Goal: Task Accomplishment & Management: Manage account settings

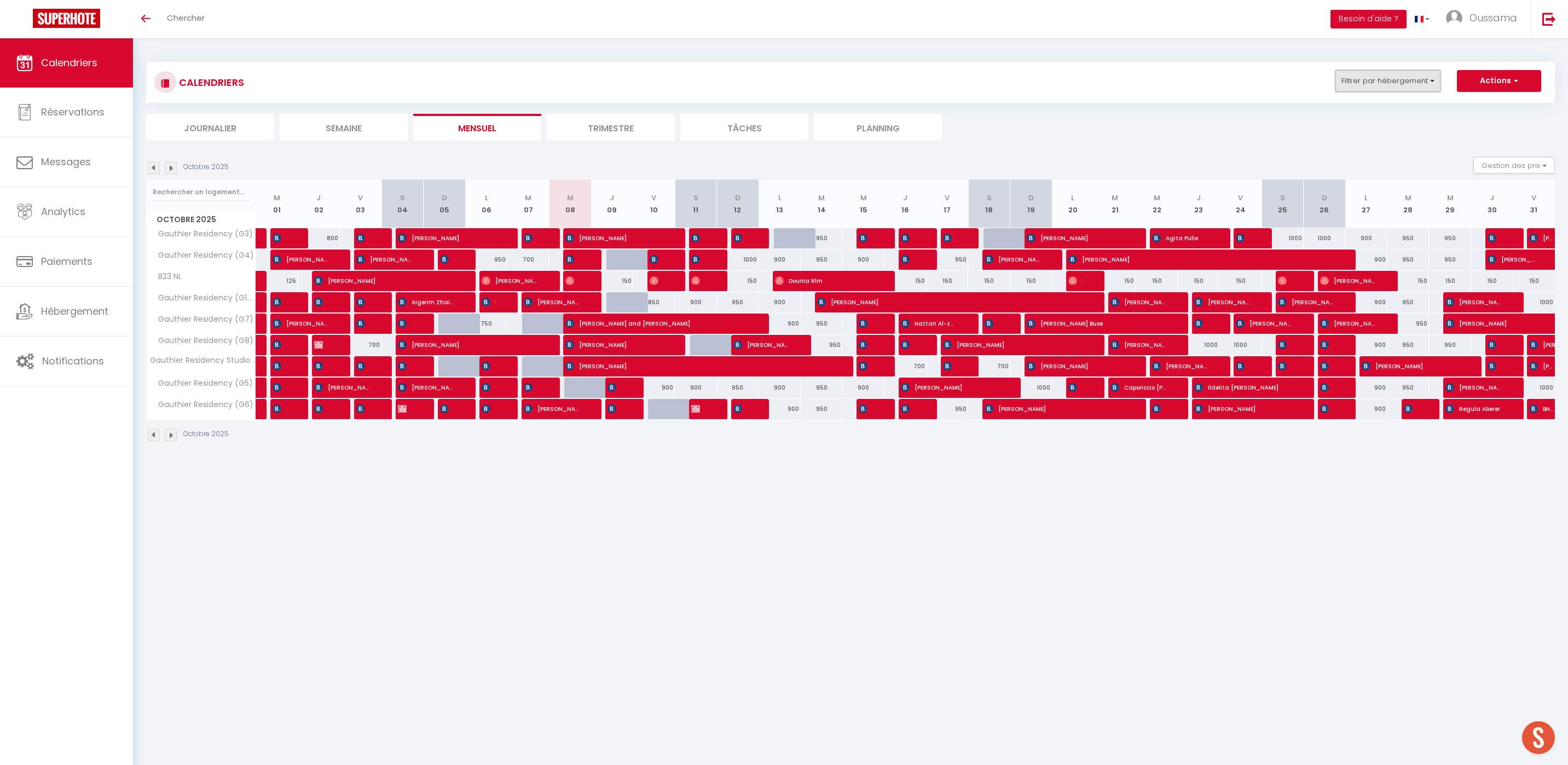
click at [1350, 88] on button "Filtrer par hébergement" at bounding box center [1388, 80] width 105 height 22
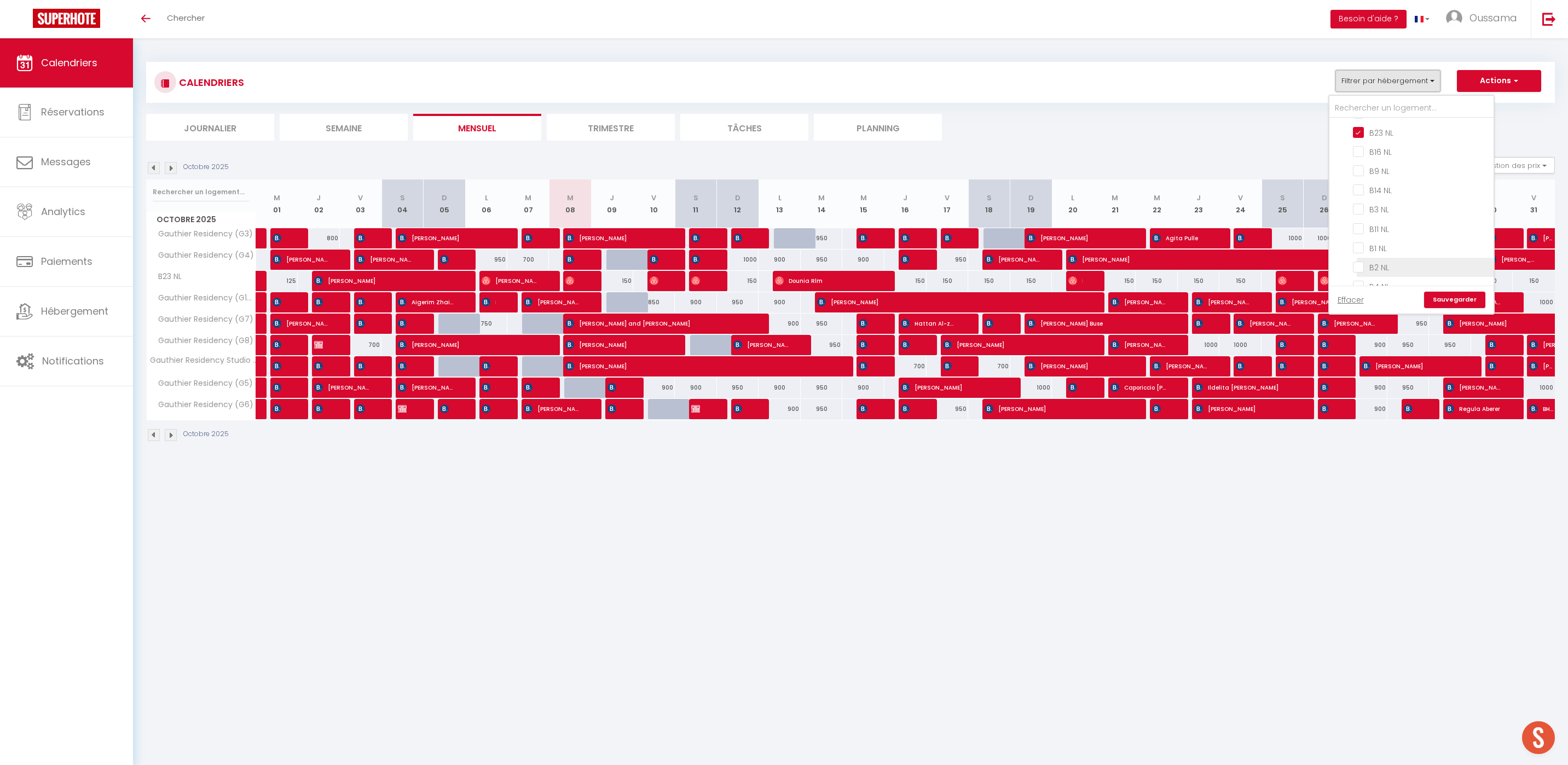
scroll to position [489, 0]
click at [1365, 187] on input "B23 NL" at bounding box center [1422, 187] width 137 height 11
checkbox input "false"
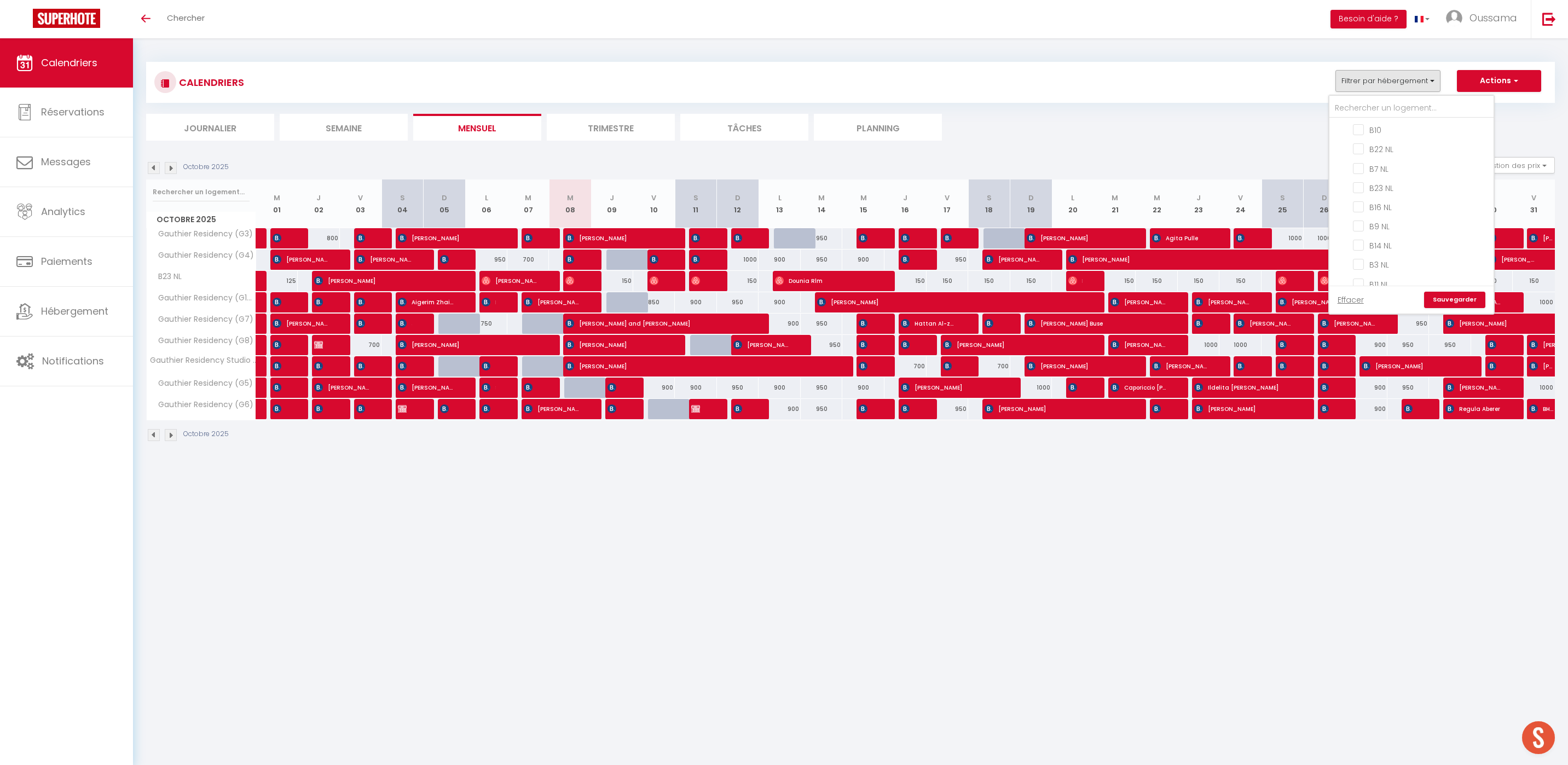
checkbox input "false"
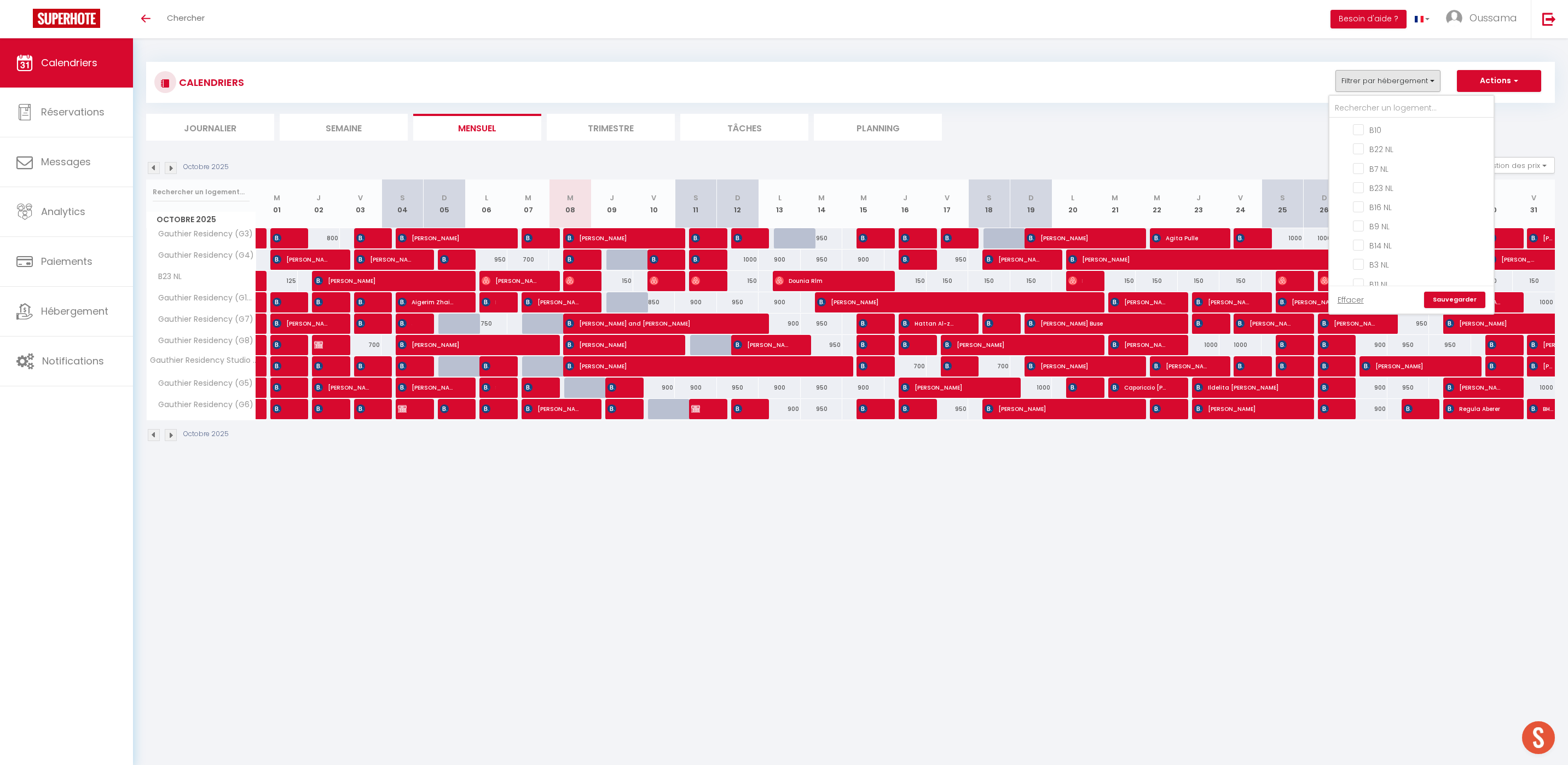
checkbox input "false"
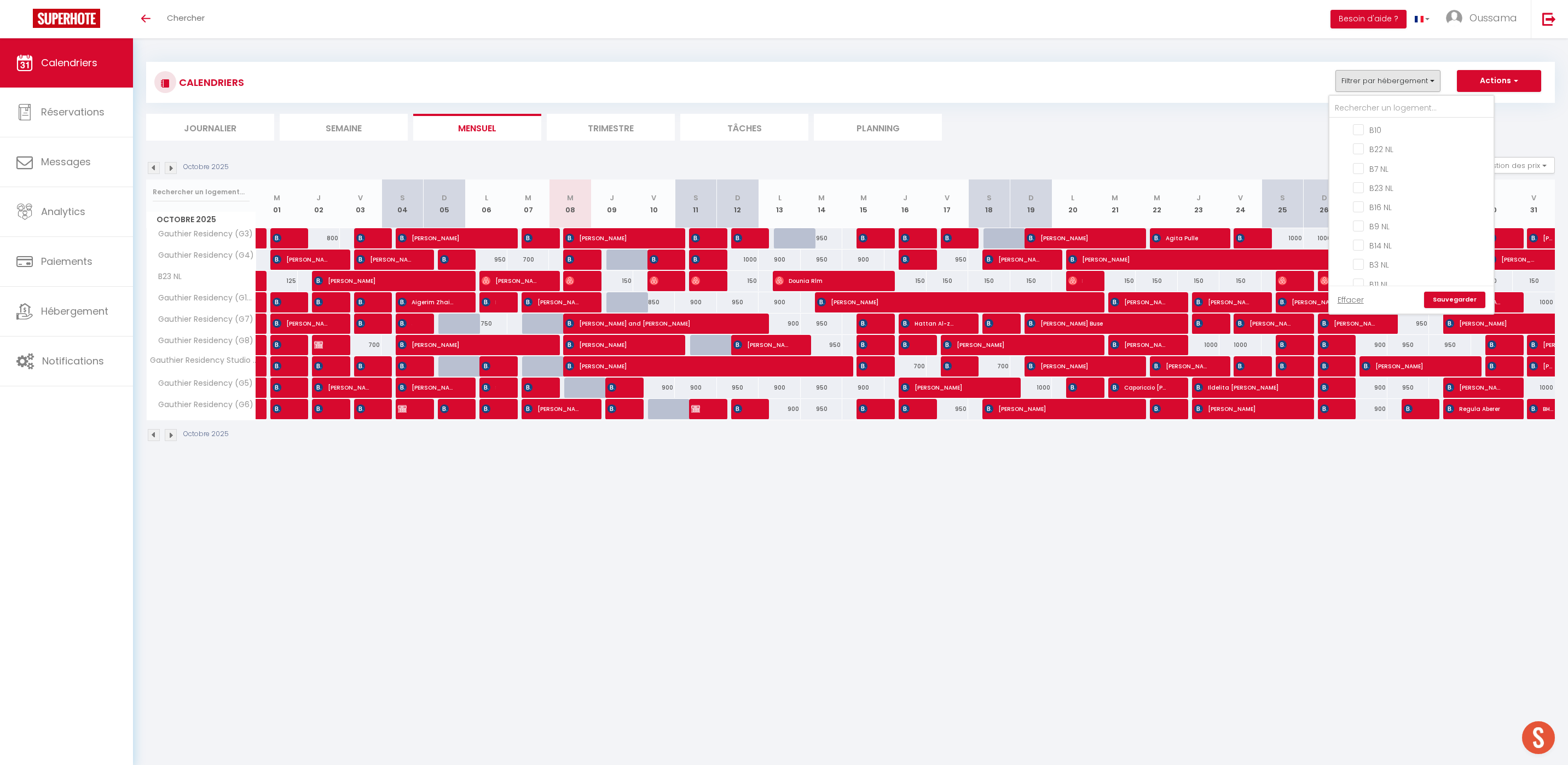
checkbox input "false"
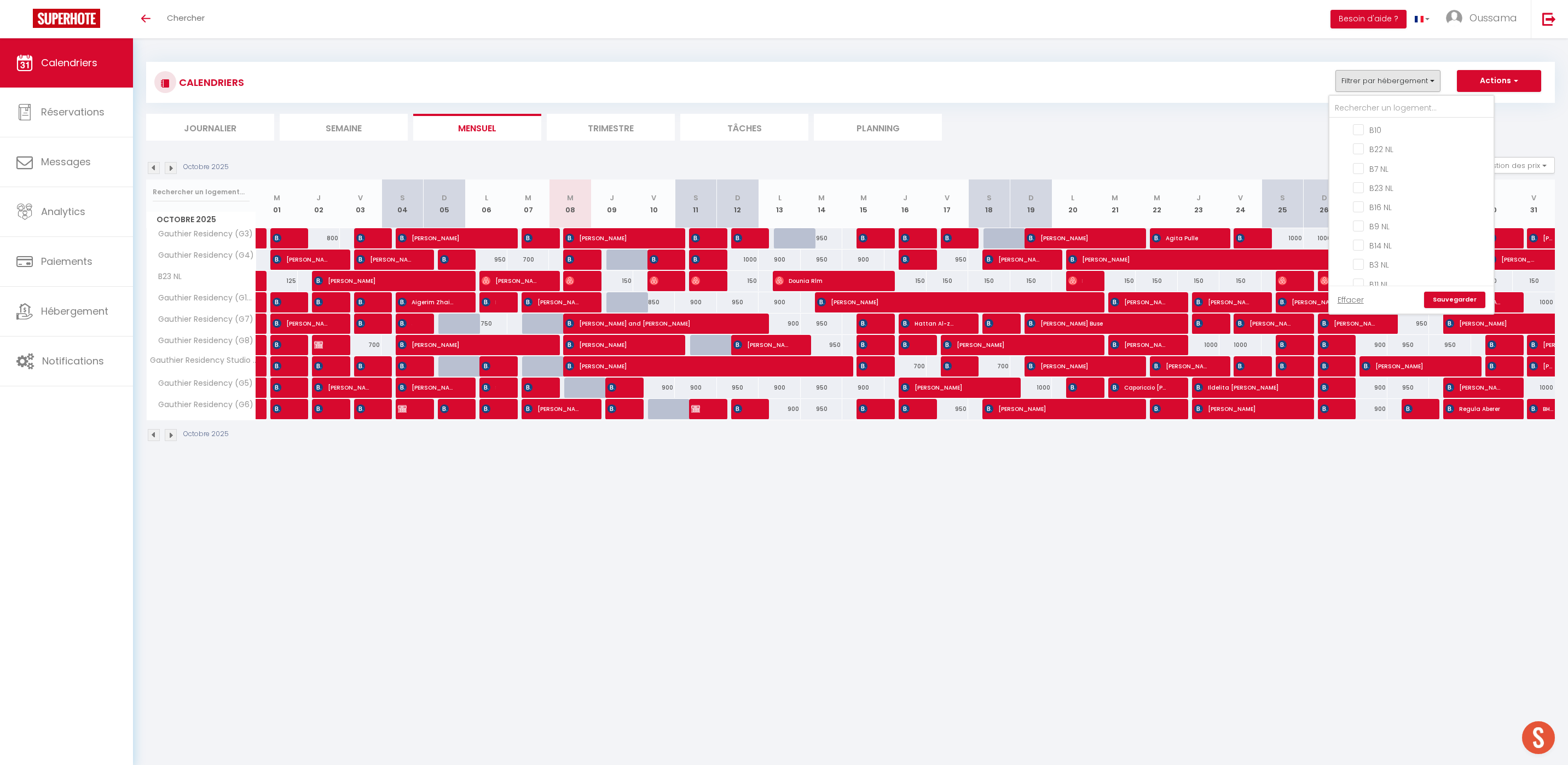
checkbox input "false"
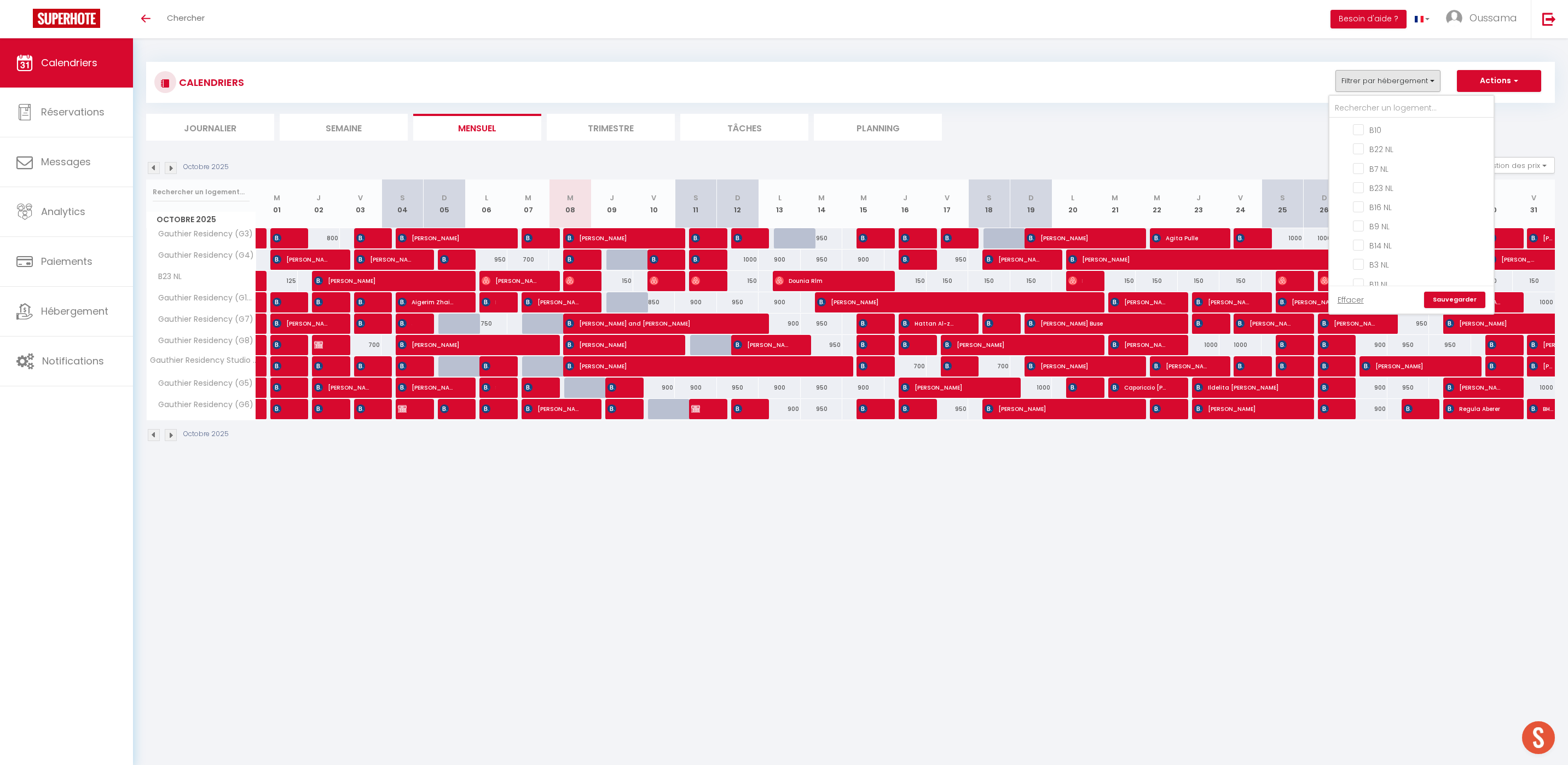
checkbox input "false"
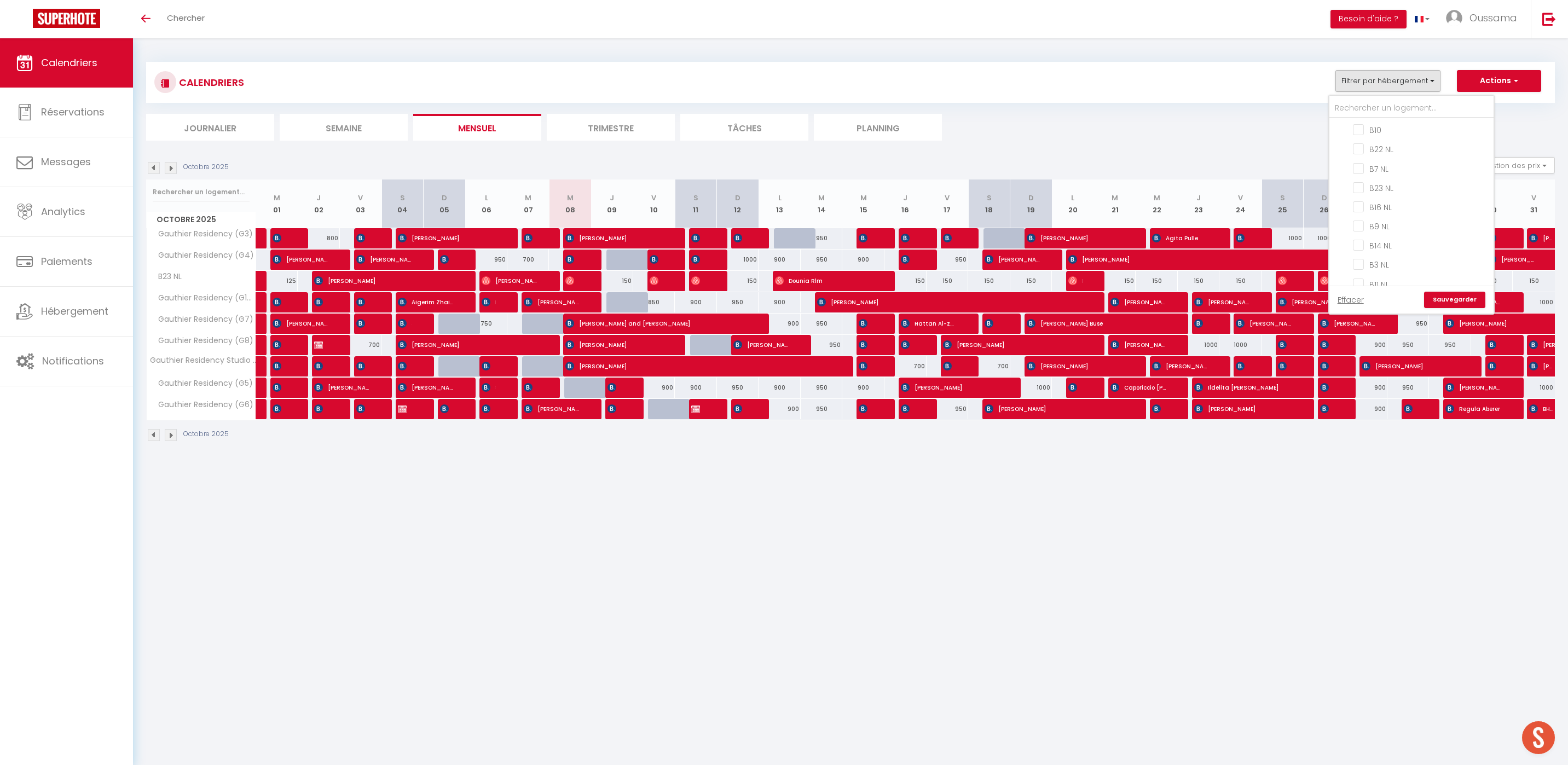
checkbox input "false"
checkbox input "true"
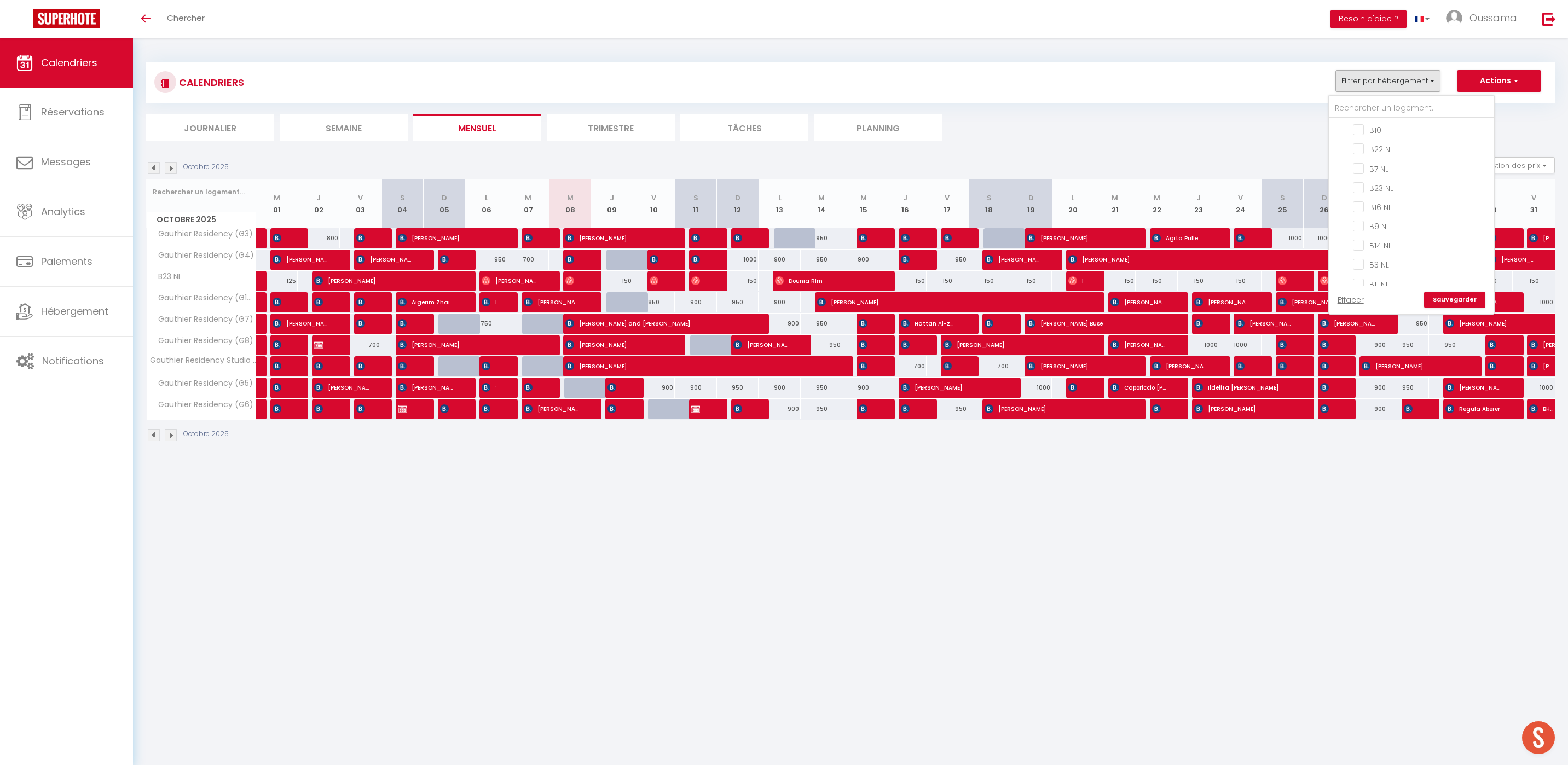
click at [1470, 305] on link "Sauvegarder" at bounding box center [1455, 300] width 62 height 16
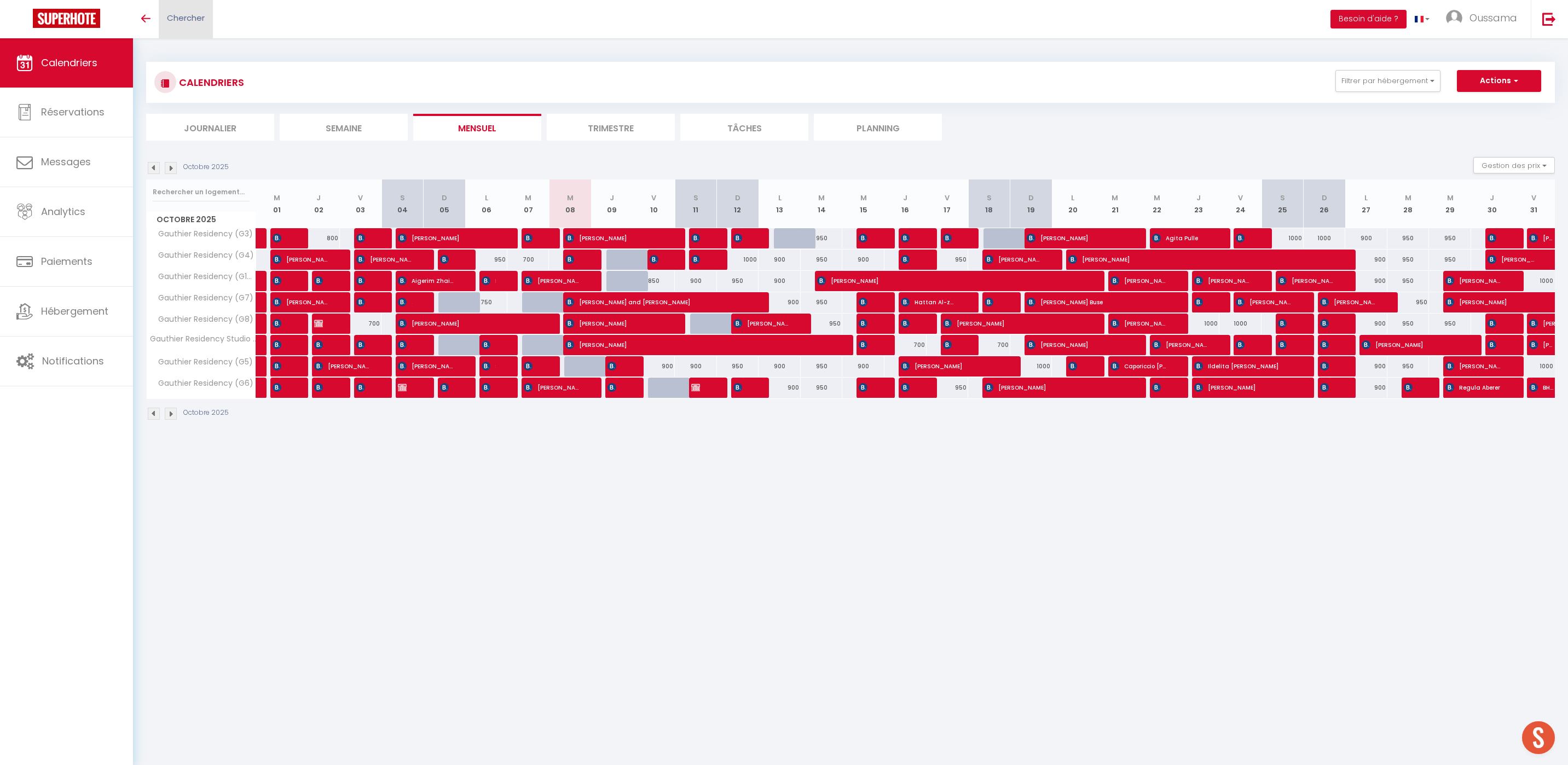
click at [211, 25] on link "Chercher" at bounding box center [185, 19] width 54 height 38
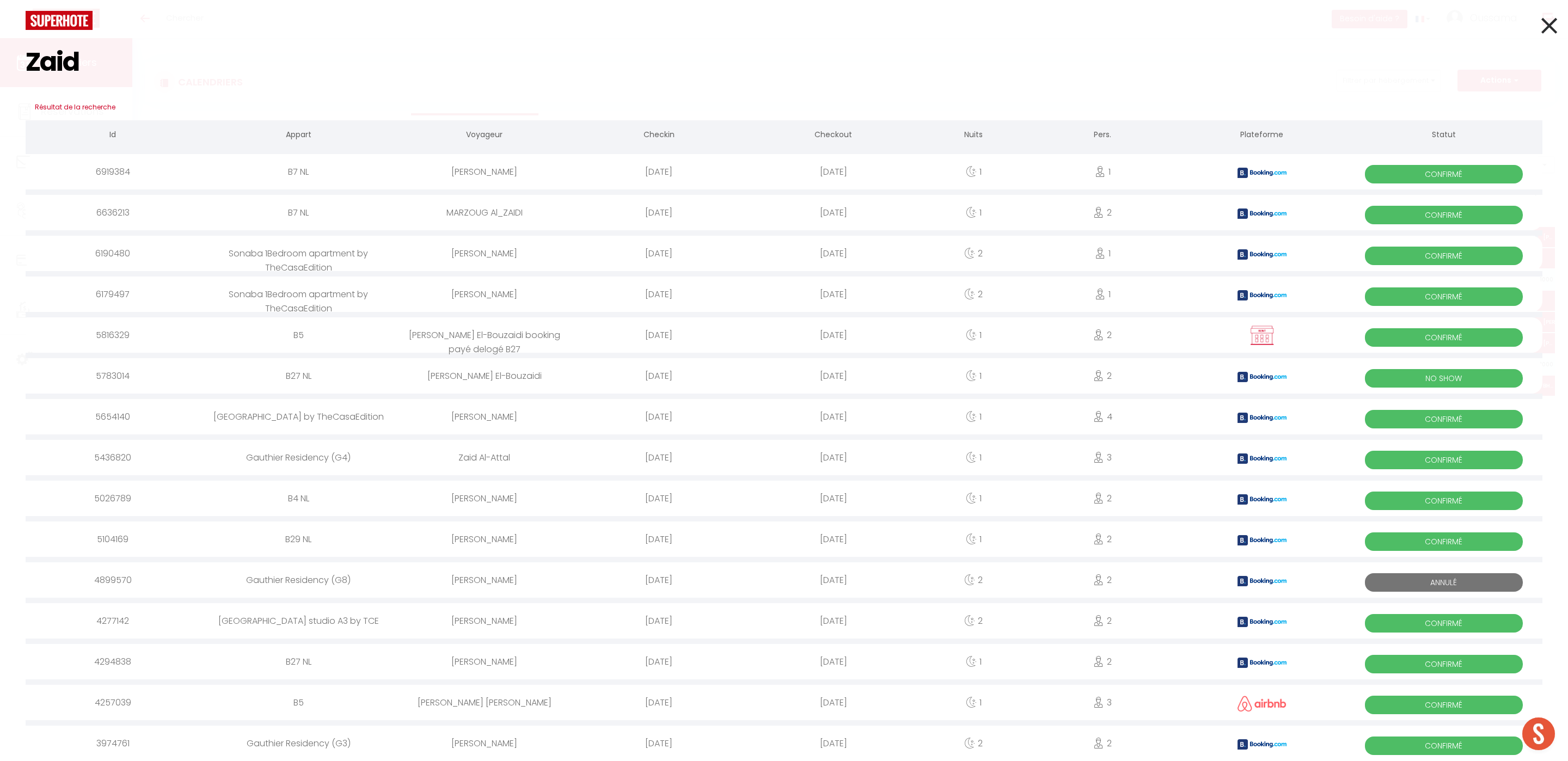
type input "Zaid"
click at [352, 174] on div "B7 NL" at bounding box center [298, 171] width 197 height 36
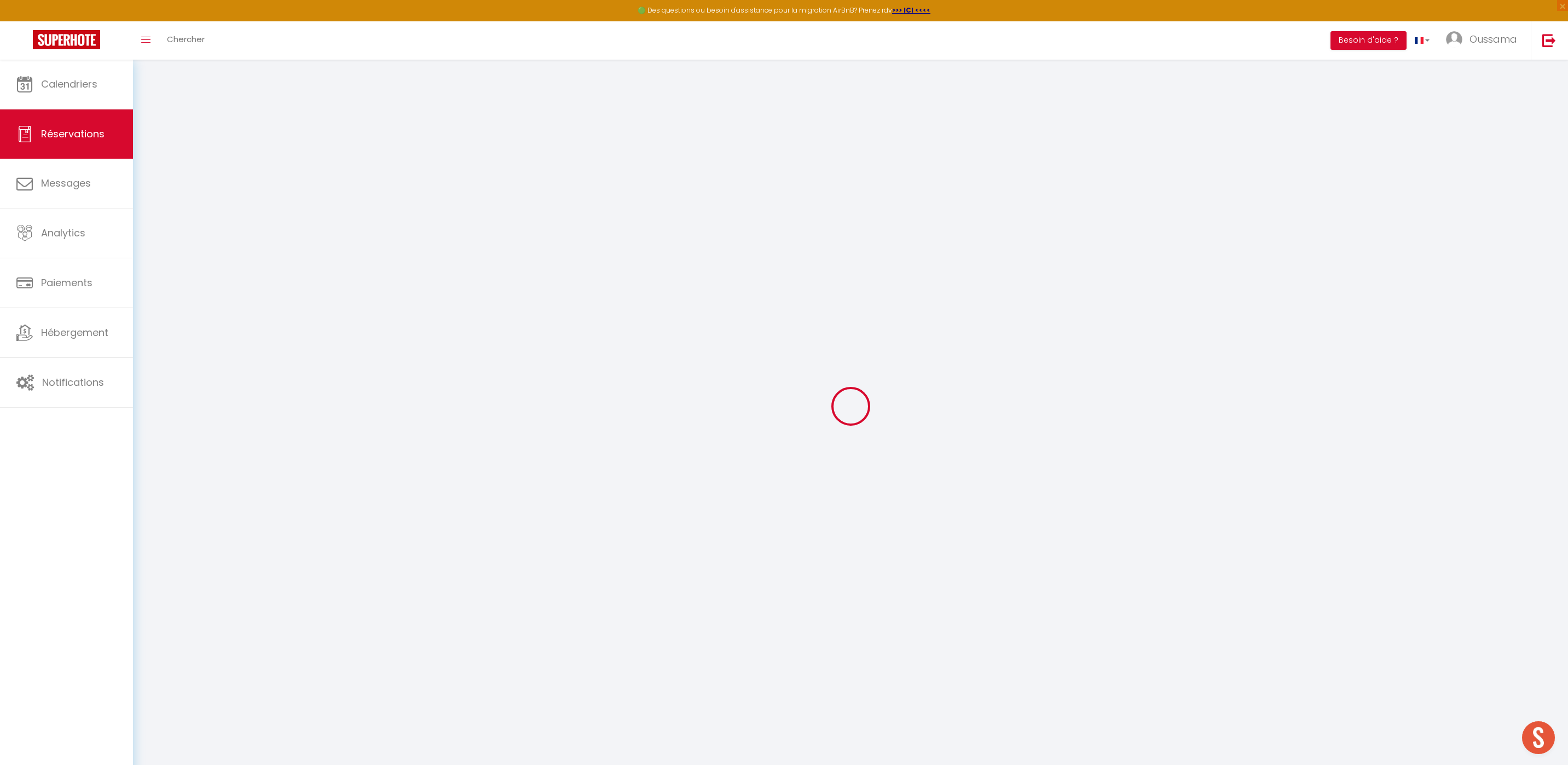
select select
select select "14"
checkbox input "false"
select select
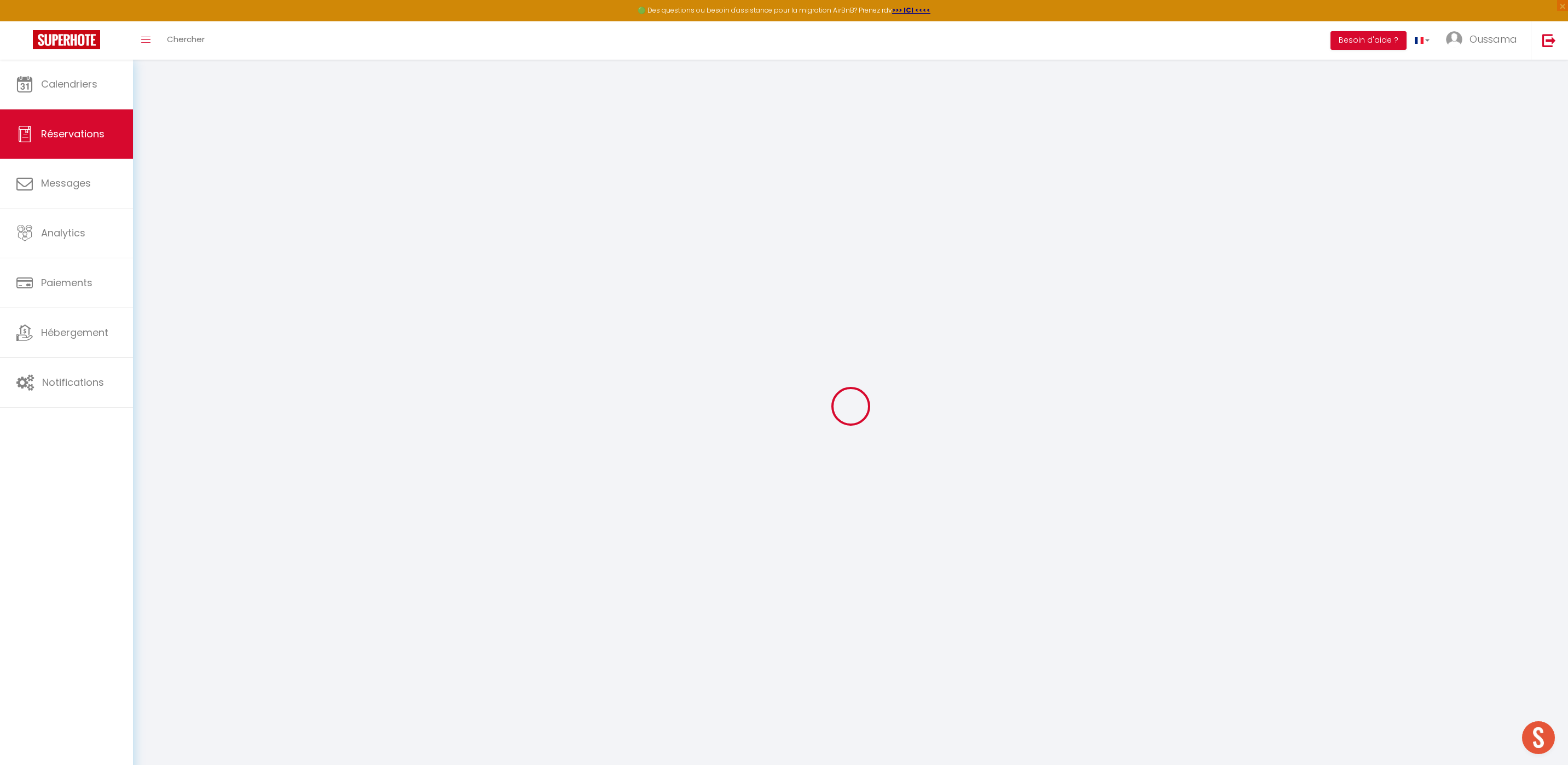
select select
checkbox input "false"
select select
checkbox input "false"
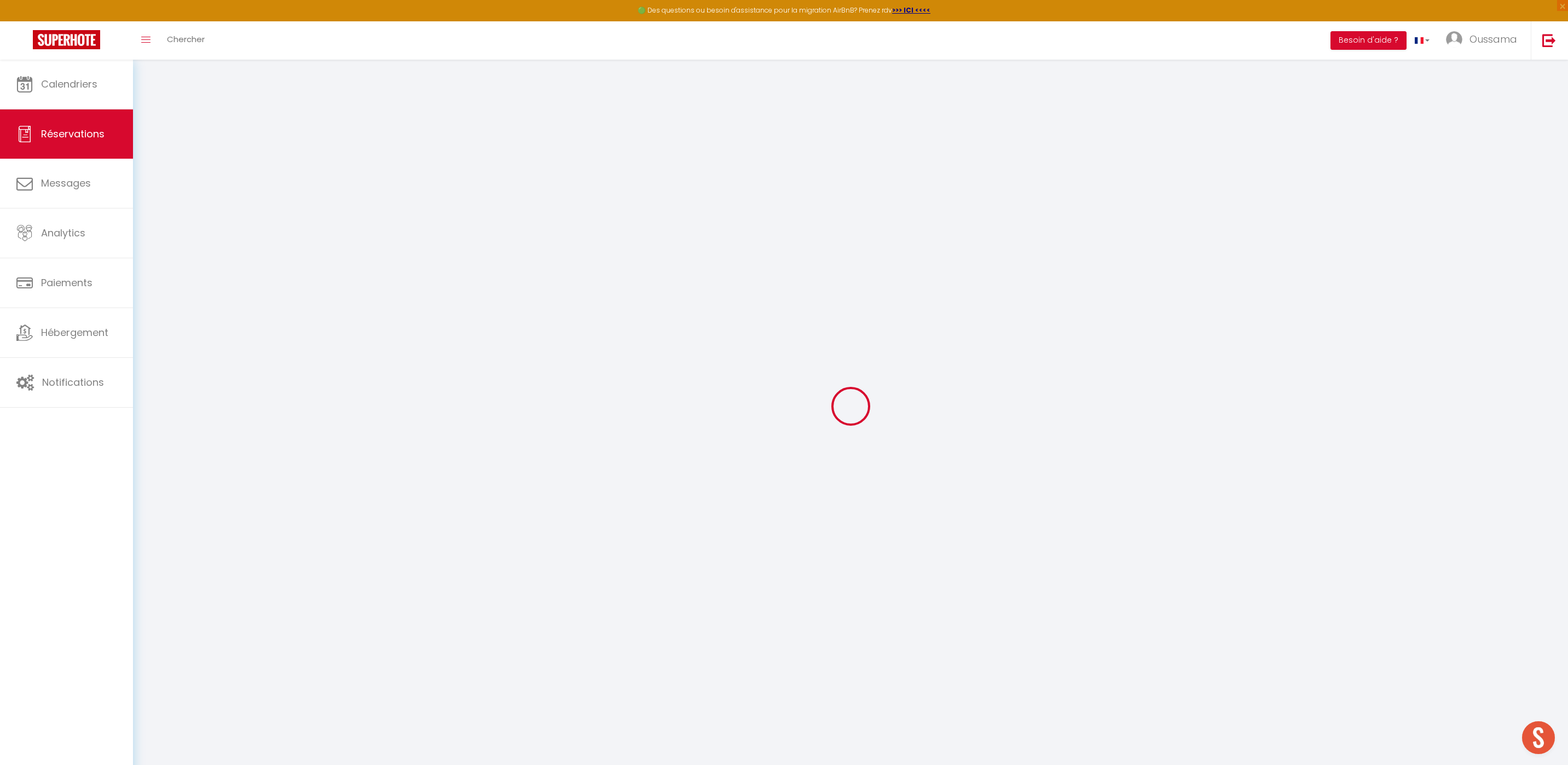
select select
checkbox input "false"
type textarea "** THIS RESERVATION HAS BEEN PRE-PAID ** BOOKING NOTE : Payment charge is EUR 1…"
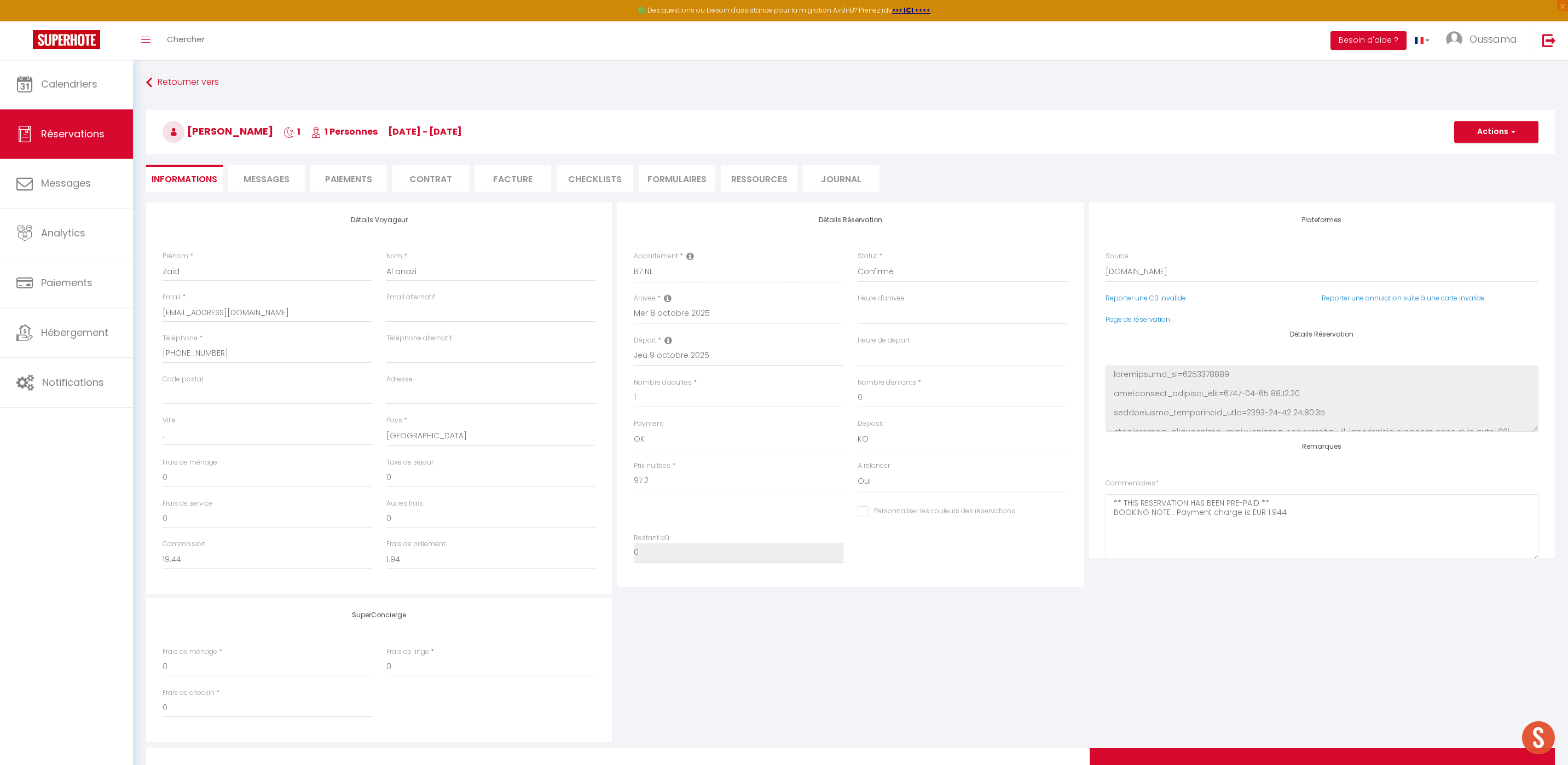
type input "2"
select select
checkbox input "false"
select select
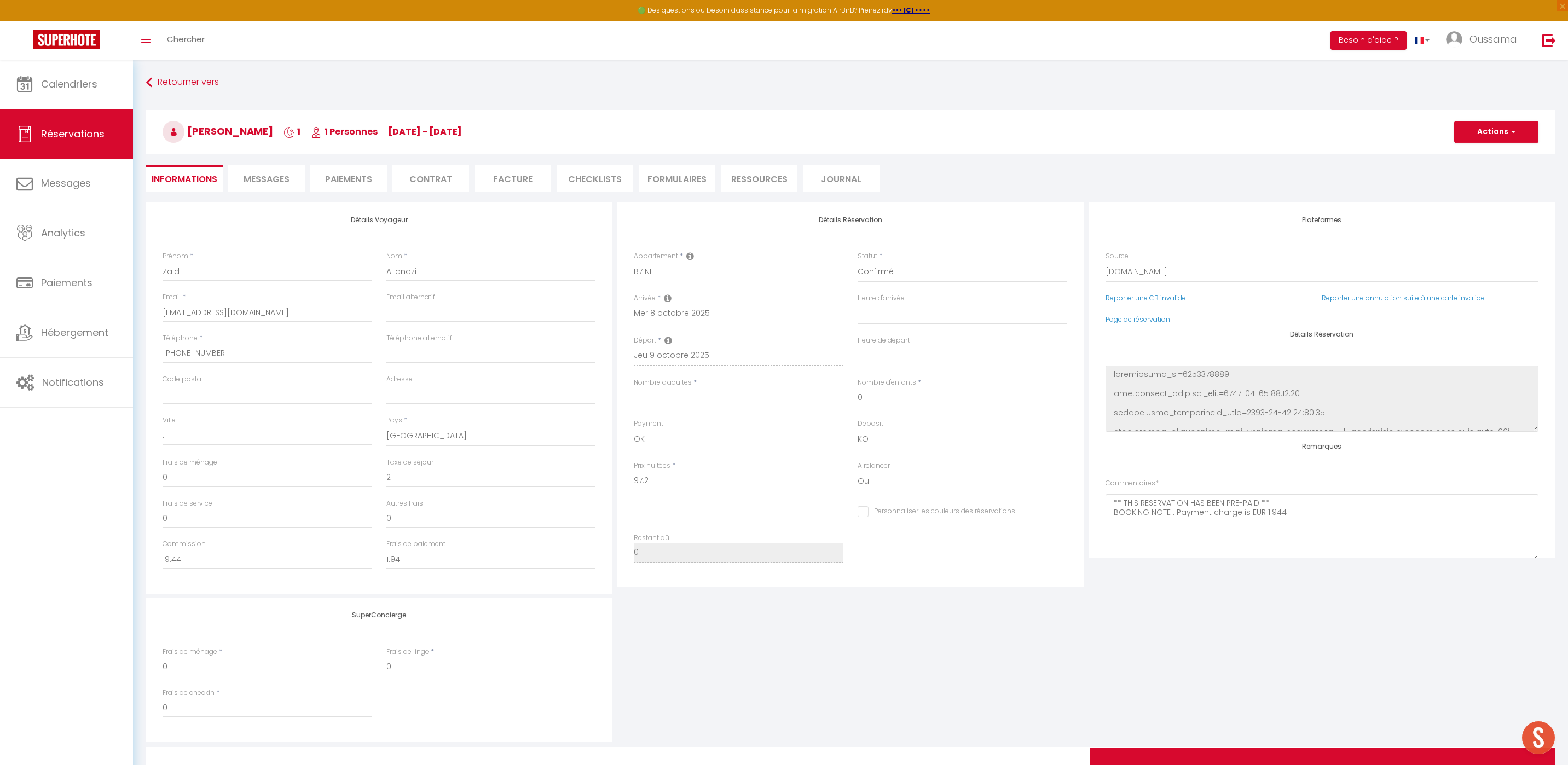
select select
drag, startPoint x: 199, startPoint y: 353, endPoint x: 165, endPoint y: 348, distance: 34.4
click at [165, 348] on input "[PHONE_NUMBER]" at bounding box center [267, 353] width 209 height 19
click at [101, 76] on link "Calendriers" at bounding box center [67, 84] width 133 height 49
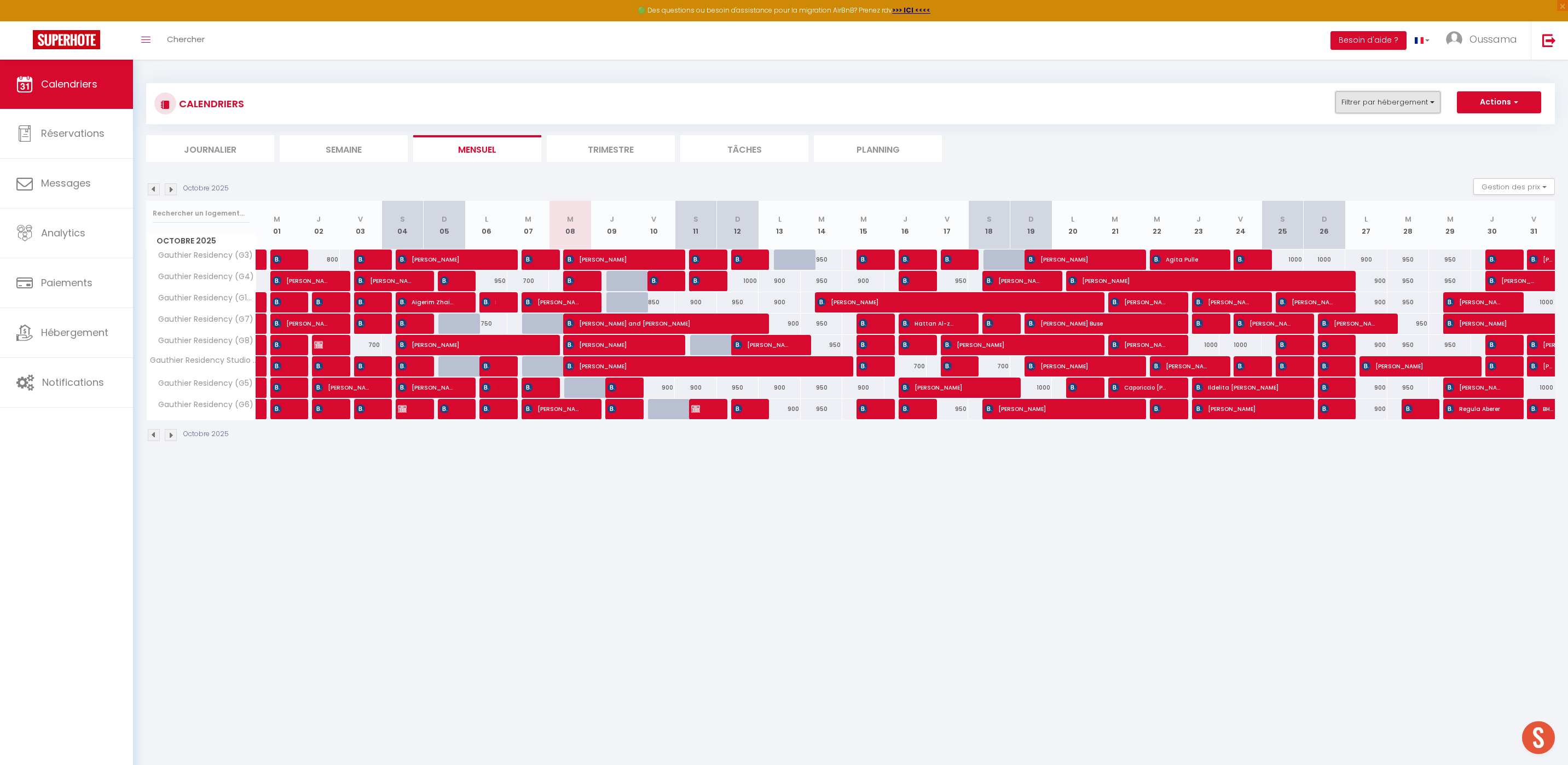
click at [1422, 101] on button "Filtrer par hébergement" at bounding box center [1388, 102] width 105 height 22
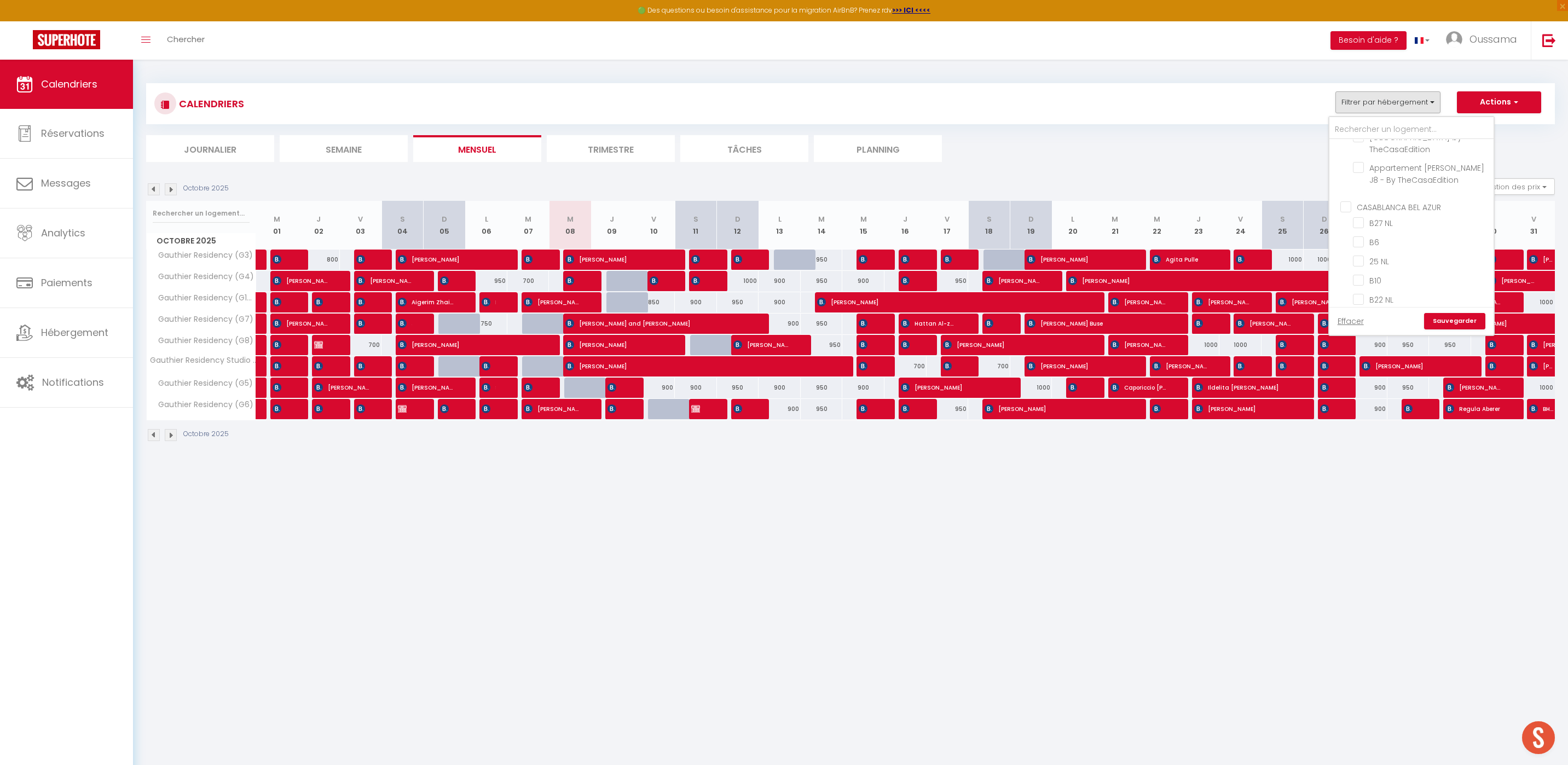
click at [1343, 201] on input "CASABLANCA BEL AZUR" at bounding box center [1422, 206] width 164 height 11
checkbox input "true"
checkbox input "false"
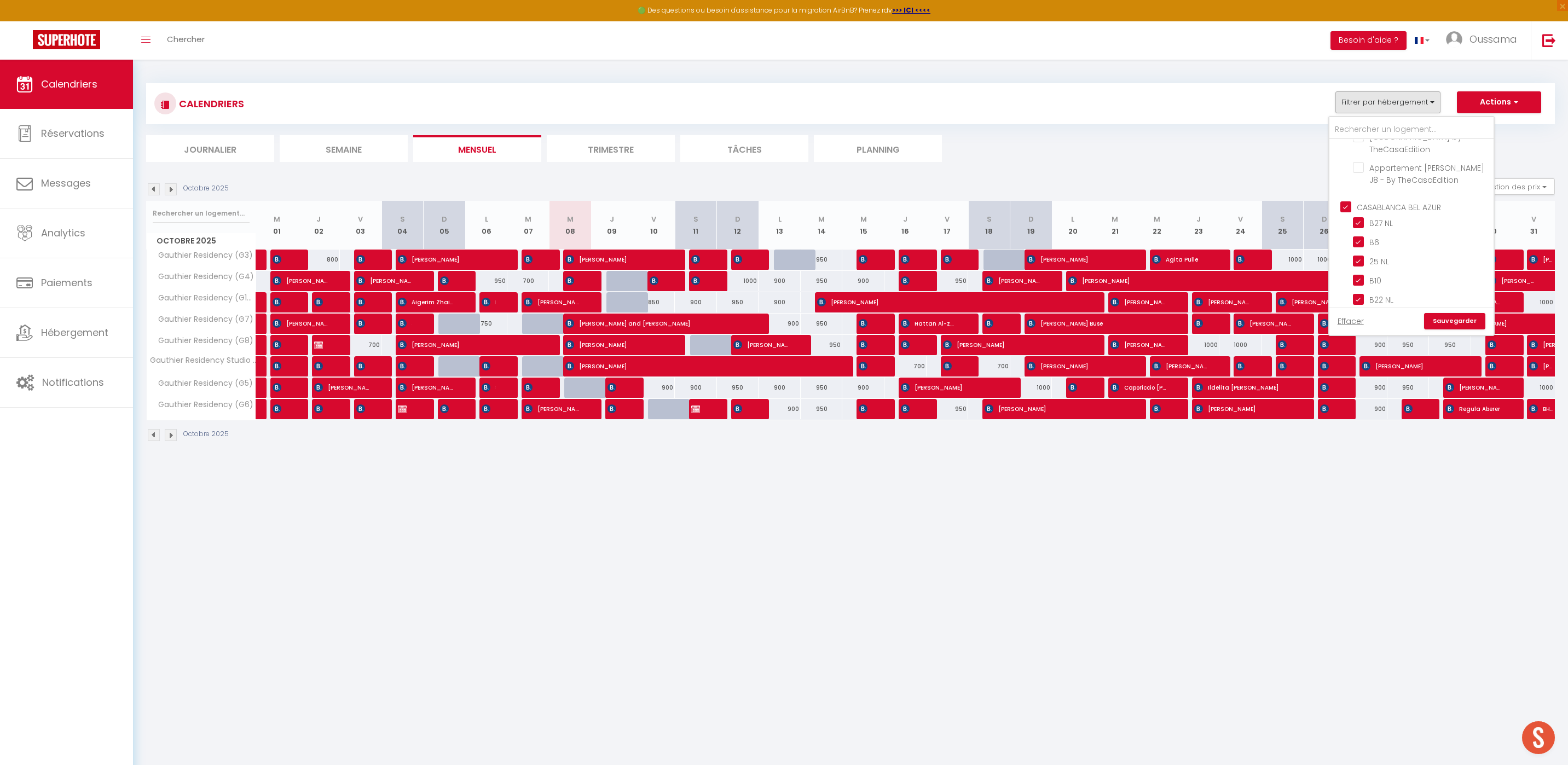
checkbox input "false"
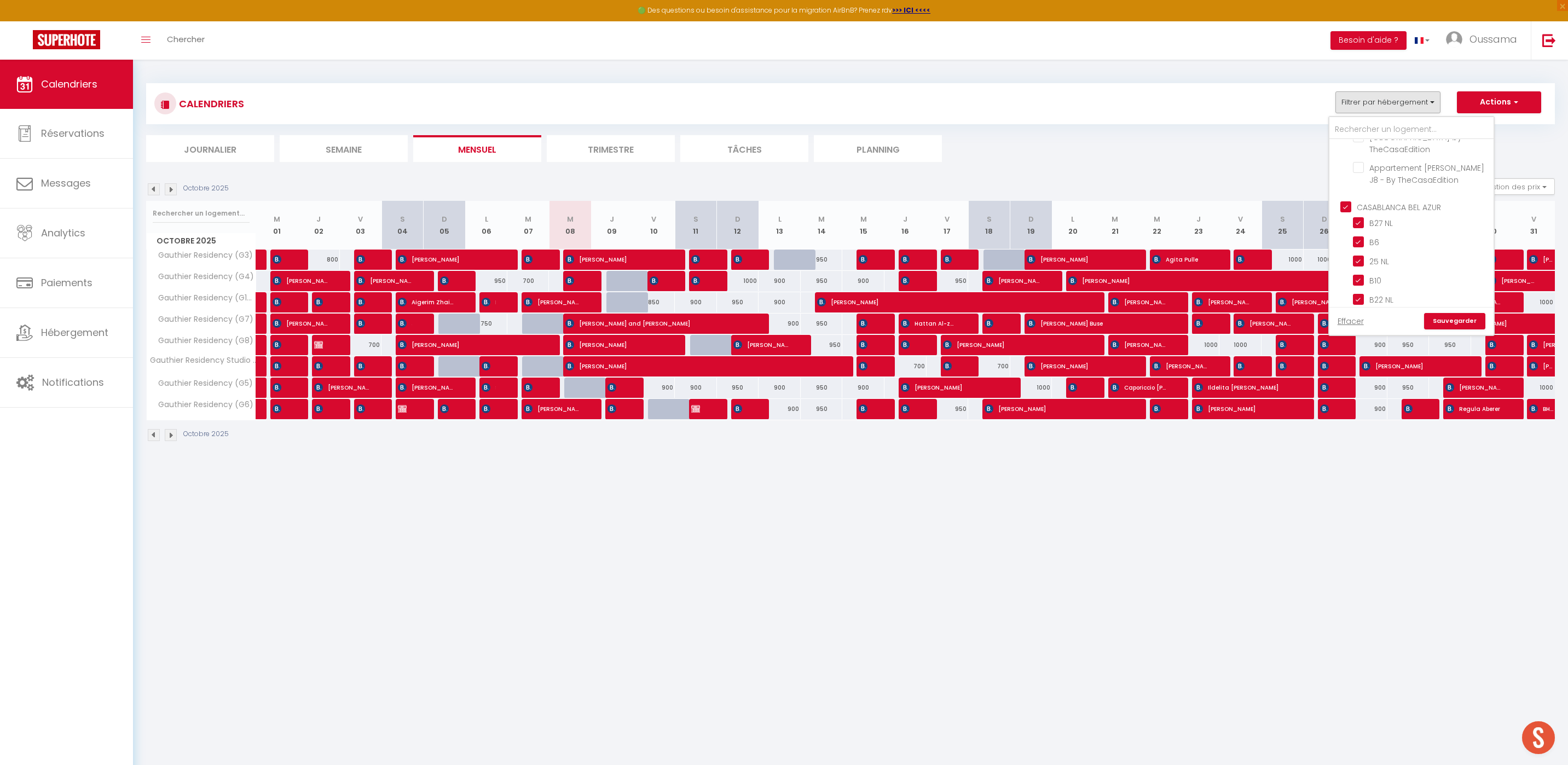
checkbox input "false"
checkbox input "true"
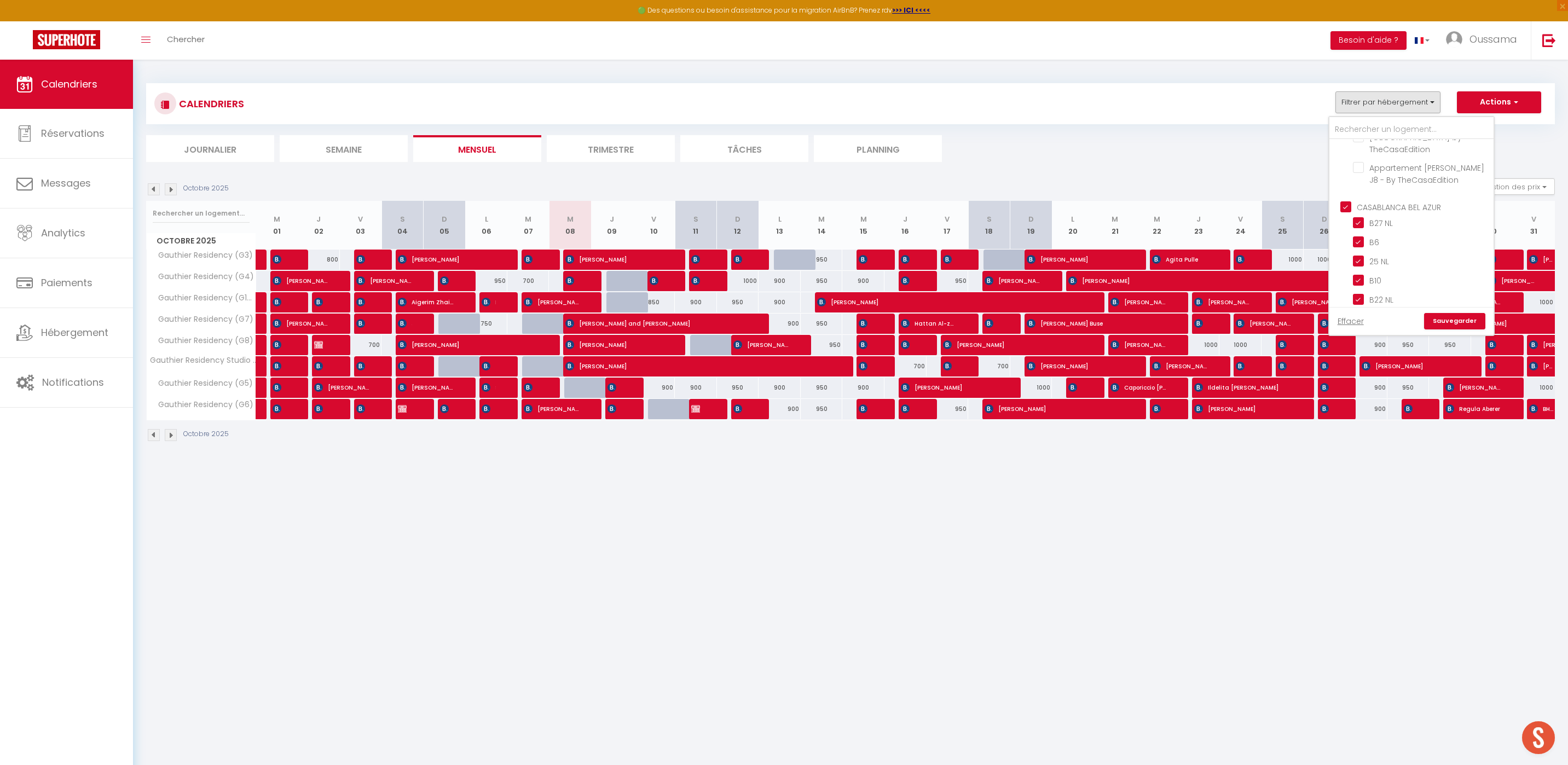
checkbox input "true"
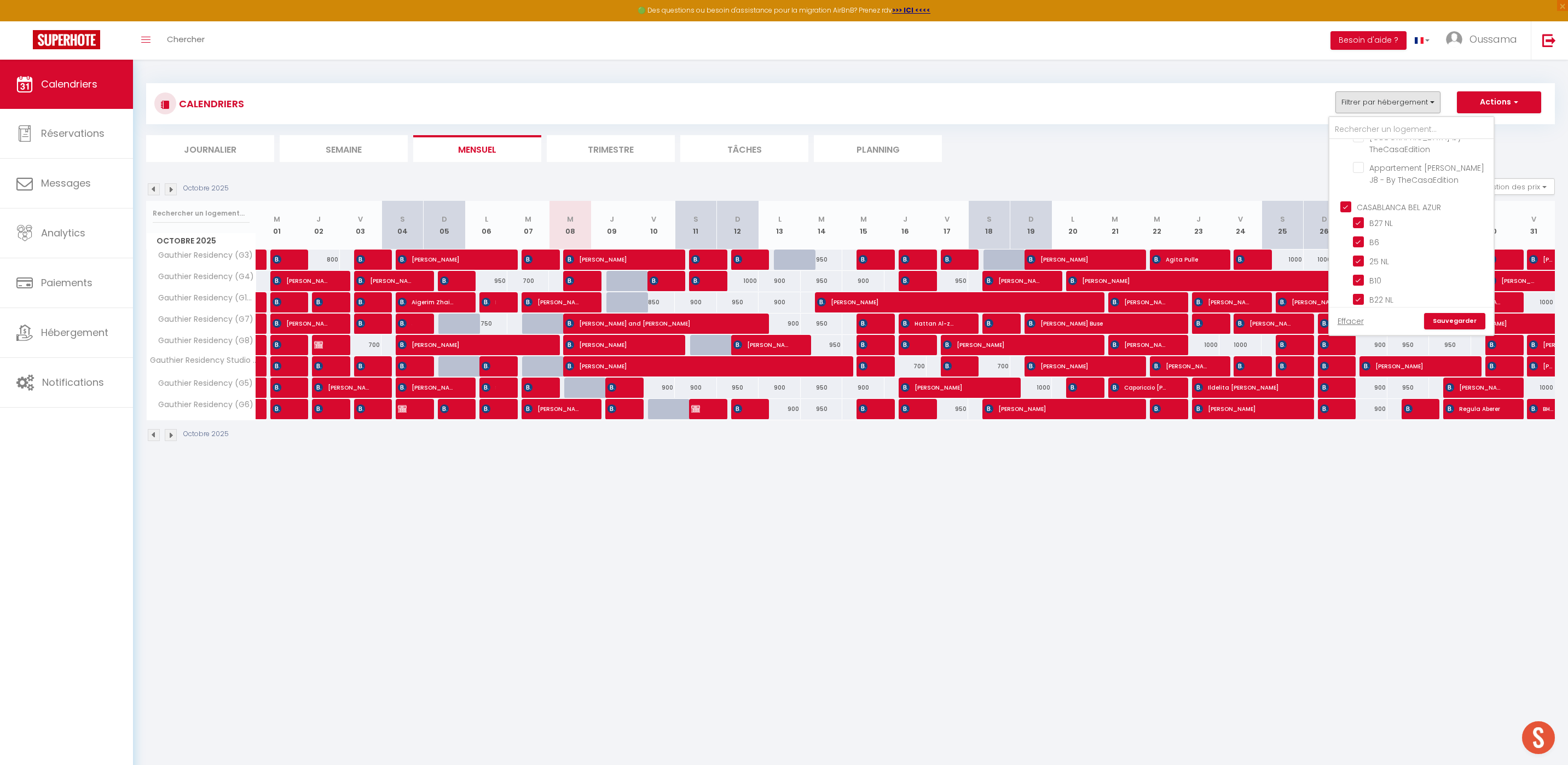
checkbox input "true"
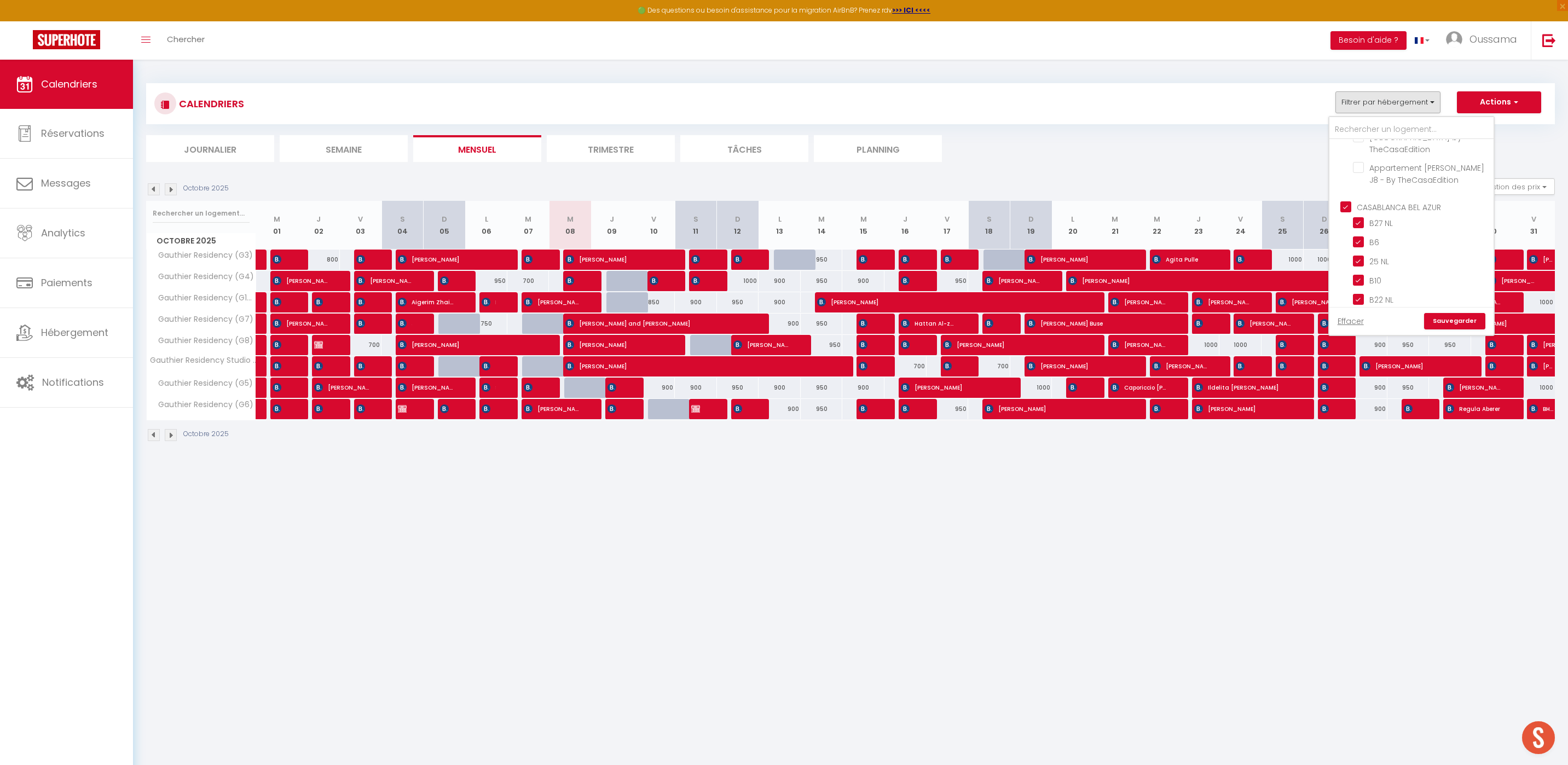
checkbox input "true"
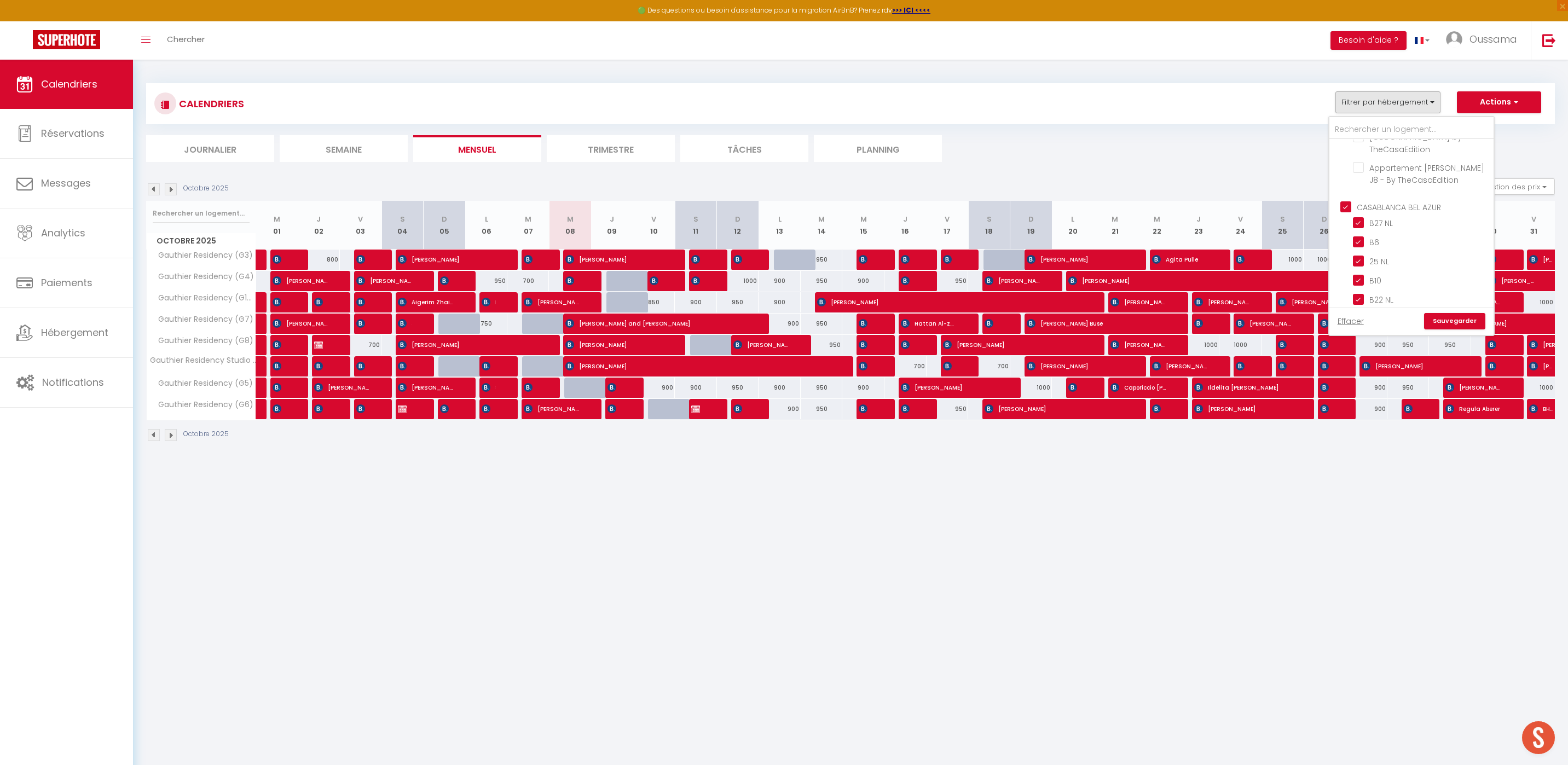
checkbox input "true"
checkbox input "false"
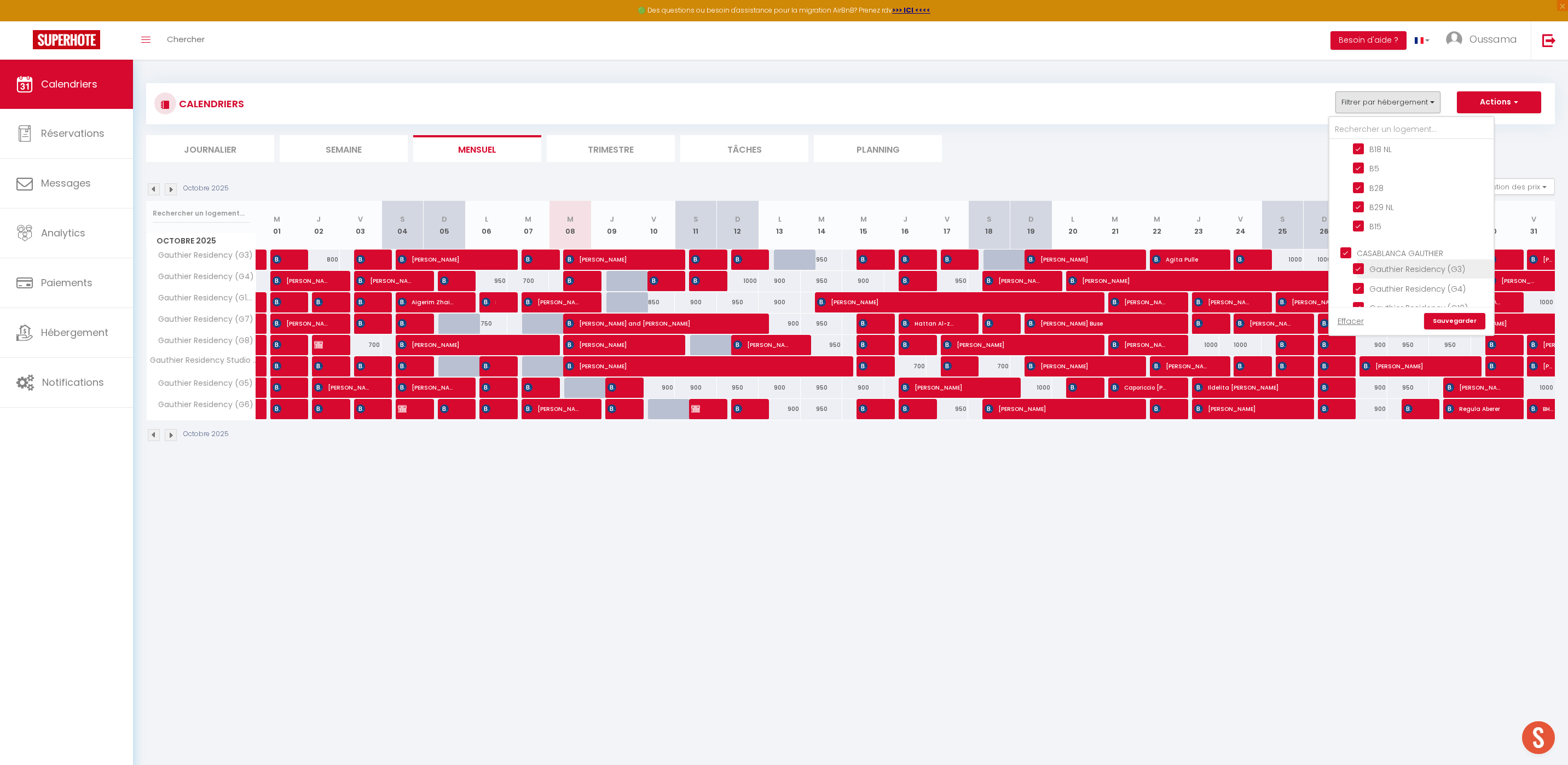
scroll to position [769, 0]
click at [1347, 202] on input "CASABLANCA GAUTHIER" at bounding box center [1422, 206] width 164 height 11
checkbox input "false"
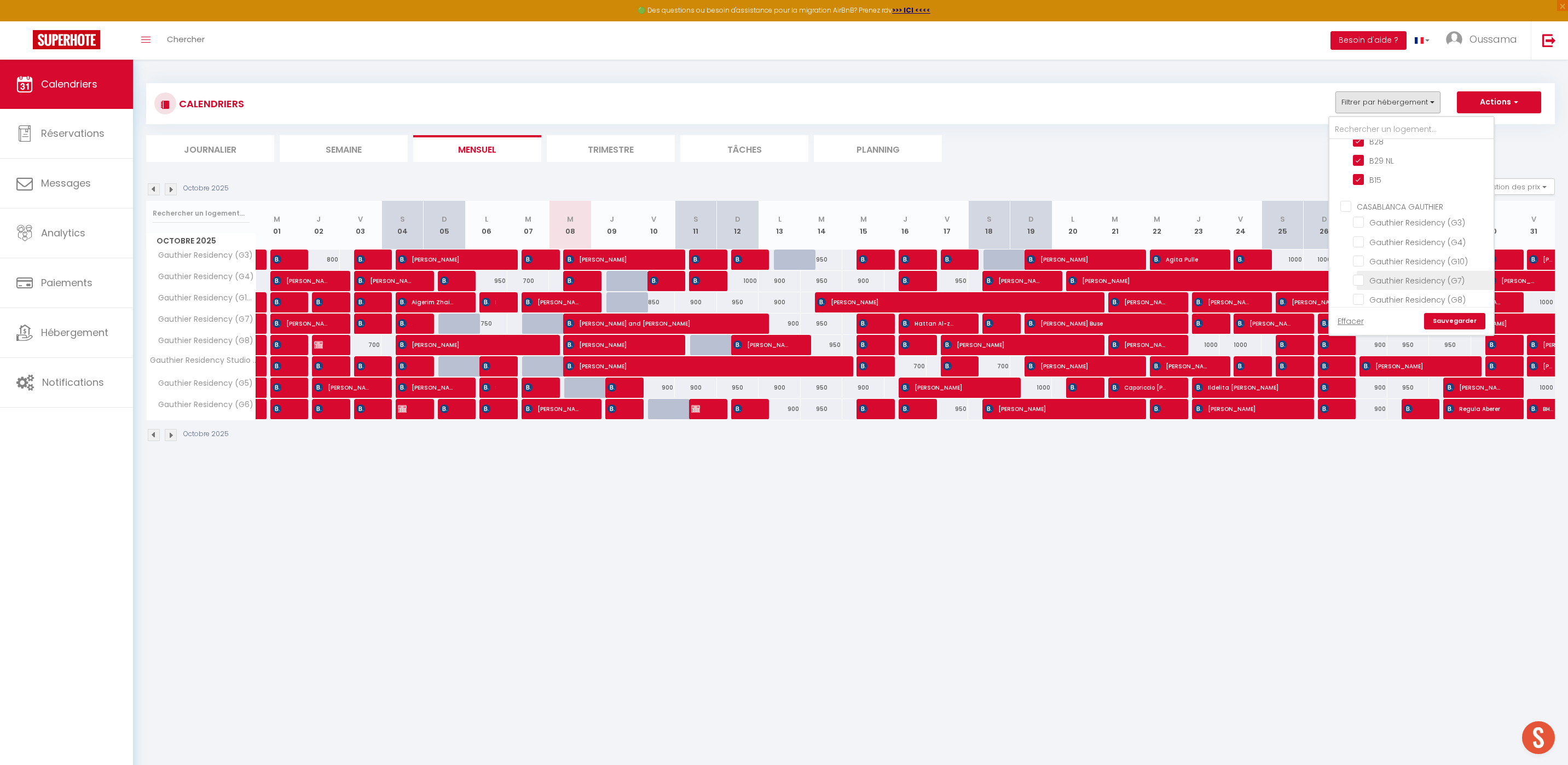
checkbox input "false"
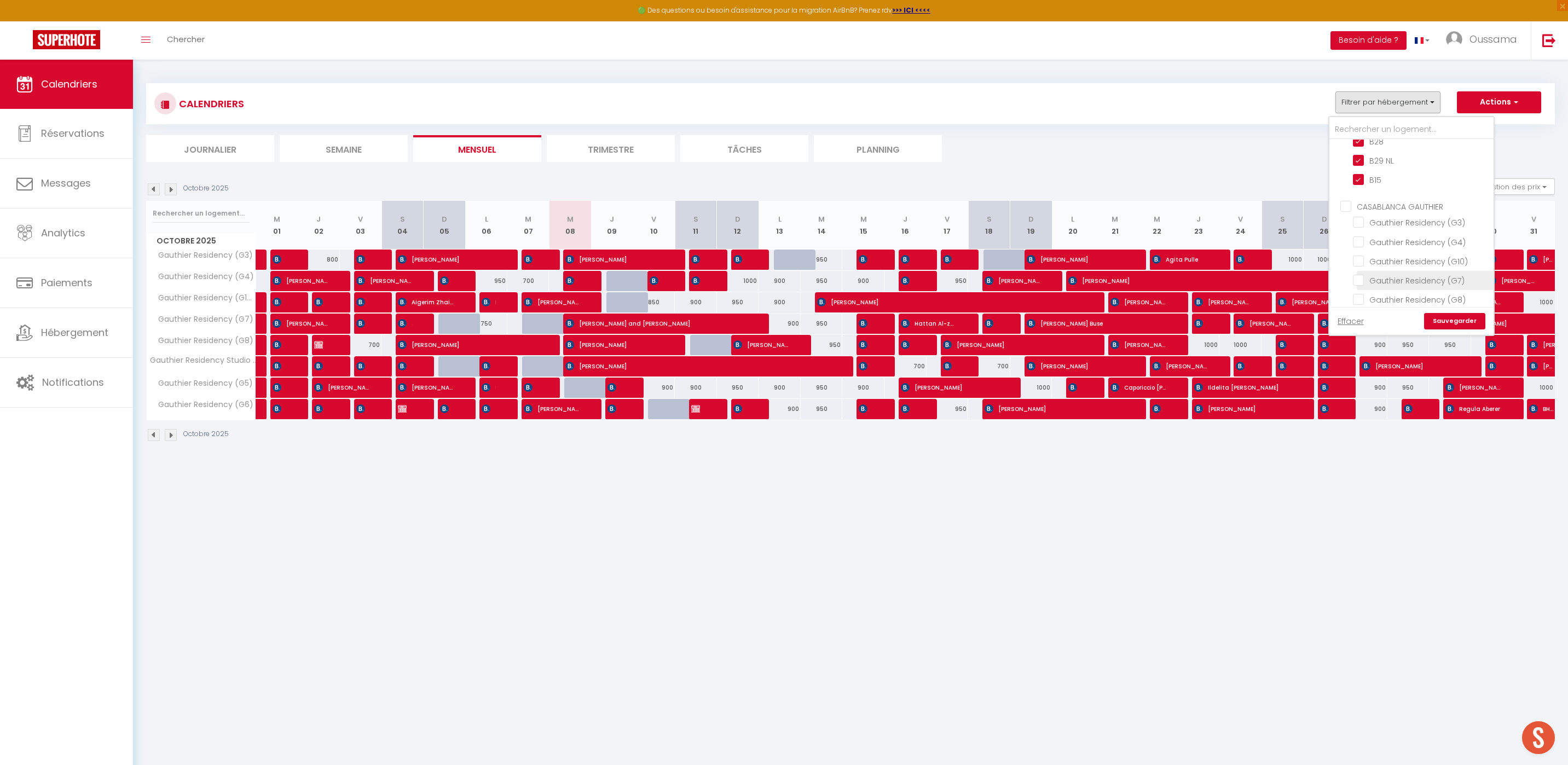
checkbox input "false"
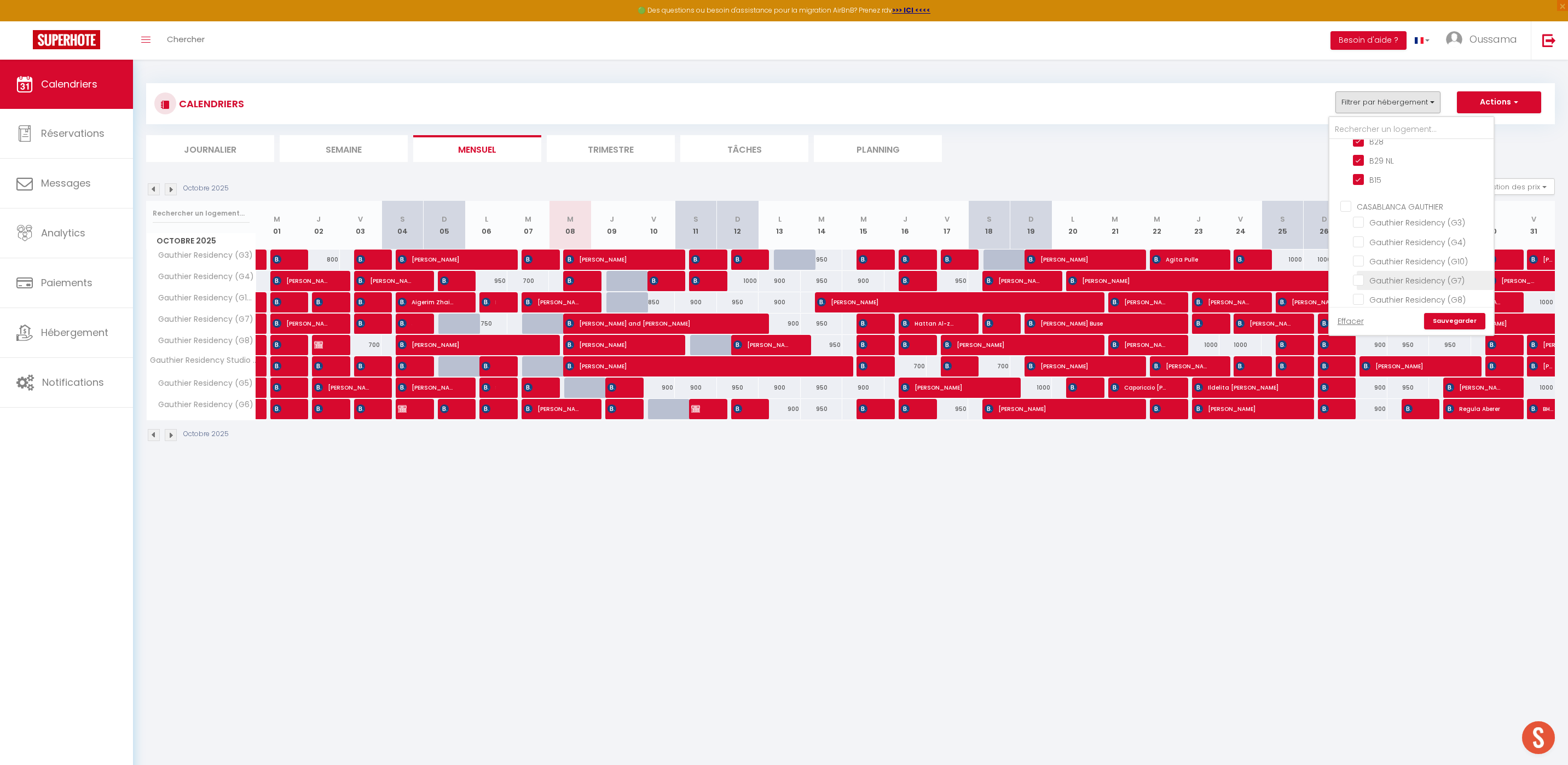
checkbox input "false"
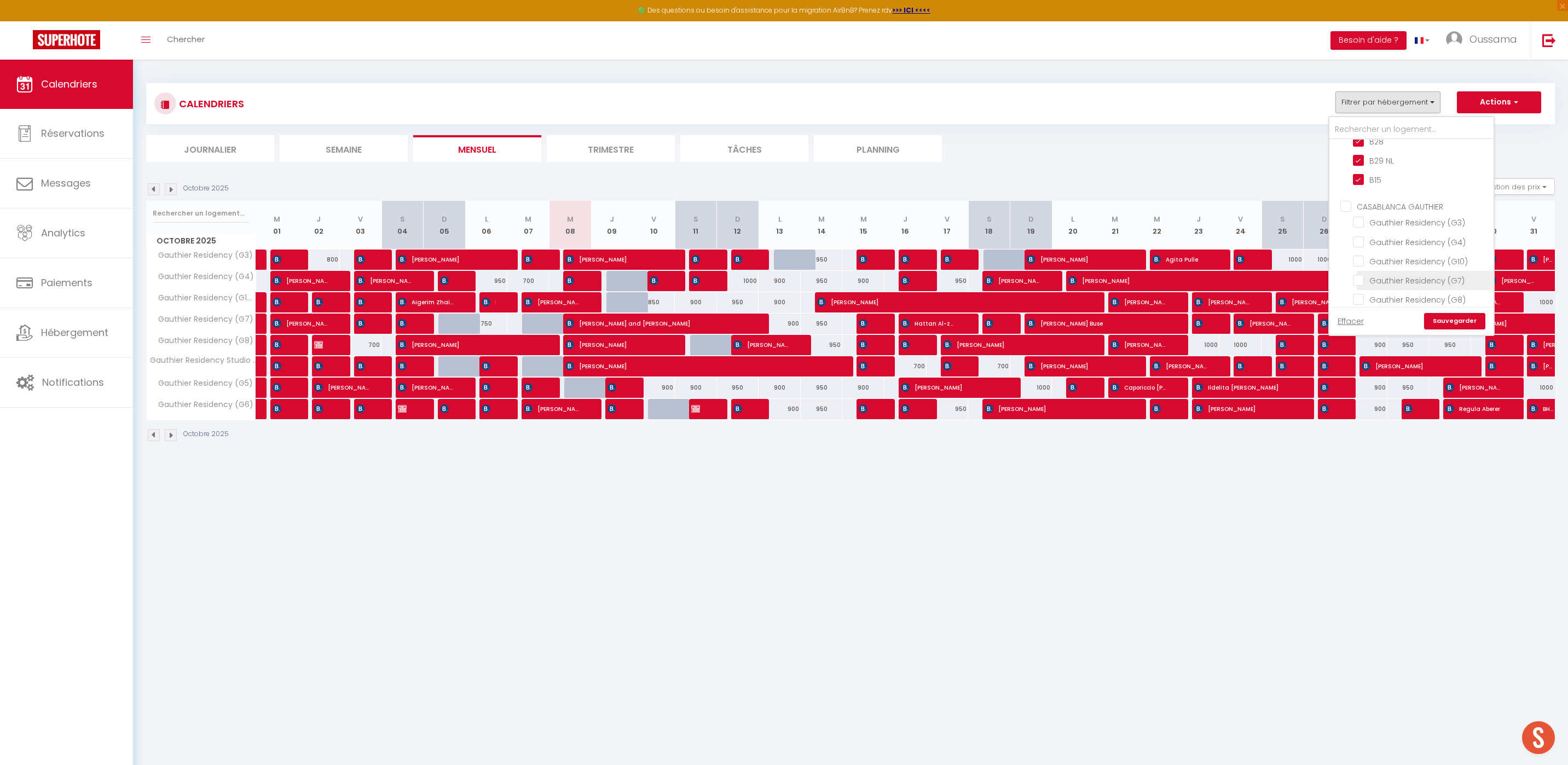
checkbox input "false"
click at [1447, 326] on link "Sauvegarder" at bounding box center [1455, 321] width 62 height 16
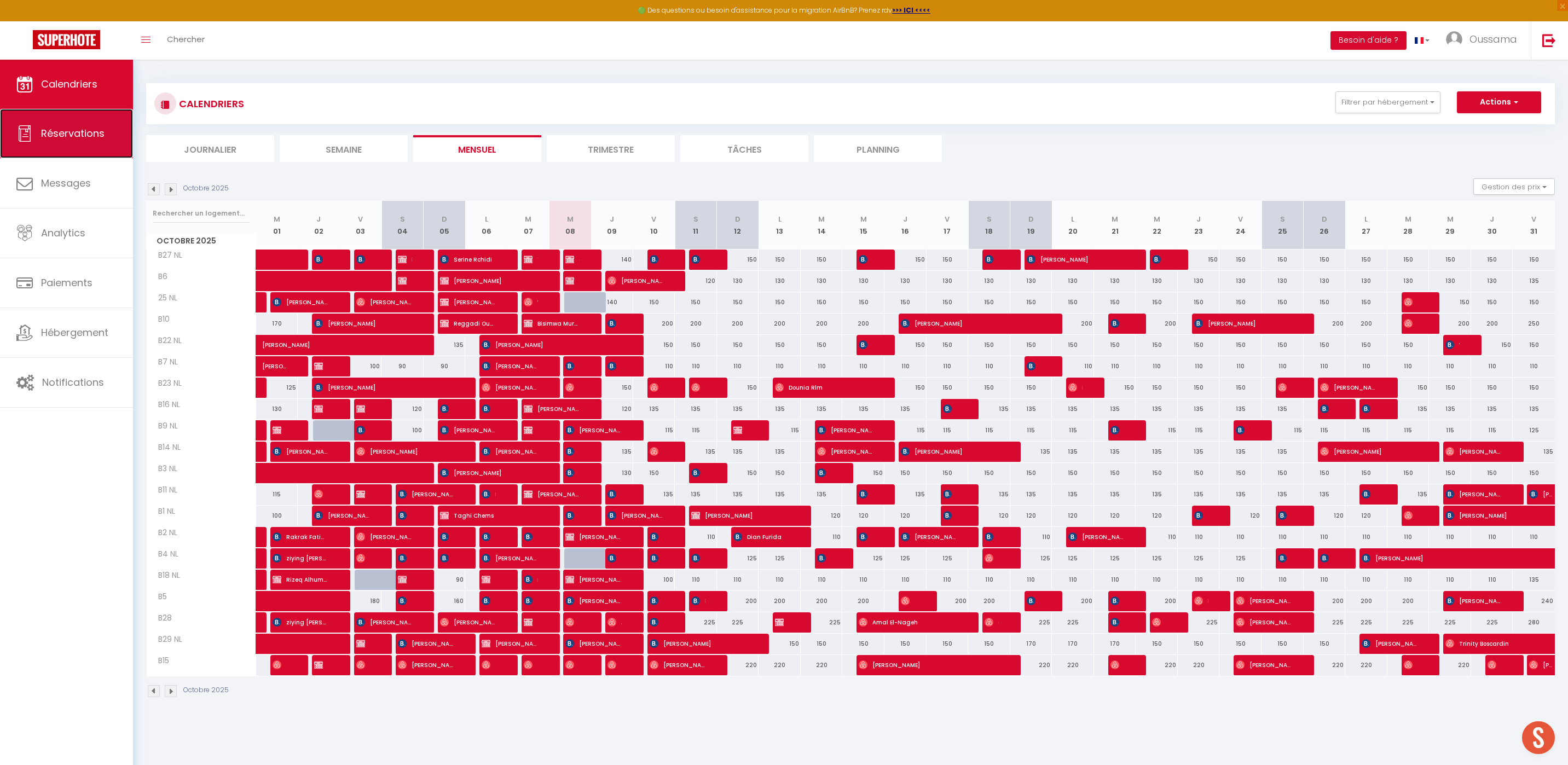
click at [105, 134] on link "Réservations" at bounding box center [67, 133] width 133 height 49
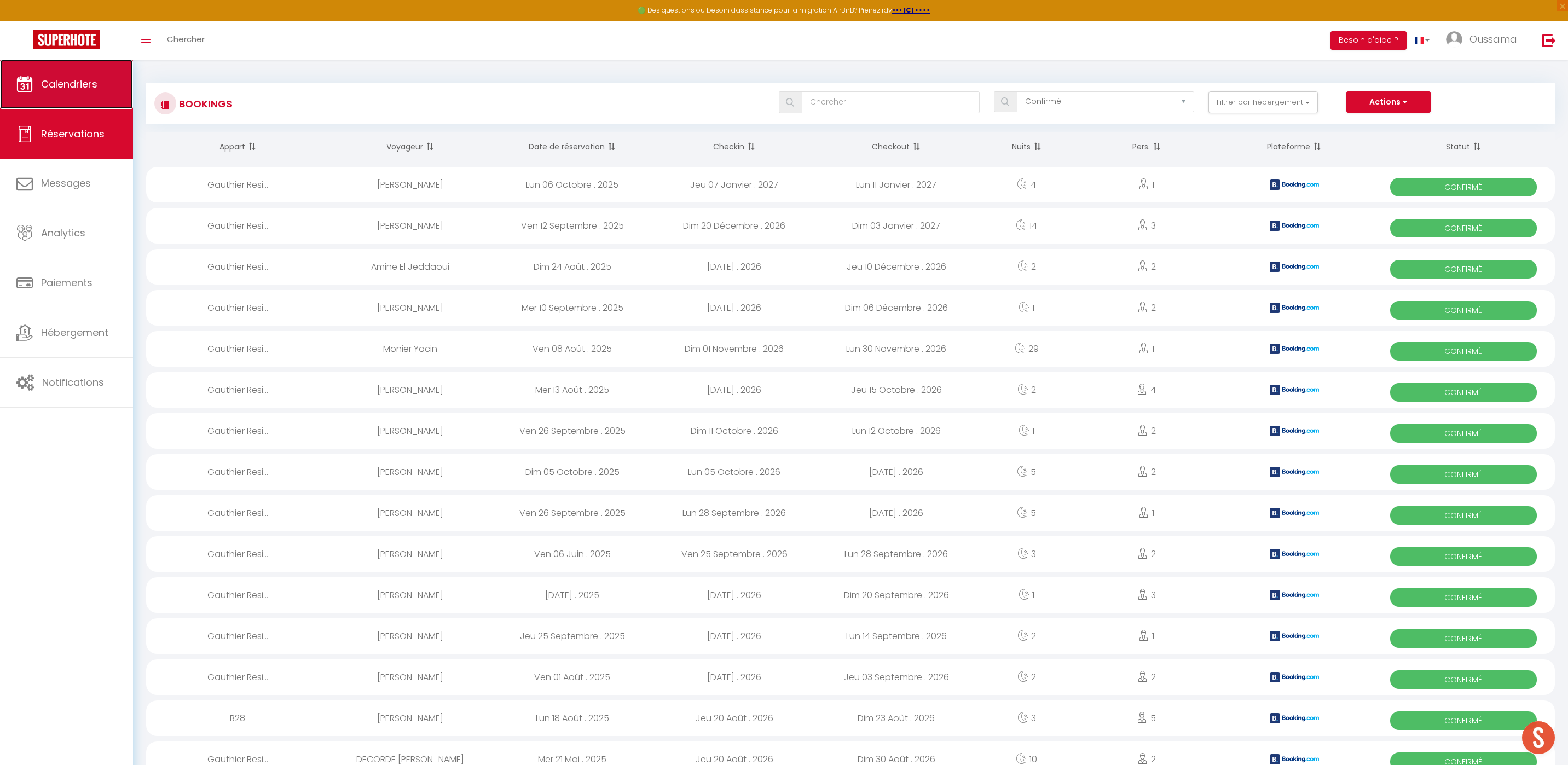
click at [83, 71] on link "Calendriers" at bounding box center [67, 84] width 133 height 49
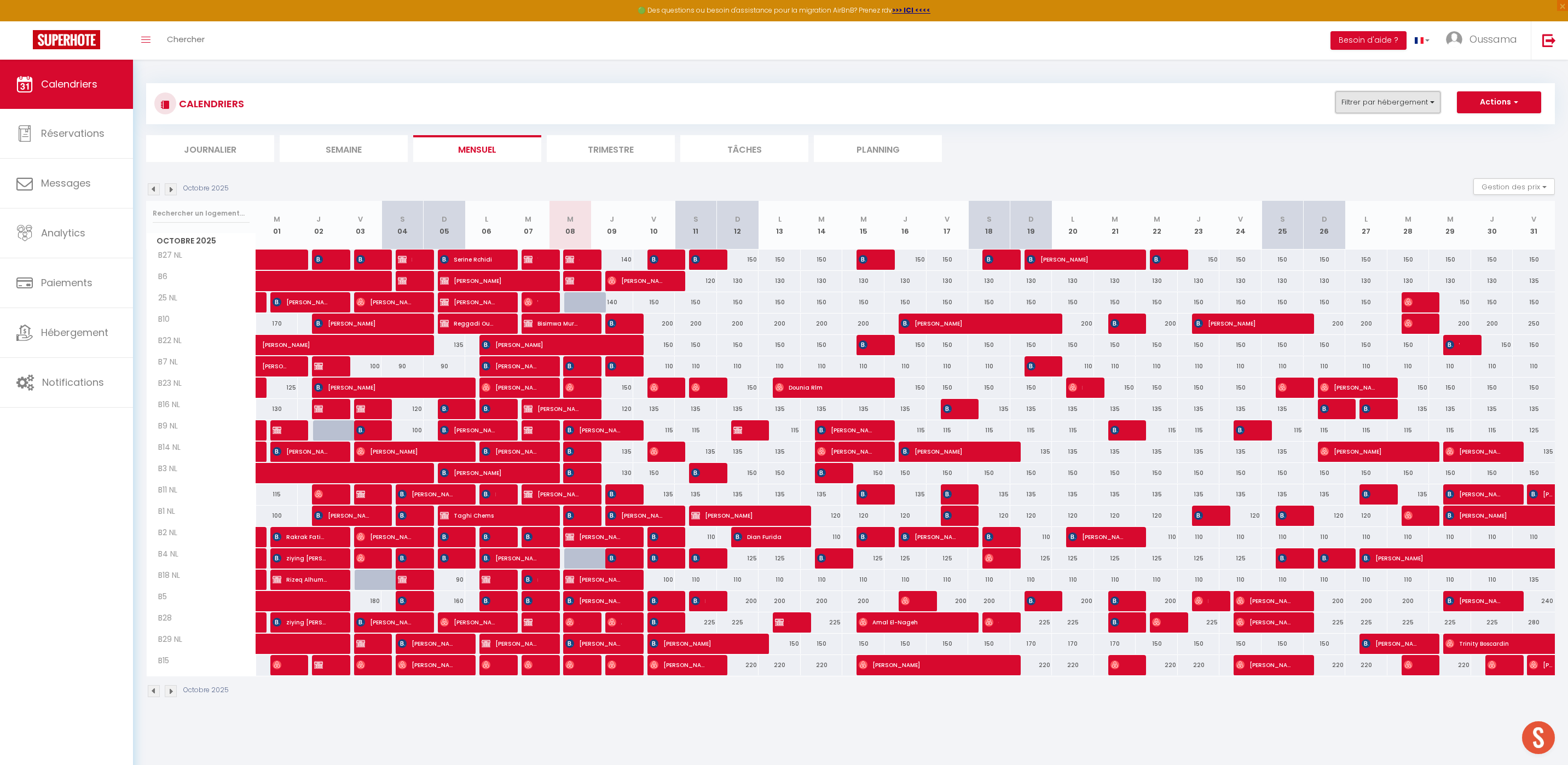
click at [1415, 108] on button "Filtrer par hébergement" at bounding box center [1388, 102] width 105 height 22
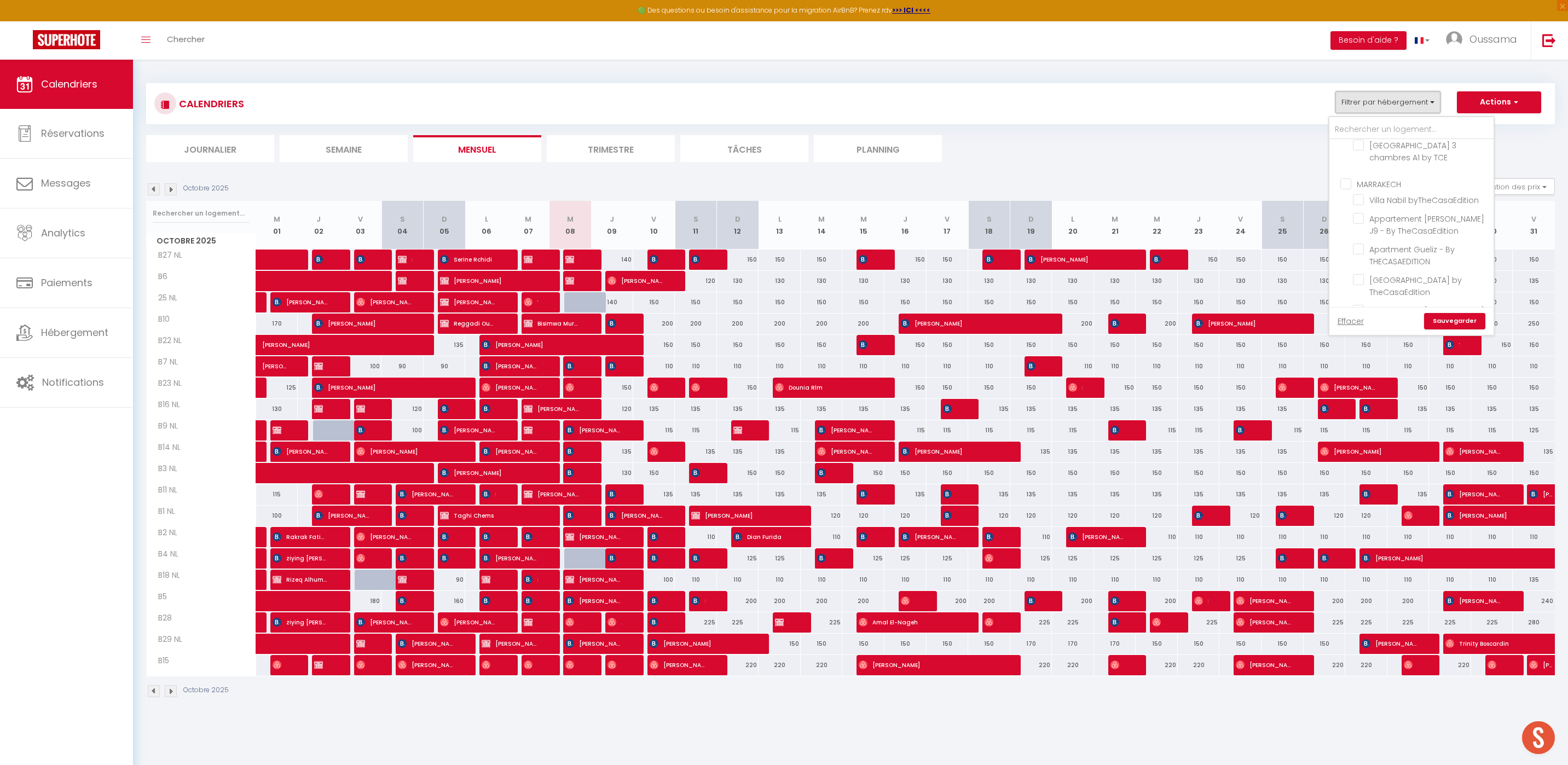
scroll to position [379, 0]
click at [1352, 182] on input "CASABLANCA BEL AZUR" at bounding box center [1422, 186] width 164 height 11
checkbox input "false"
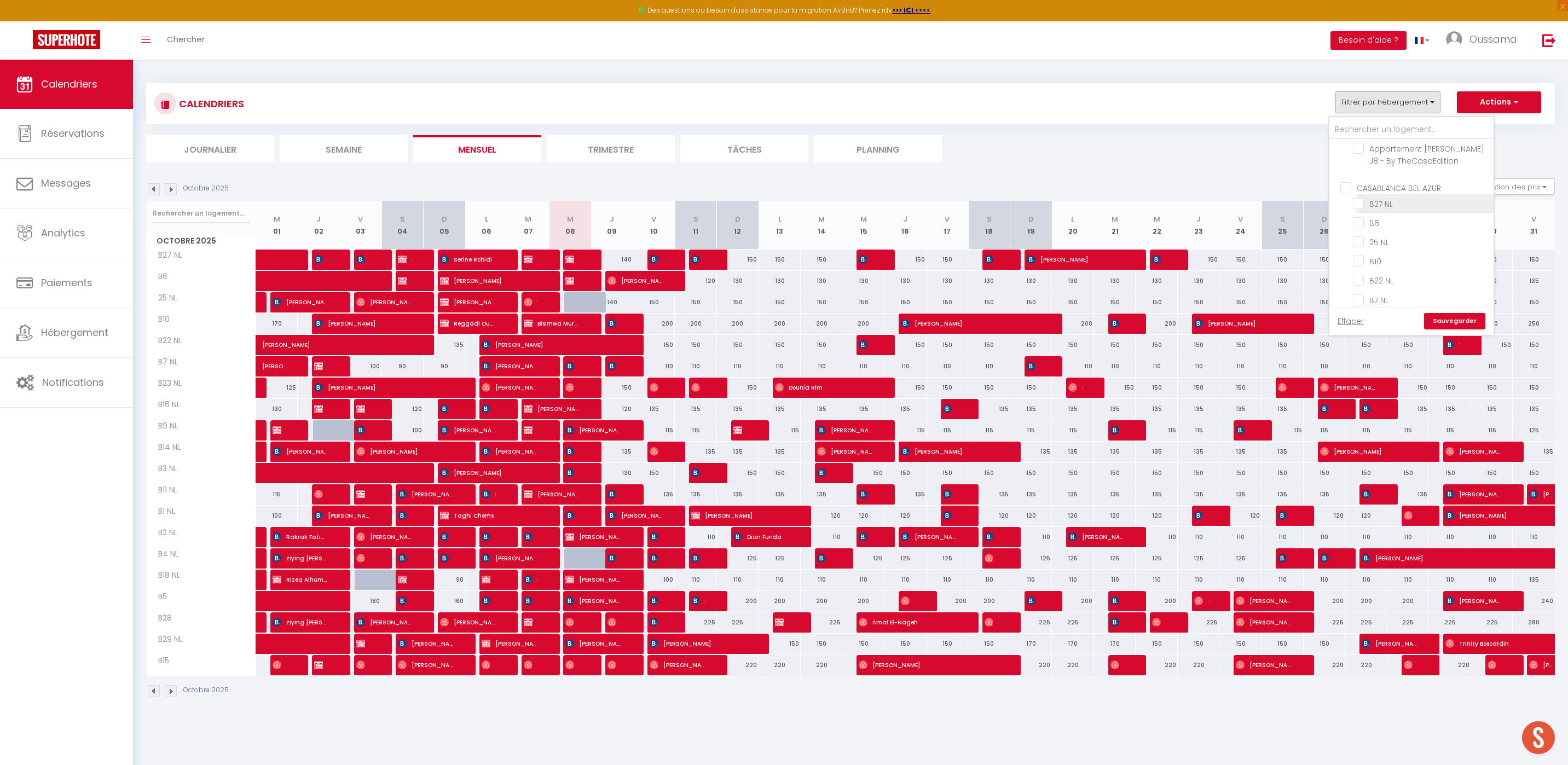
checkbox input "false"
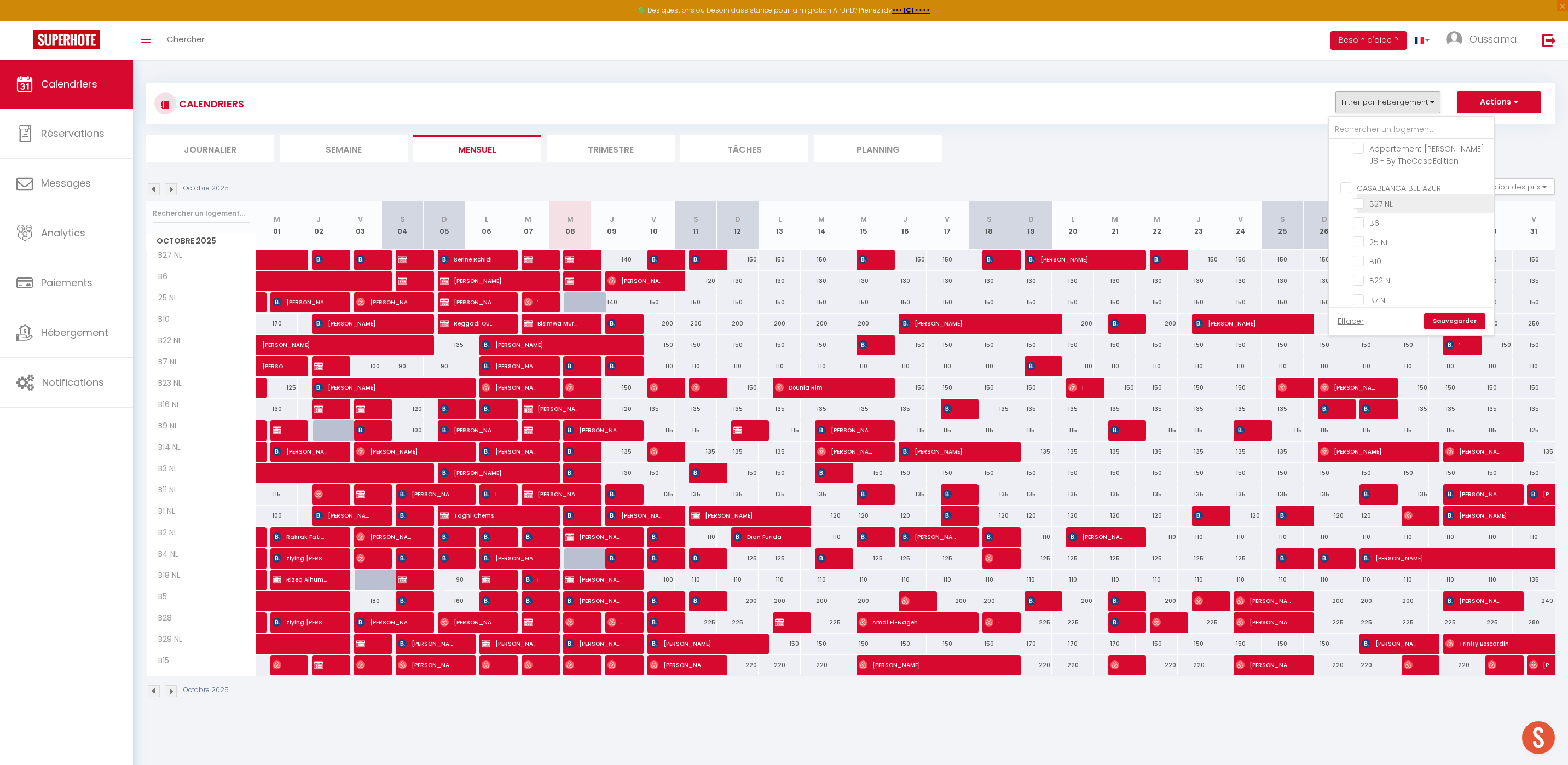
checkbox input "false"
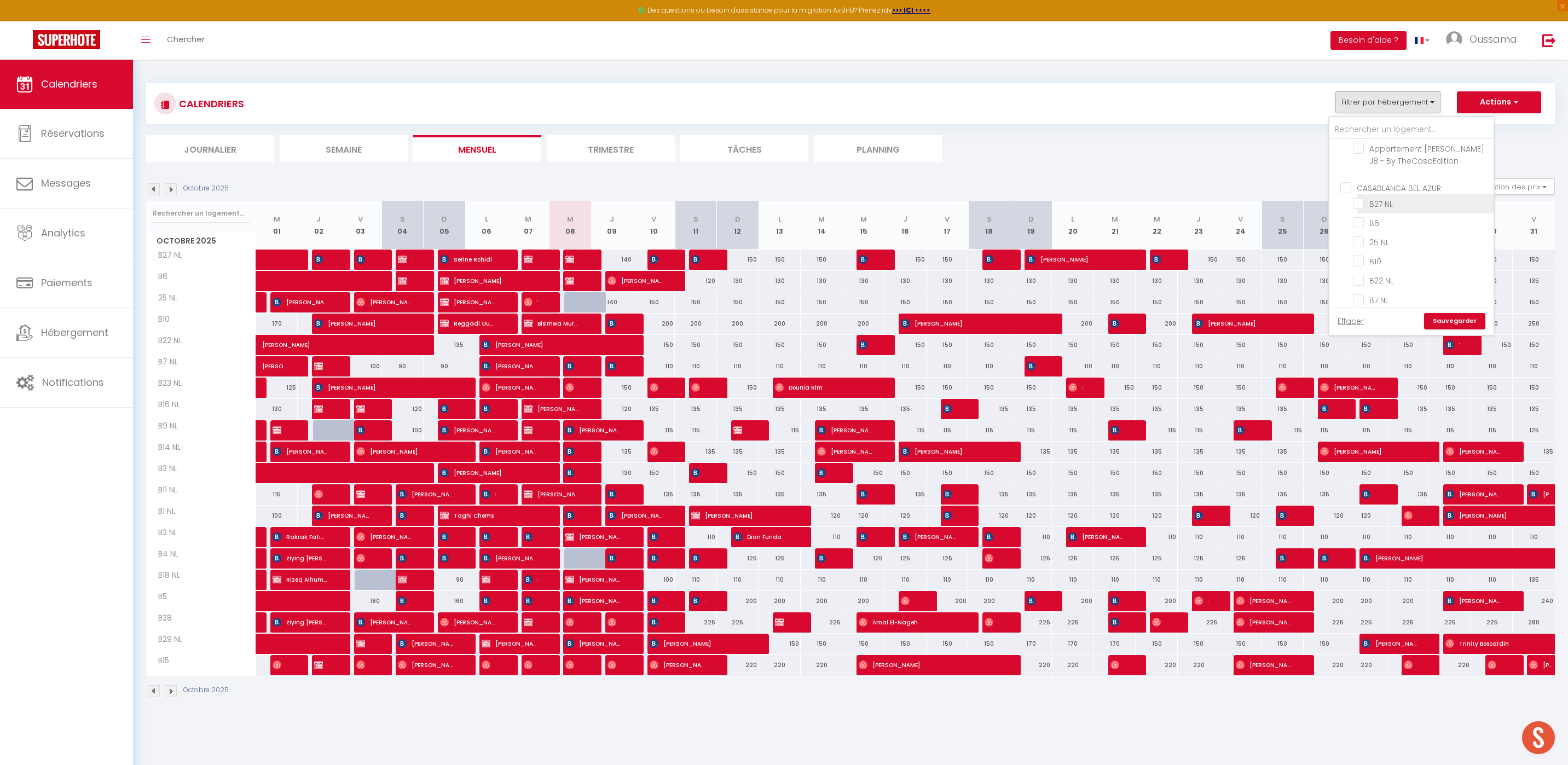
checkbox input "false"
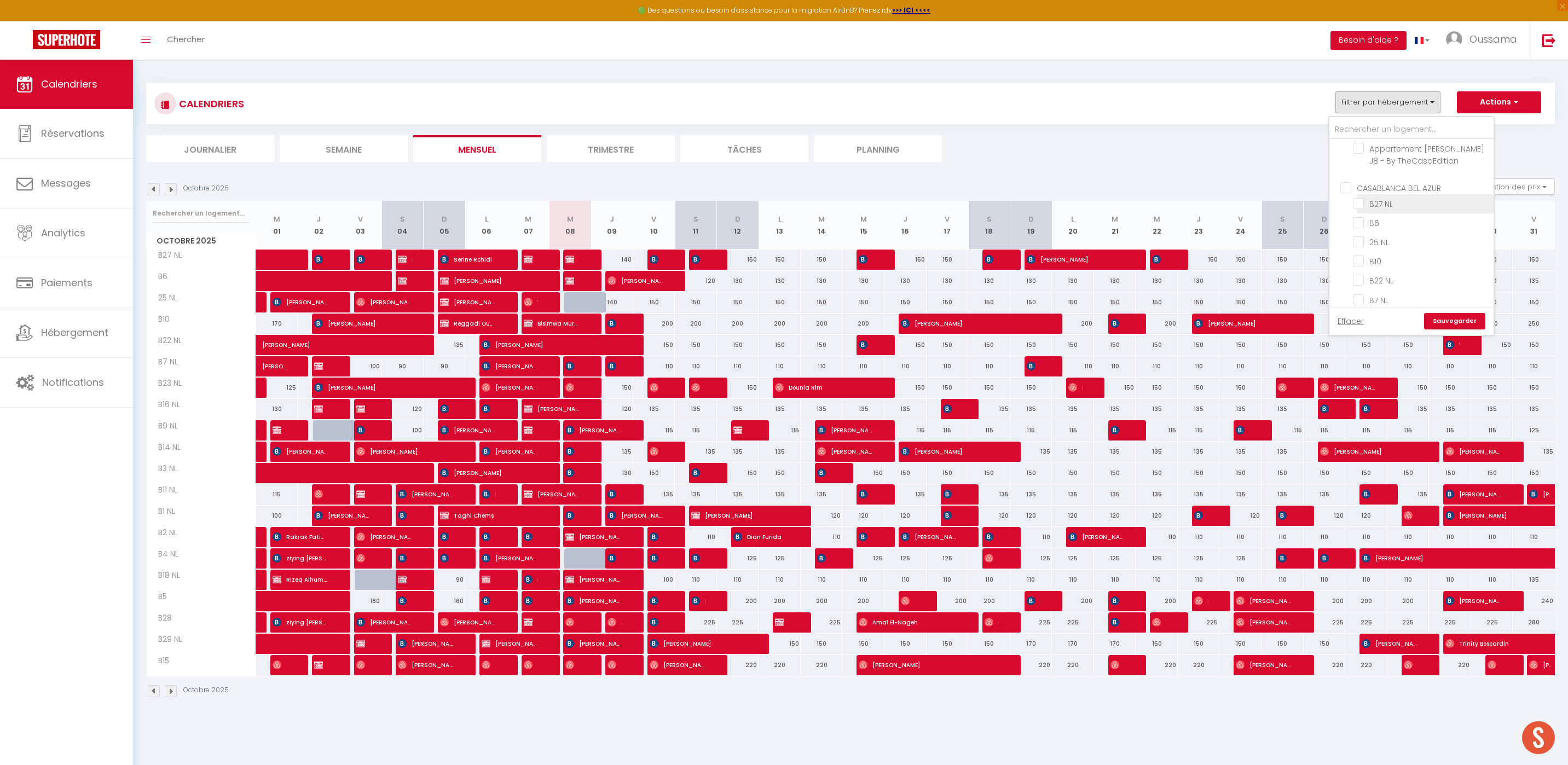
checkbox input "false"
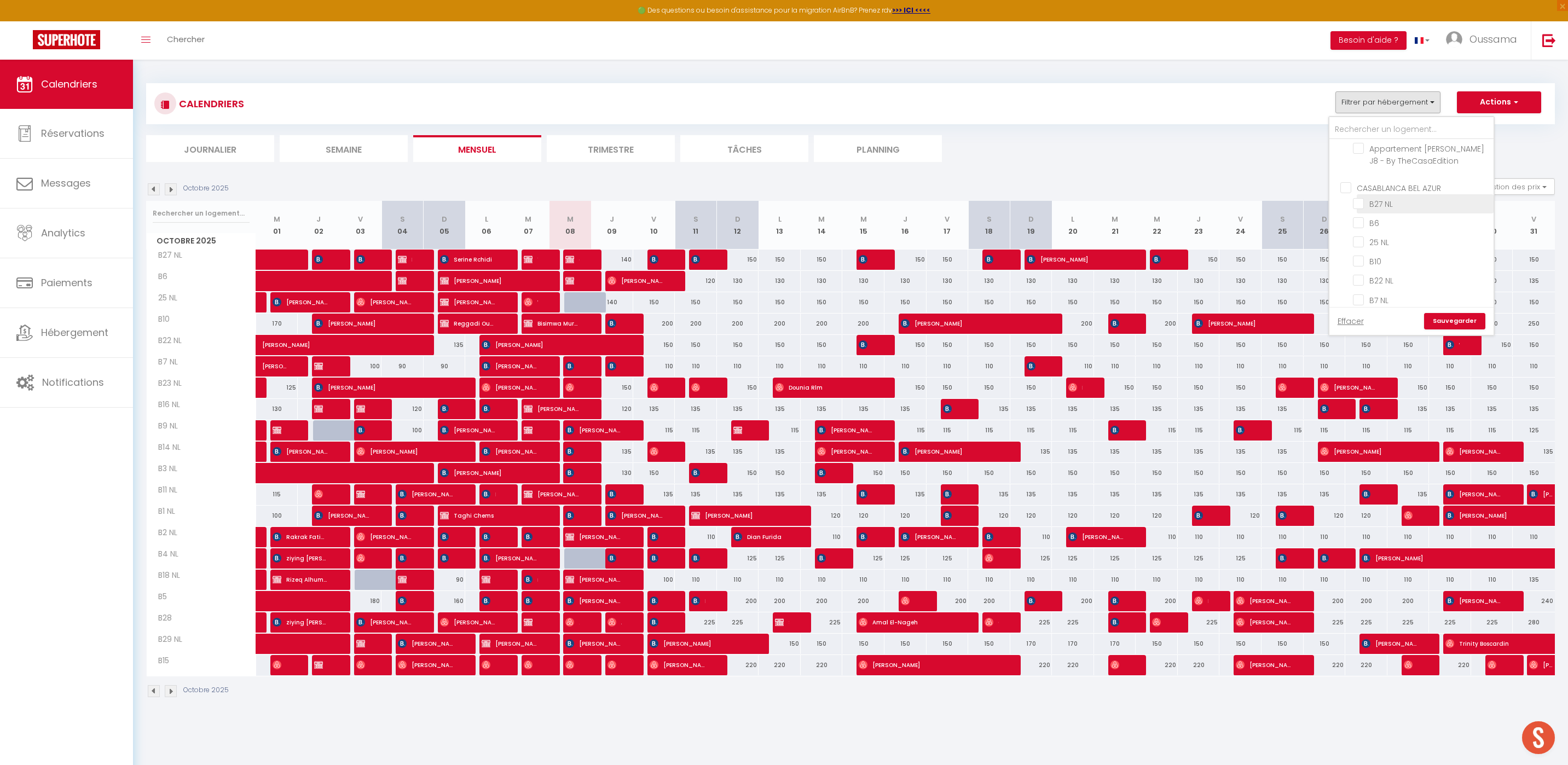
checkbox input "false"
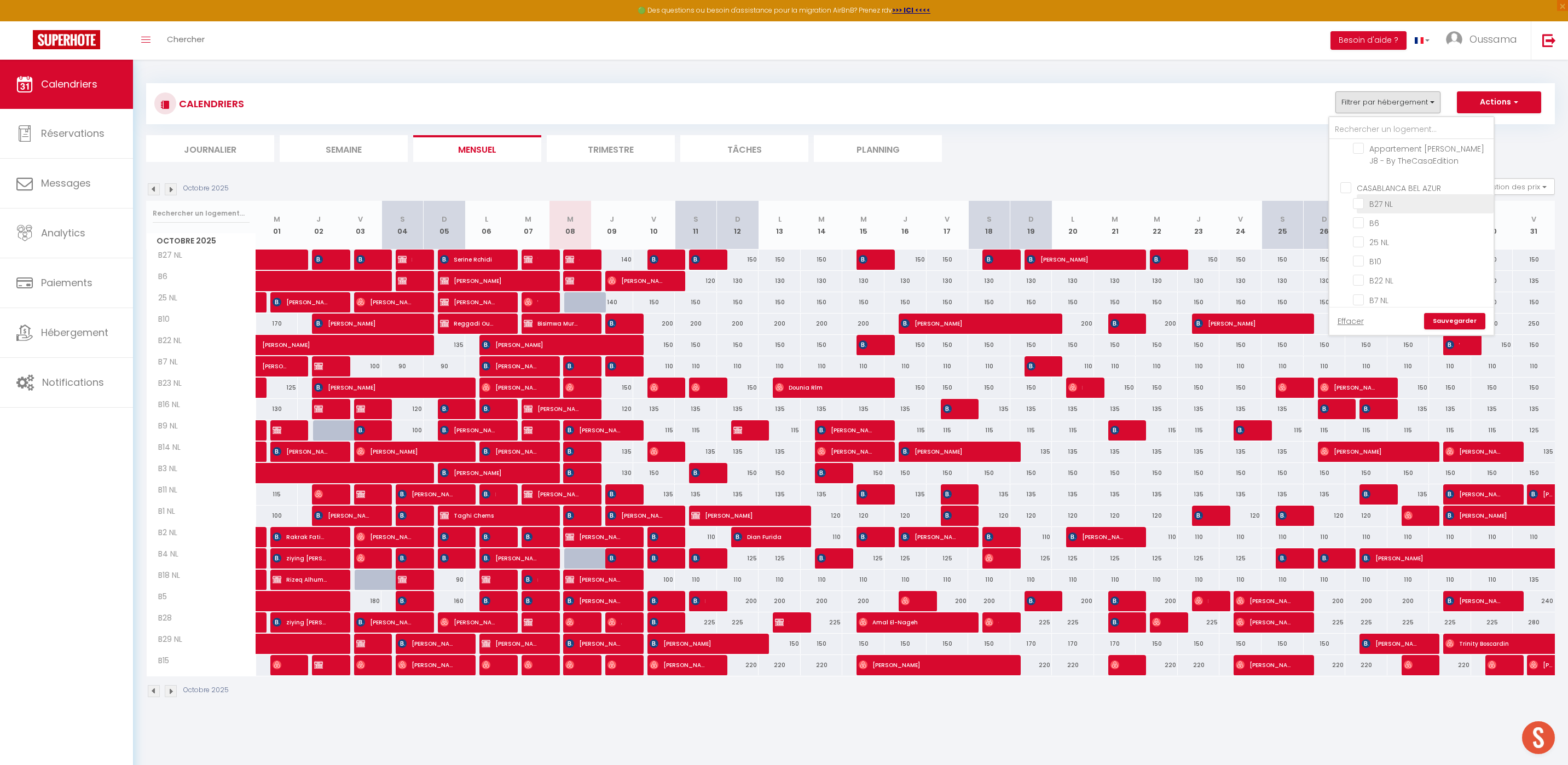
checkbox input "false"
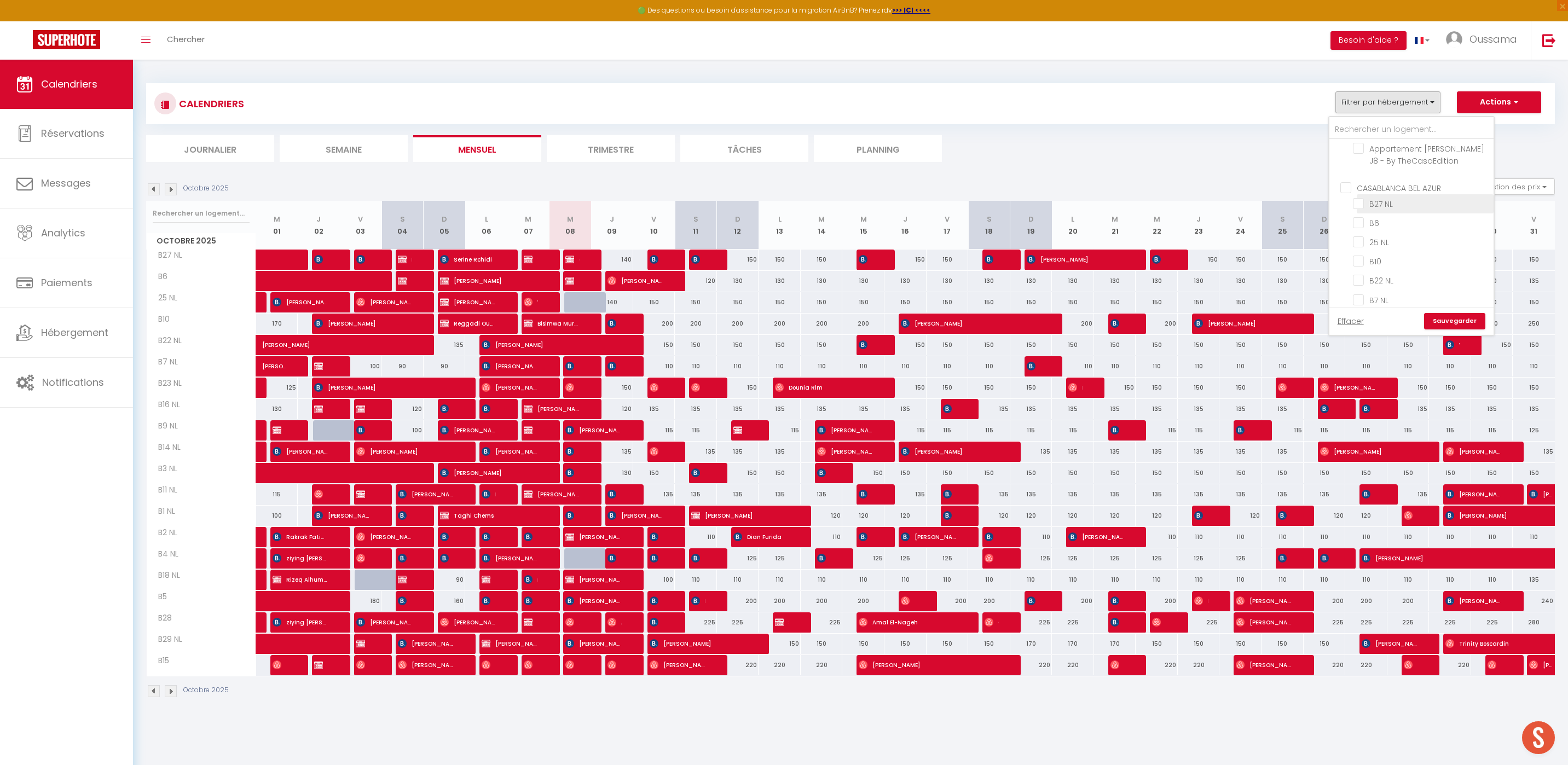
checkbox input "false"
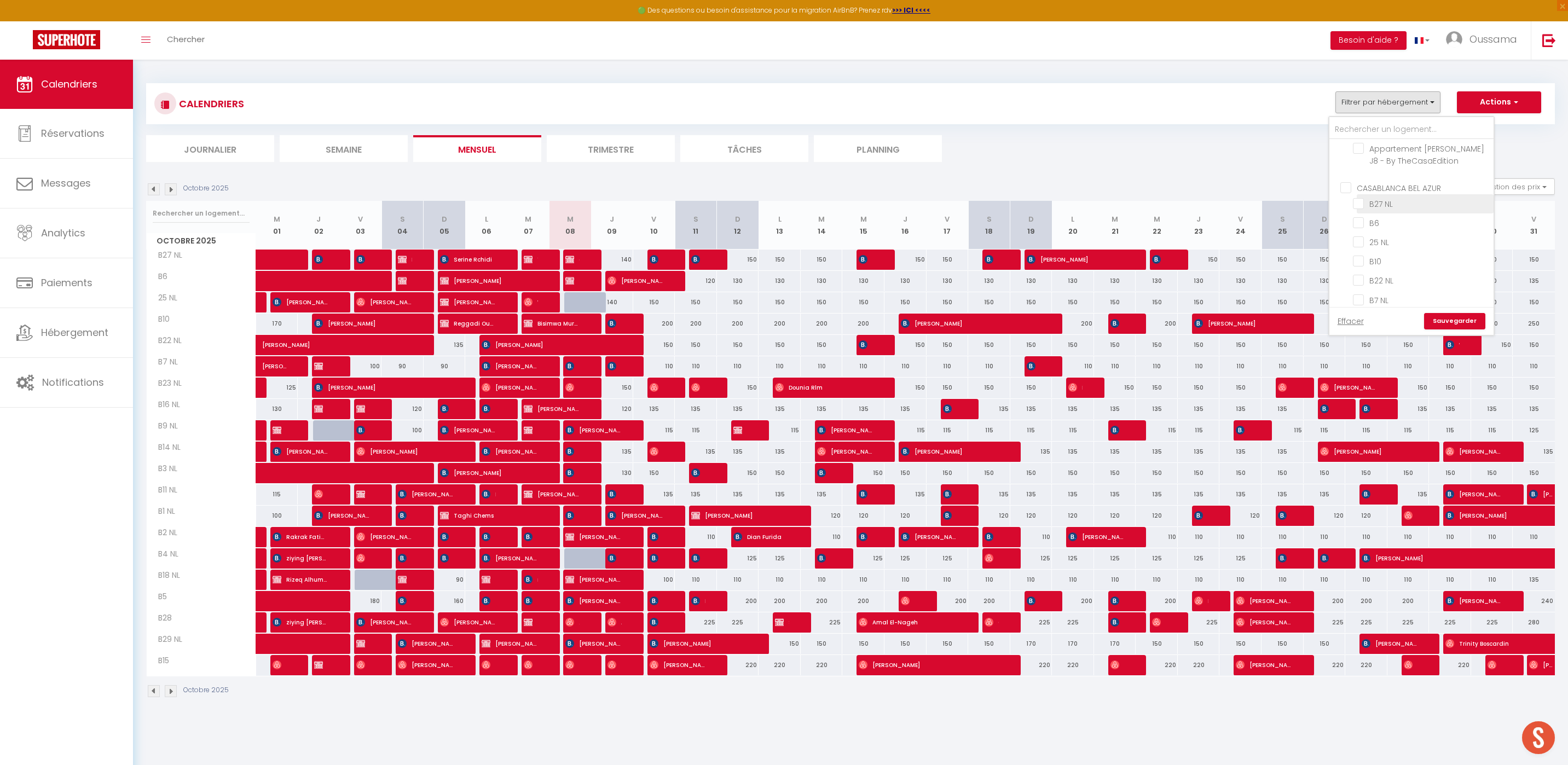
checkbox input "false"
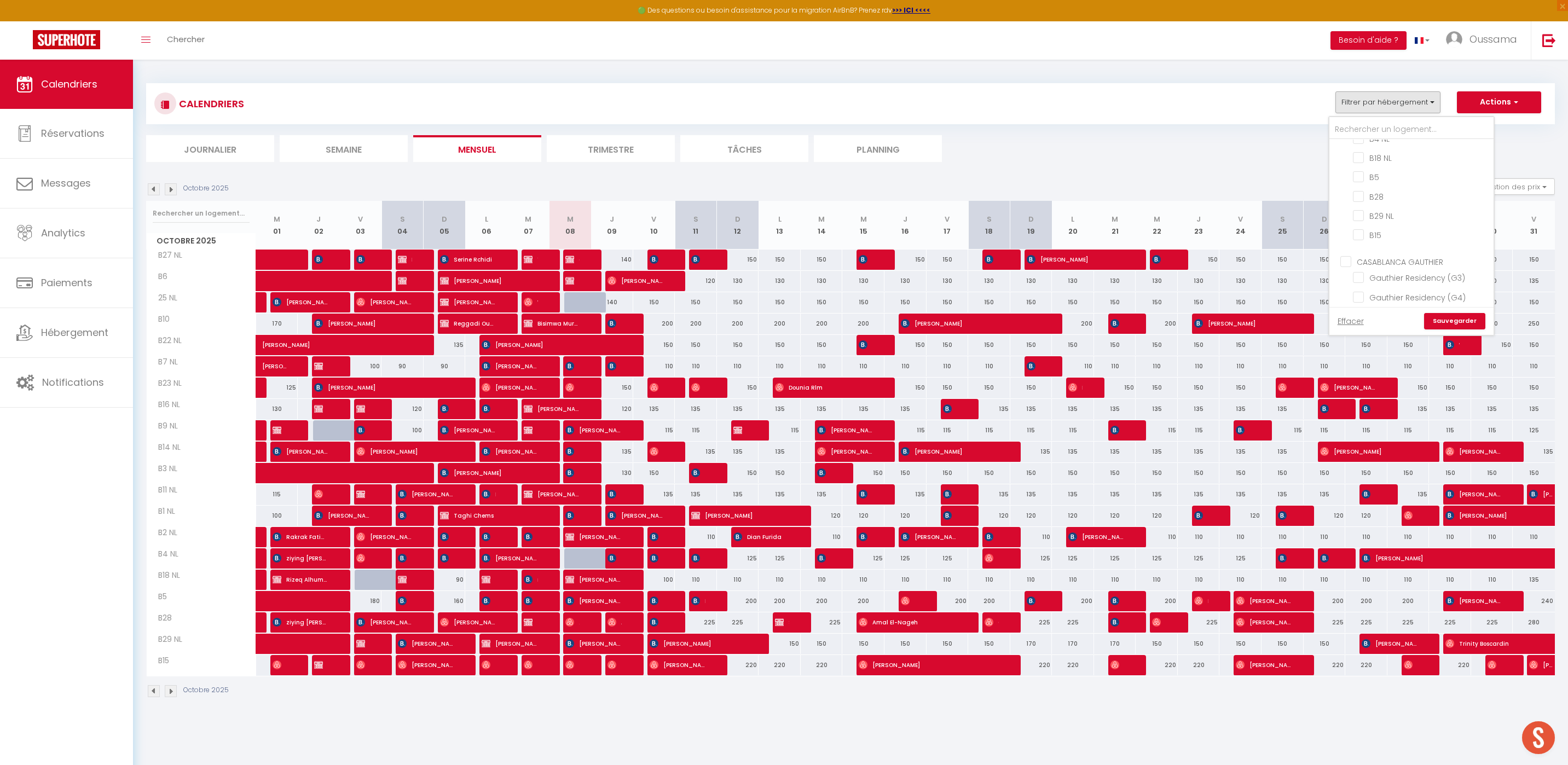
click at [1349, 258] on input "CASABLANCA GAUTHIER" at bounding box center [1422, 261] width 164 height 11
checkbox input "true"
checkbox input "false"
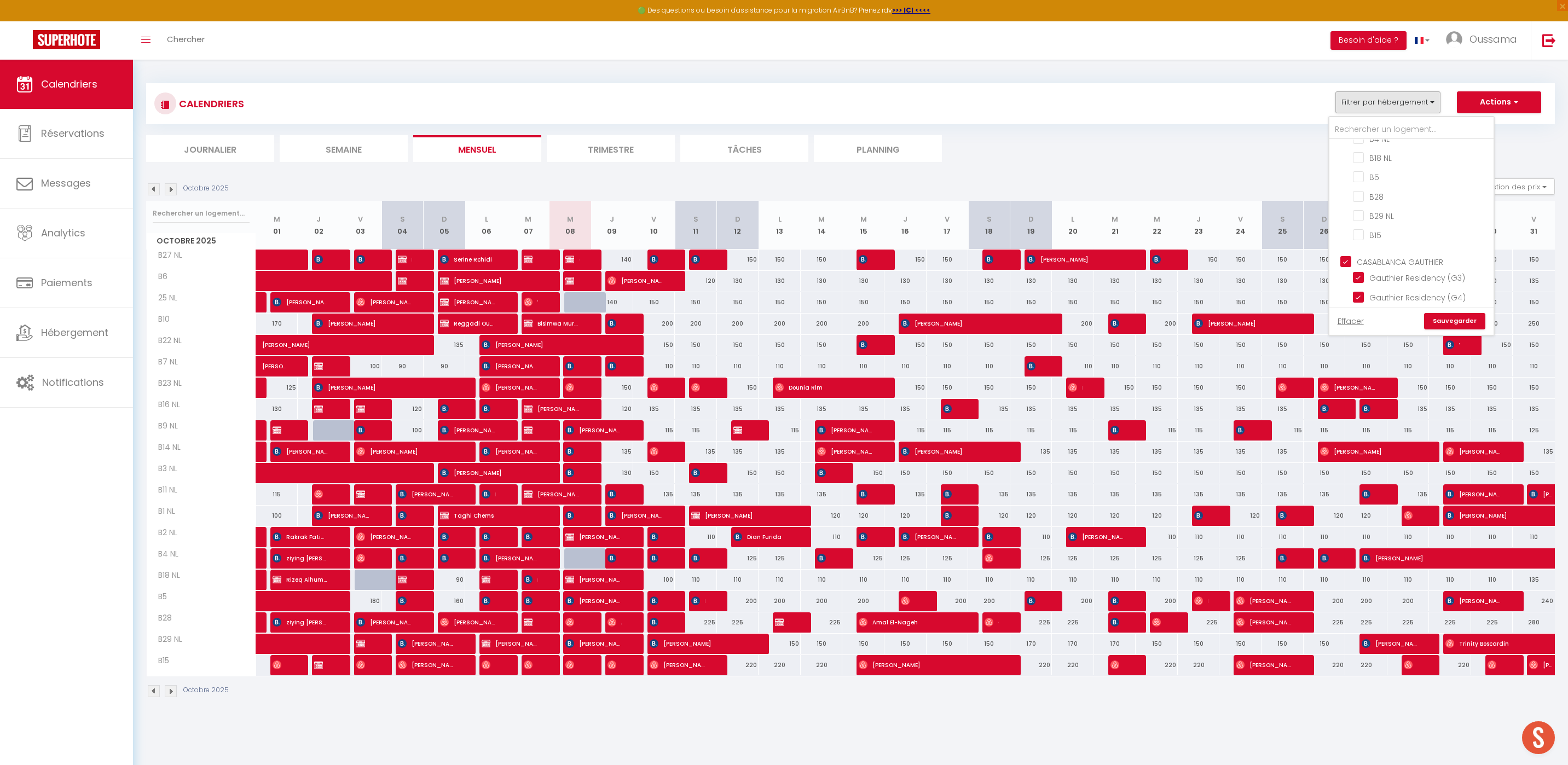
checkbox input "false"
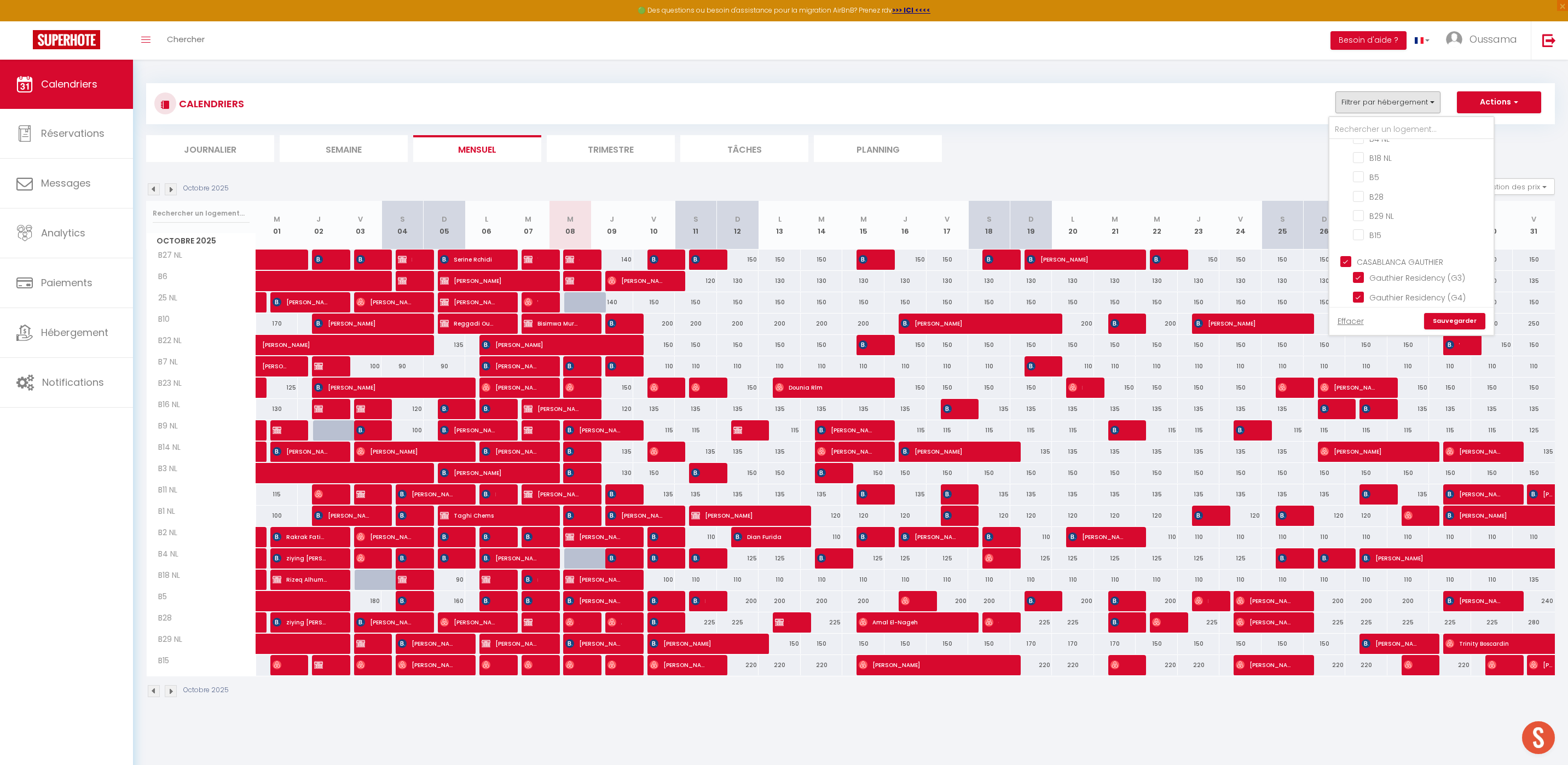
checkbox input "false"
checkbox input "true"
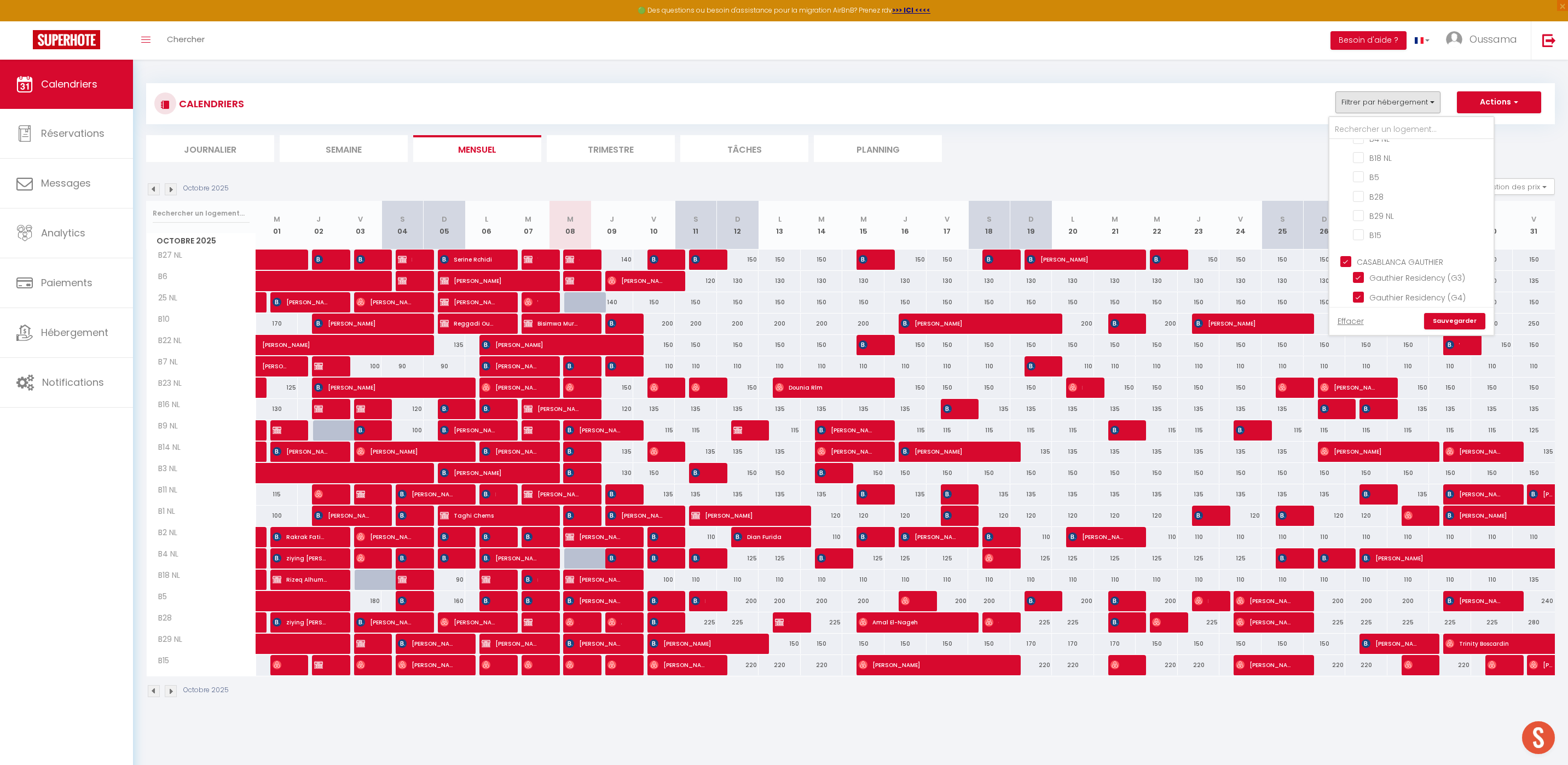
checkbox input "true"
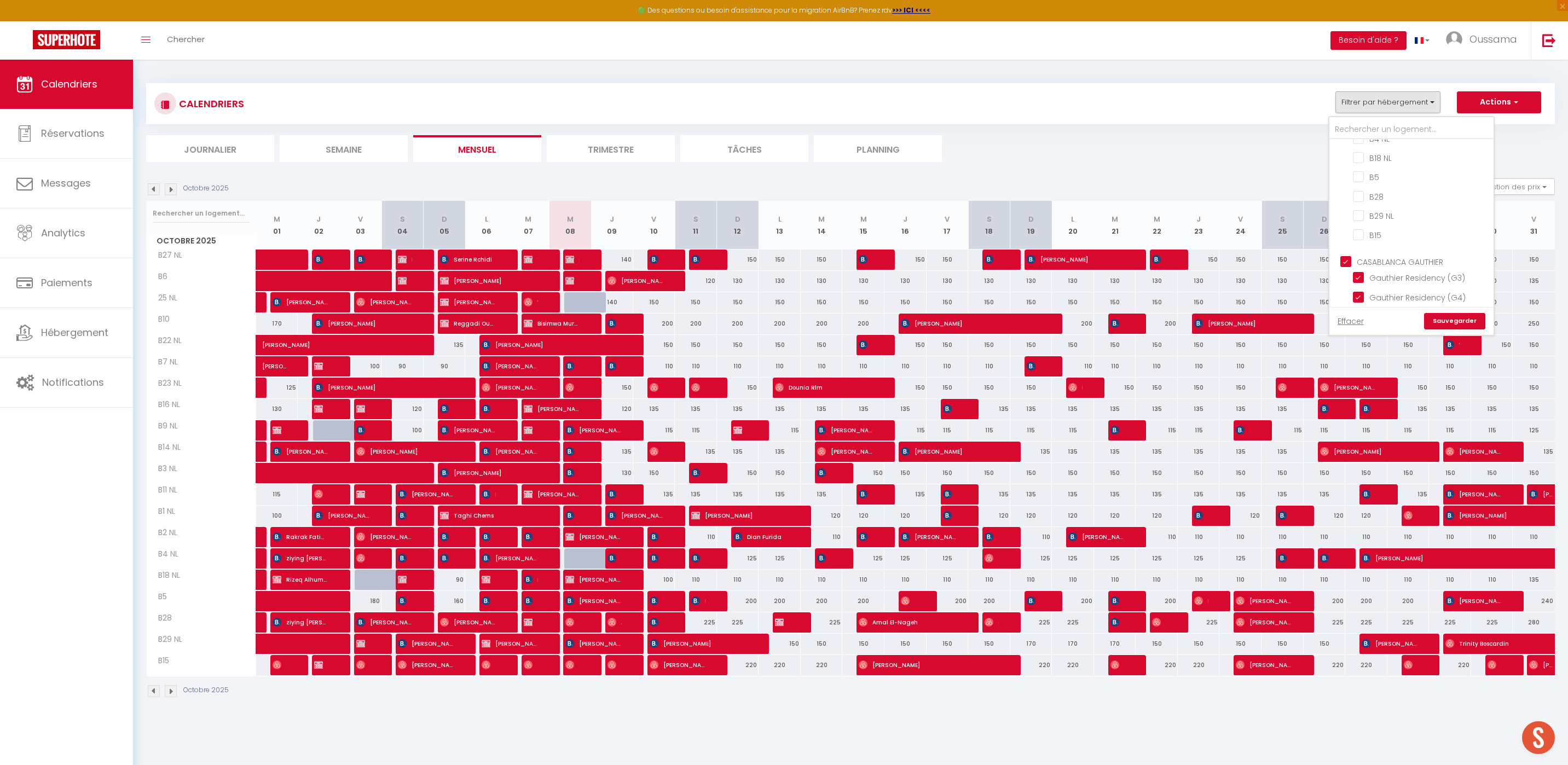
checkbox input "true"
checkbox input "false"
click at [1462, 317] on link "Sauvegarder" at bounding box center [1455, 321] width 62 height 16
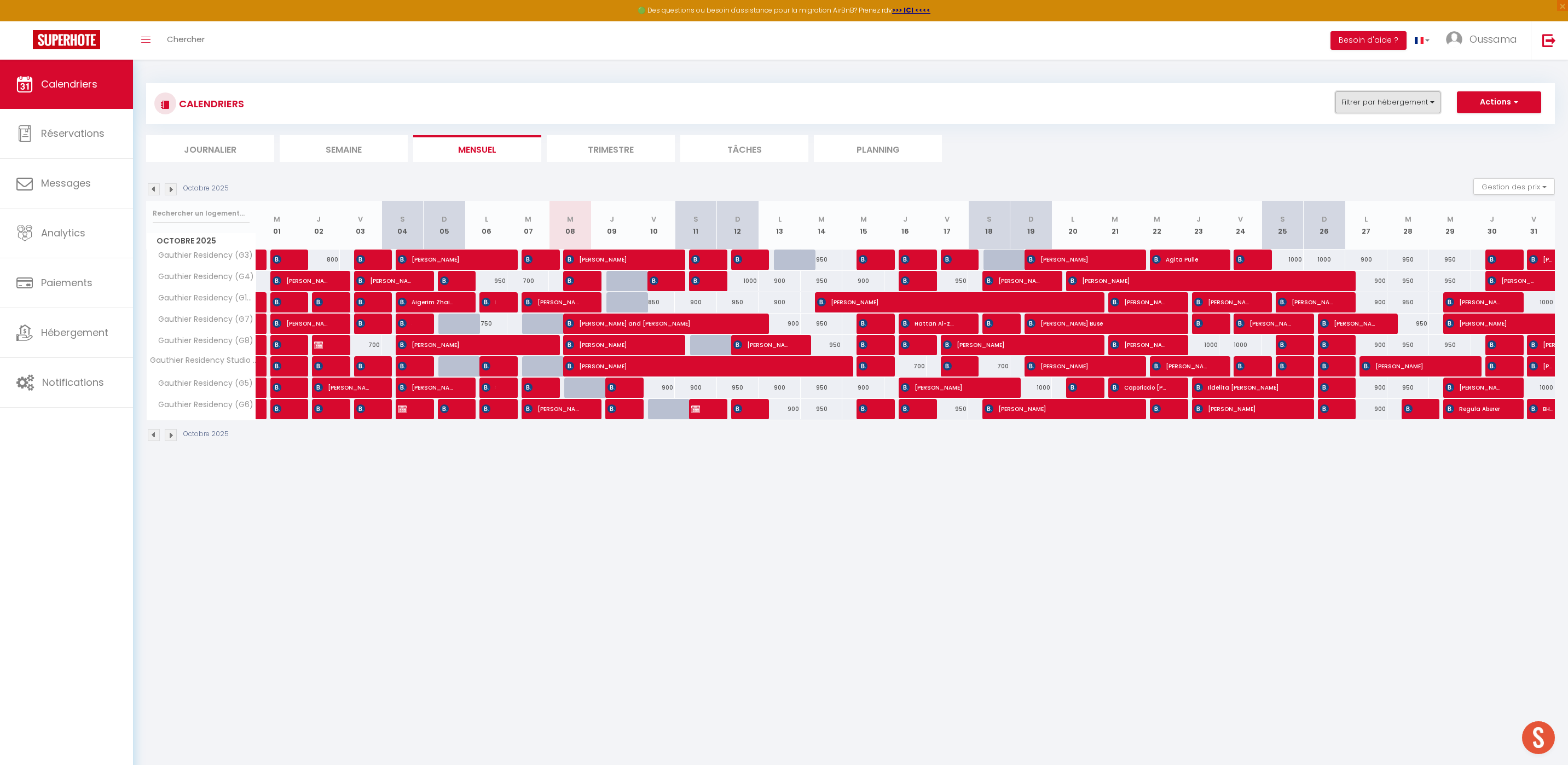
click at [1385, 111] on button "Filtrer par hébergement" at bounding box center [1388, 102] width 105 height 22
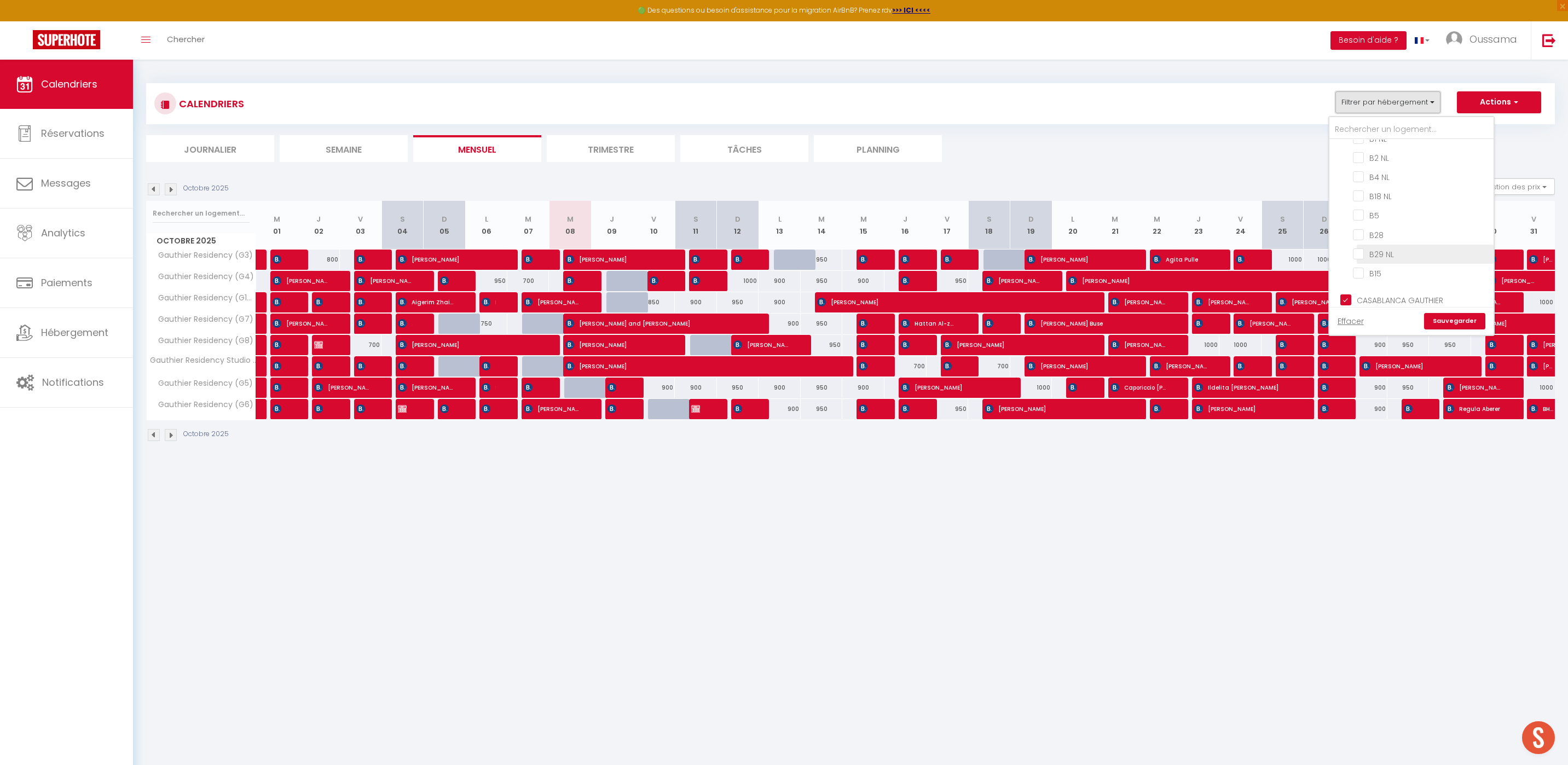
scroll to position [665, 0]
click at [1357, 239] on input "B28" at bounding box center [1422, 244] width 137 height 11
checkbox input "true"
click at [1453, 317] on link "Sauvegarder" at bounding box center [1455, 321] width 62 height 16
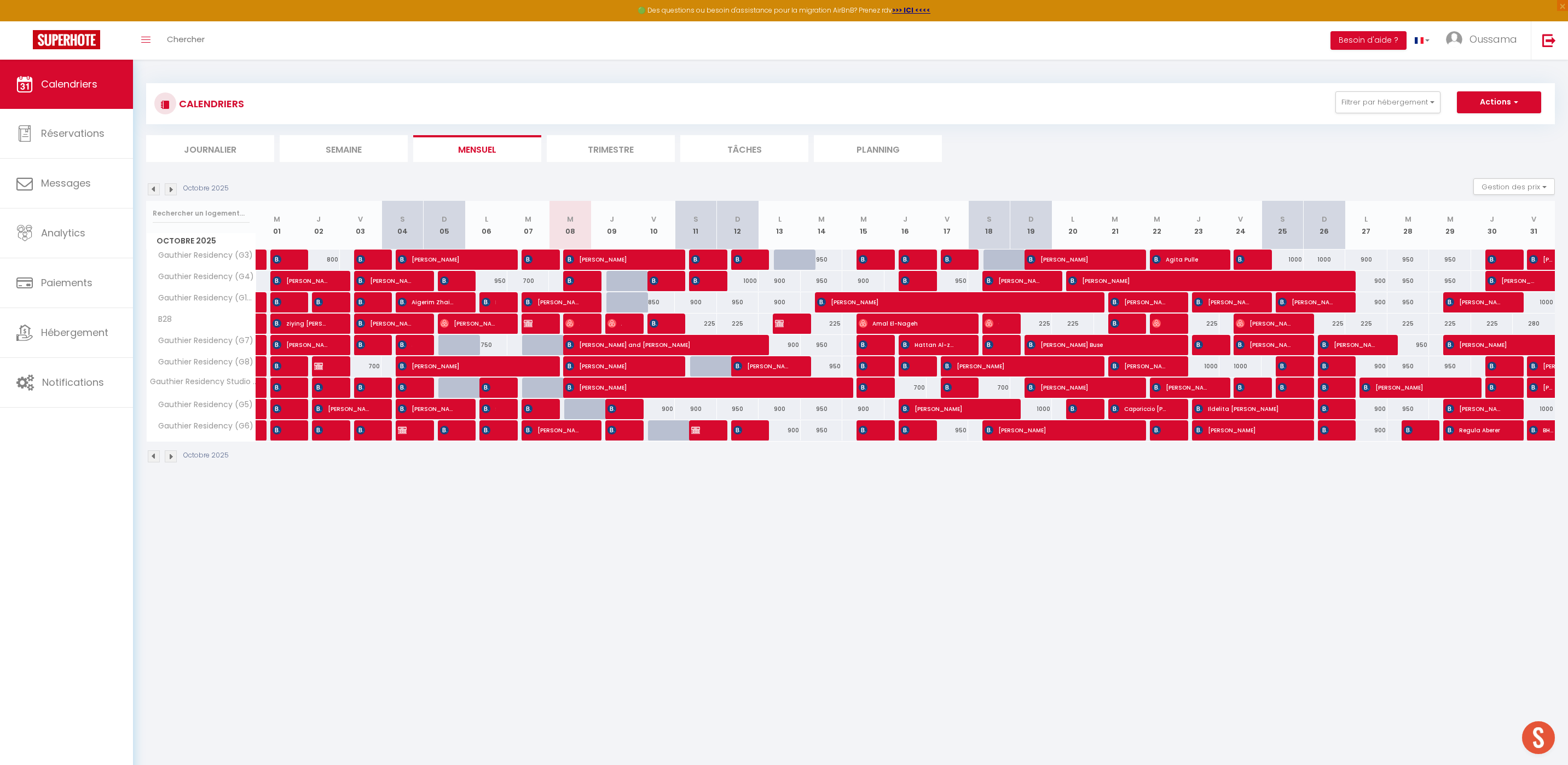
click at [737, 324] on div "225" at bounding box center [737, 324] width 42 height 20
type input "225"
type input "Dim 12 Octobre 2025"
type input "Lun 13 Octobre 2025"
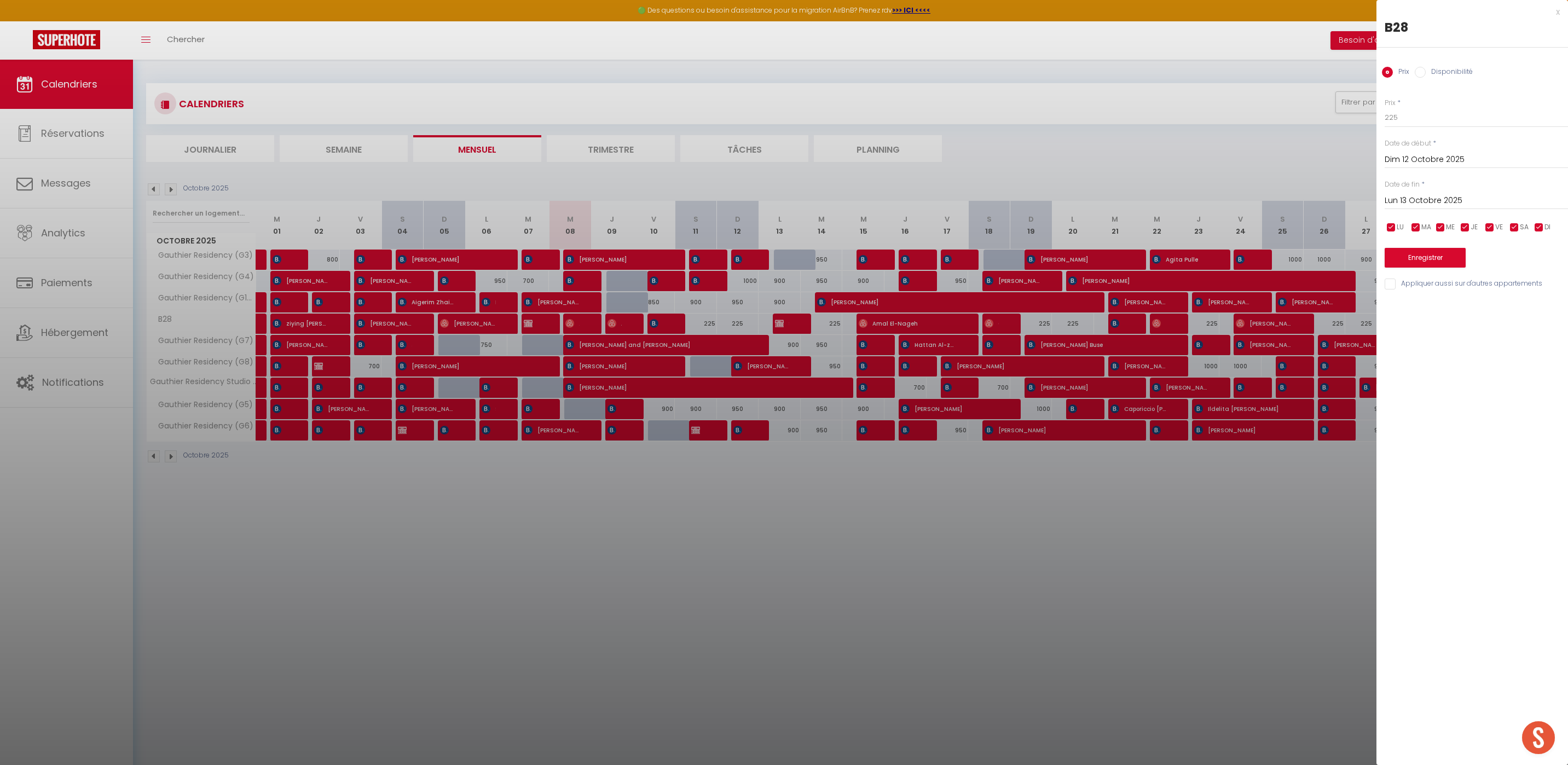
click at [991, 617] on div at bounding box center [784, 382] width 1568 height 765
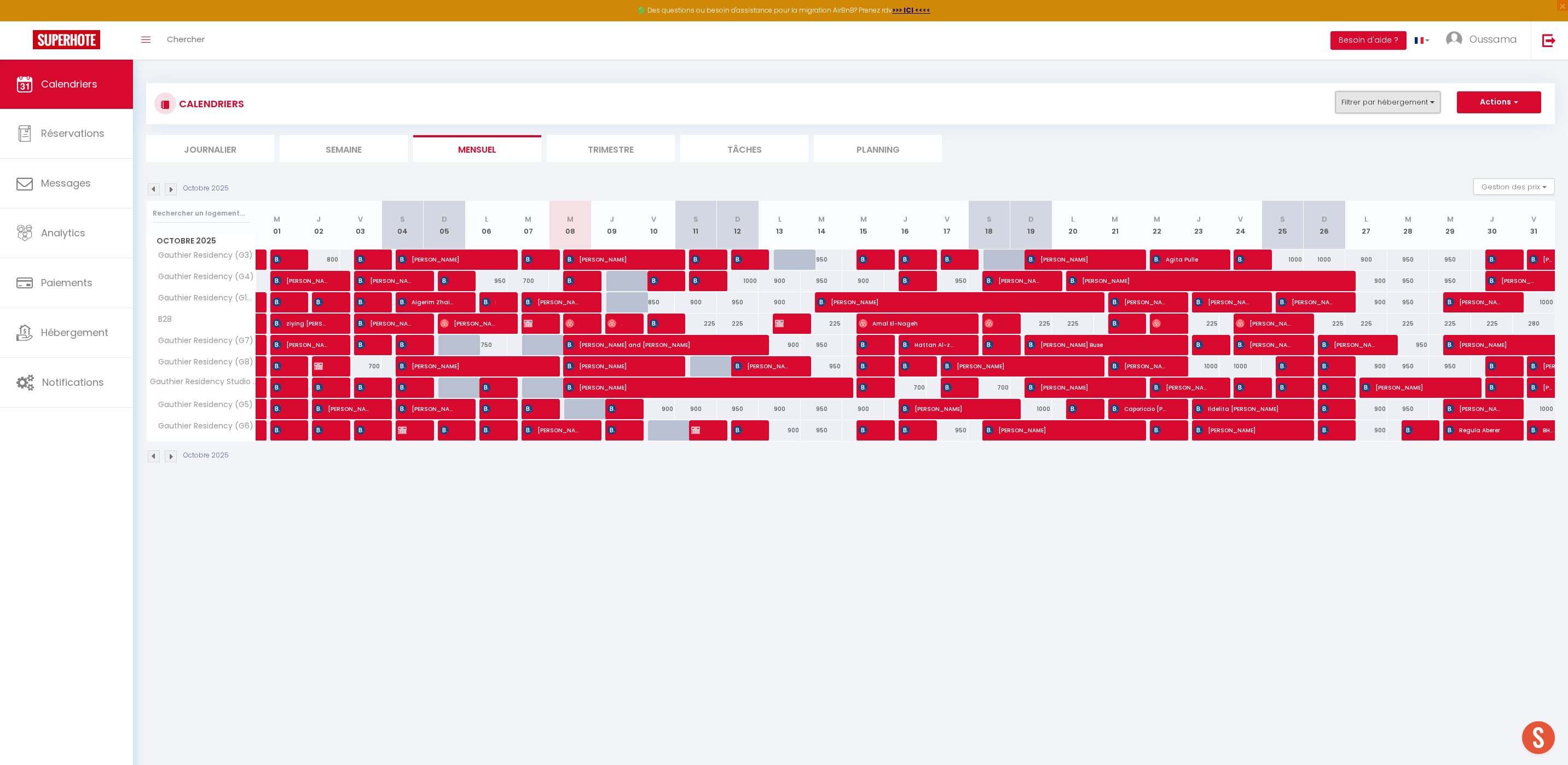
click at [1367, 102] on button "Filtrer par hébergement" at bounding box center [1388, 102] width 105 height 22
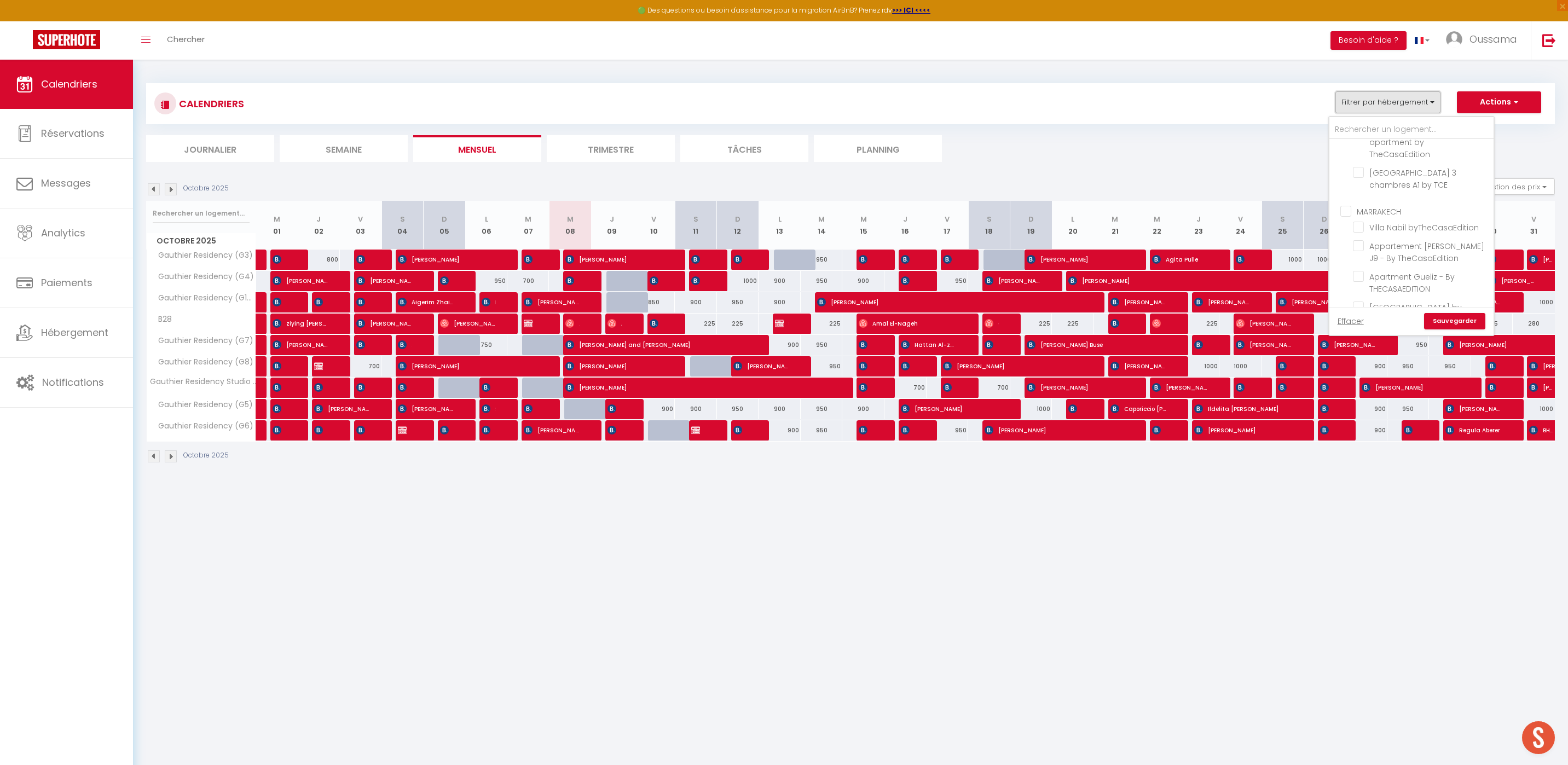
scroll to position [351, 0]
click at [1346, 215] on input "CASABLANCA BEL AZUR" at bounding box center [1422, 214] width 164 height 11
checkbox input "true"
checkbox input "false"
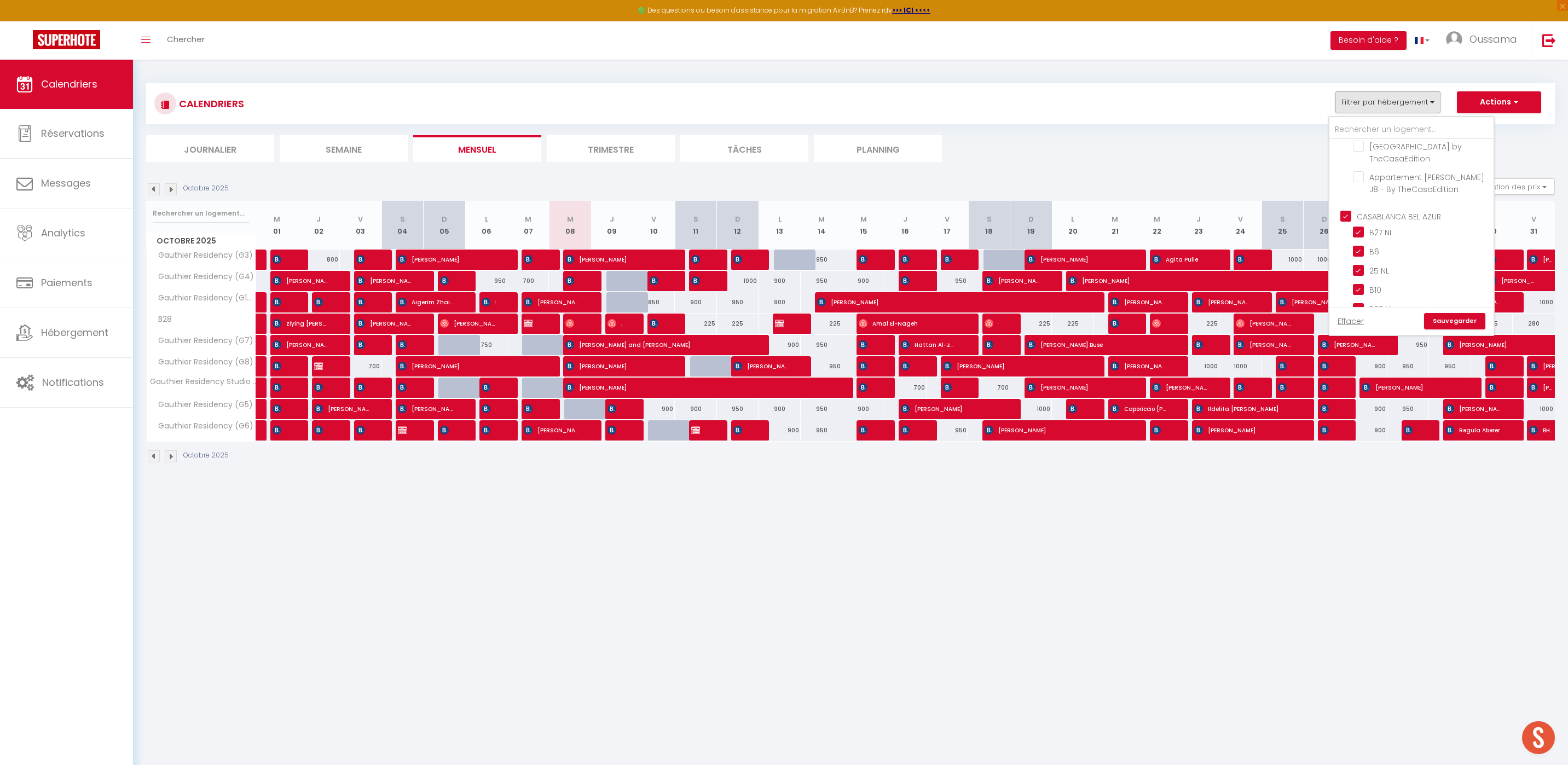
checkbox input "false"
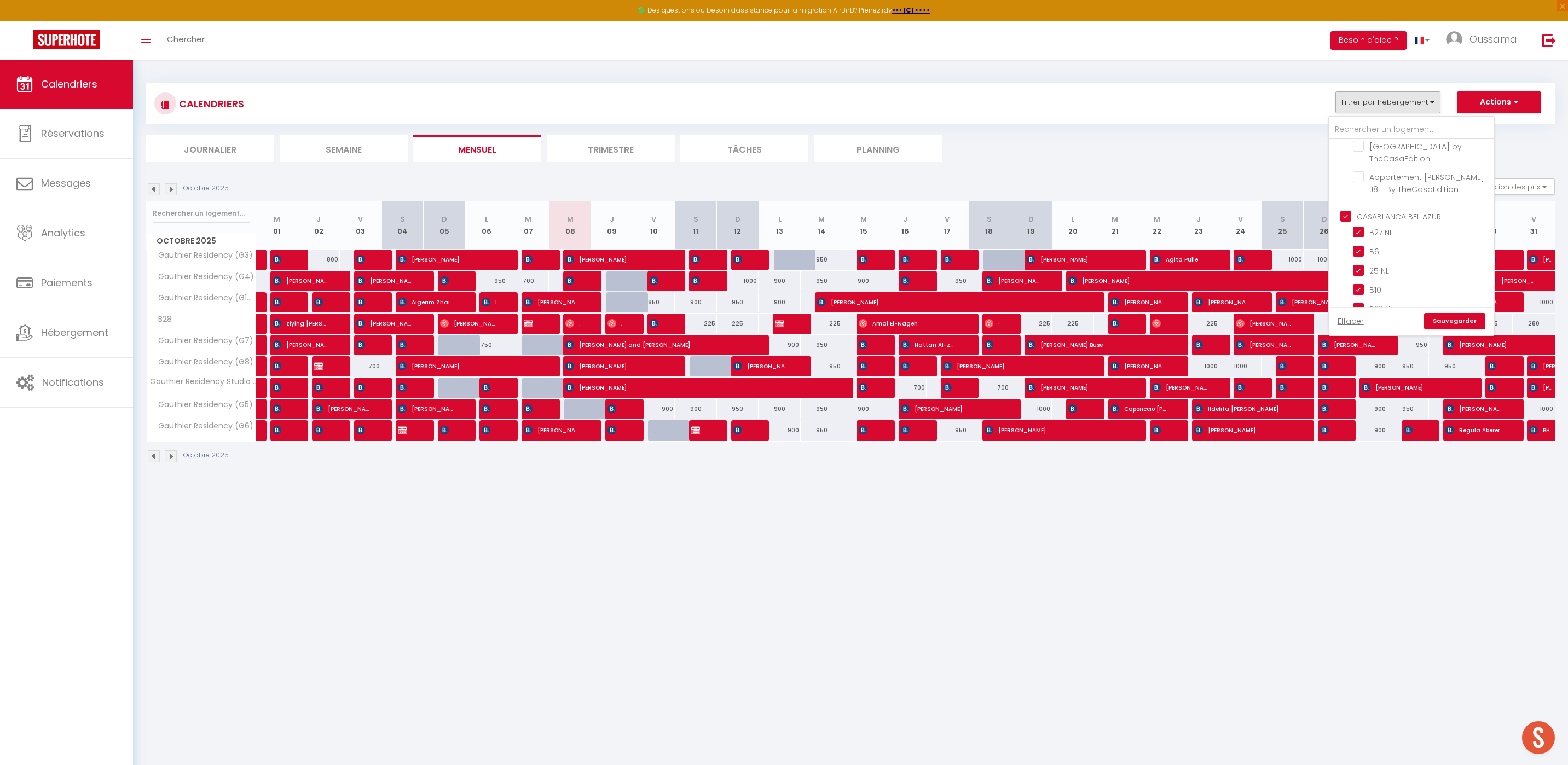
checkbox input "false"
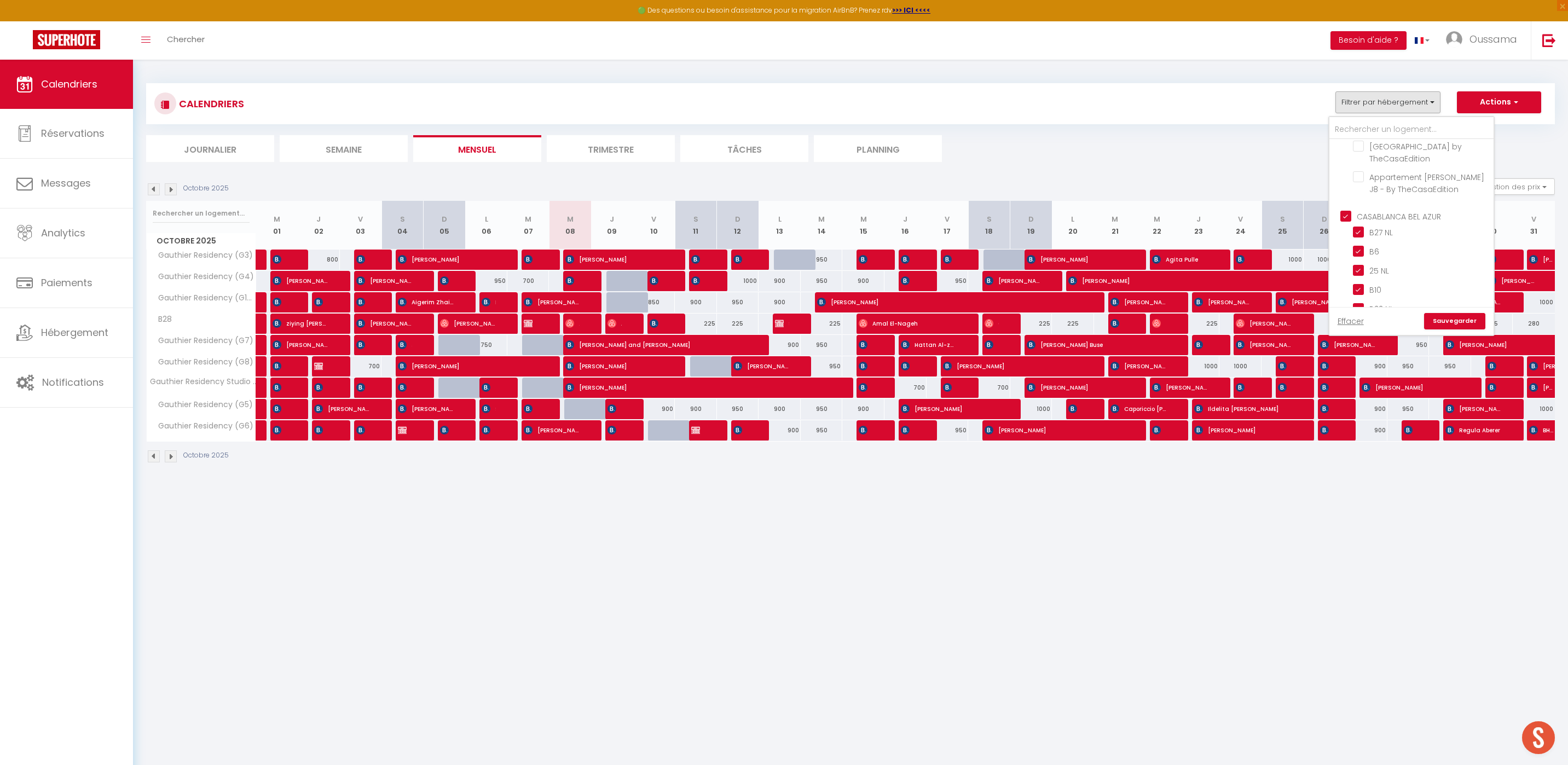
checkbox input "true"
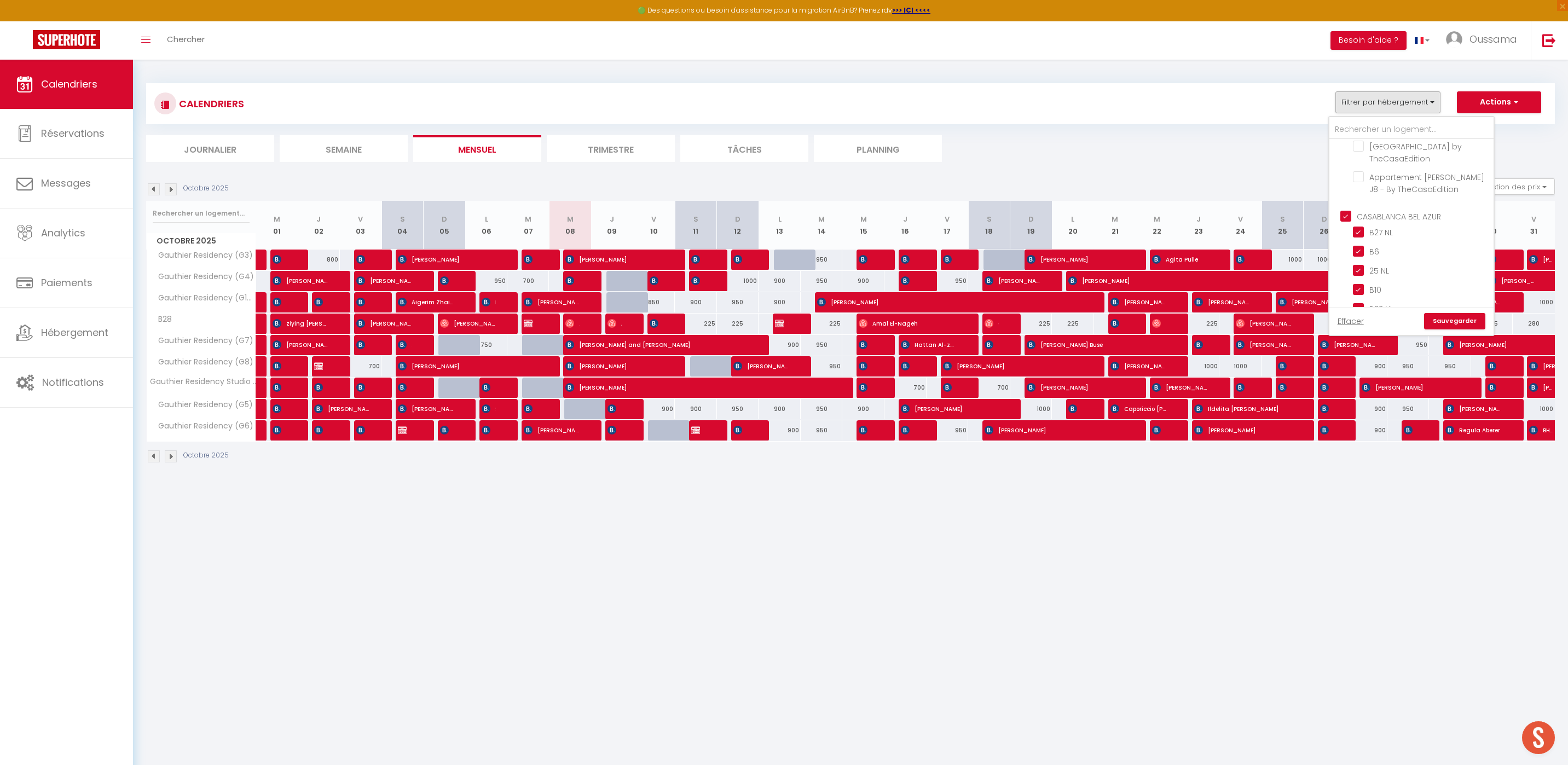
checkbox input "true"
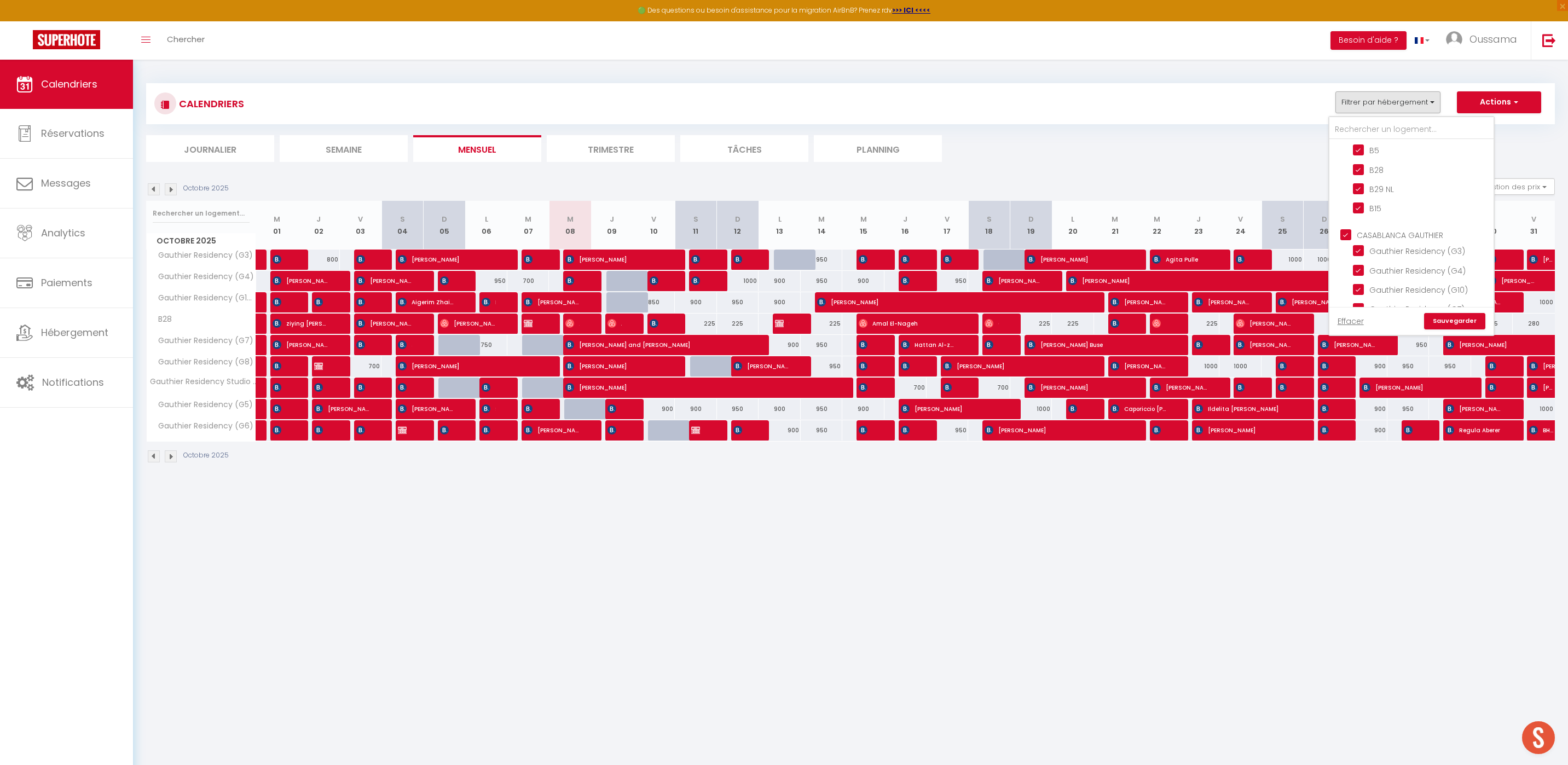
click at [1348, 230] on input "CASABLANCA GAUTHIER" at bounding box center [1422, 234] width 164 height 11
click at [1464, 319] on link "Sauvegarder" at bounding box center [1455, 321] width 62 height 16
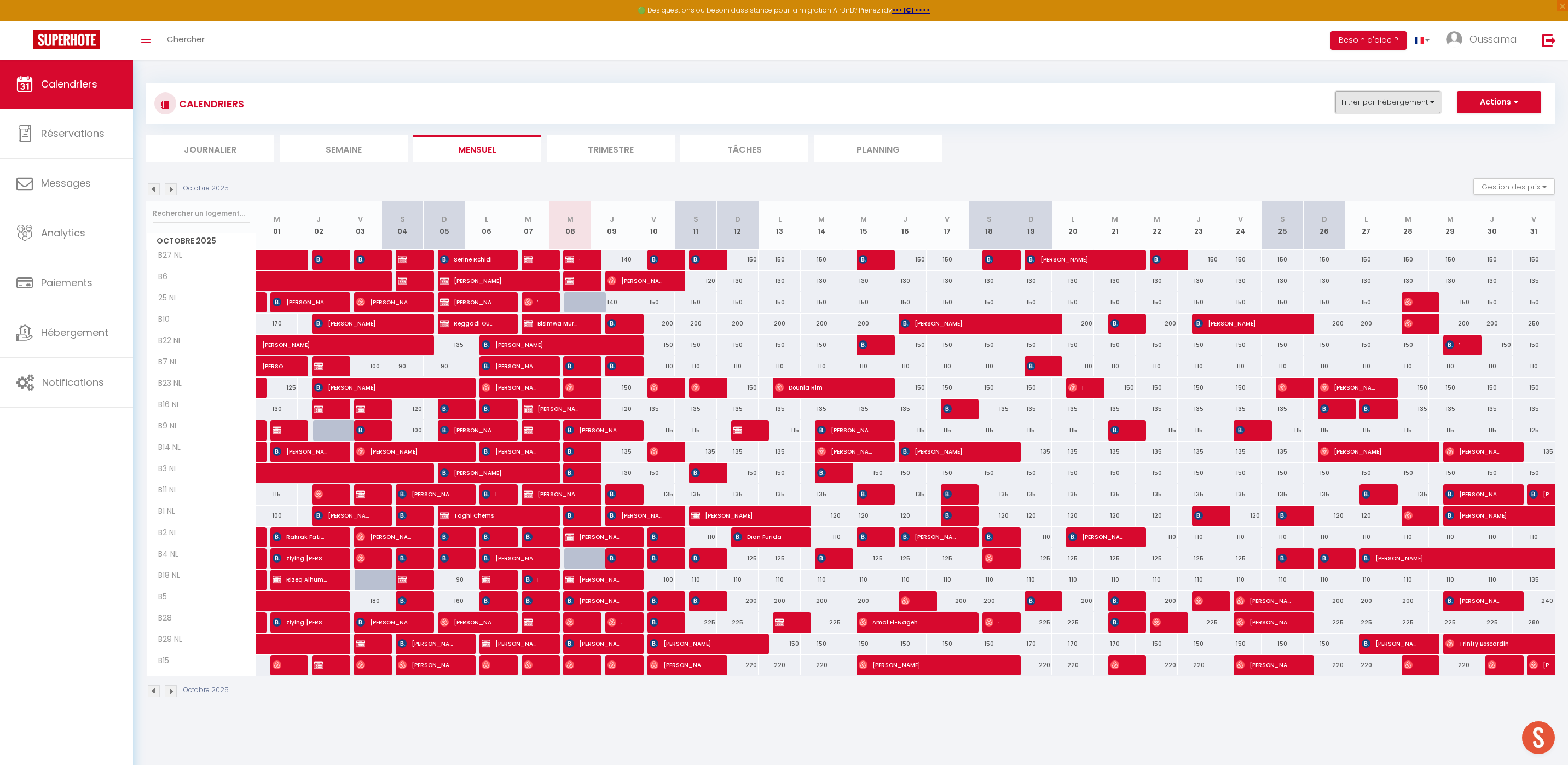
click at [1386, 102] on button "Filtrer par hébergement" at bounding box center [1388, 102] width 105 height 22
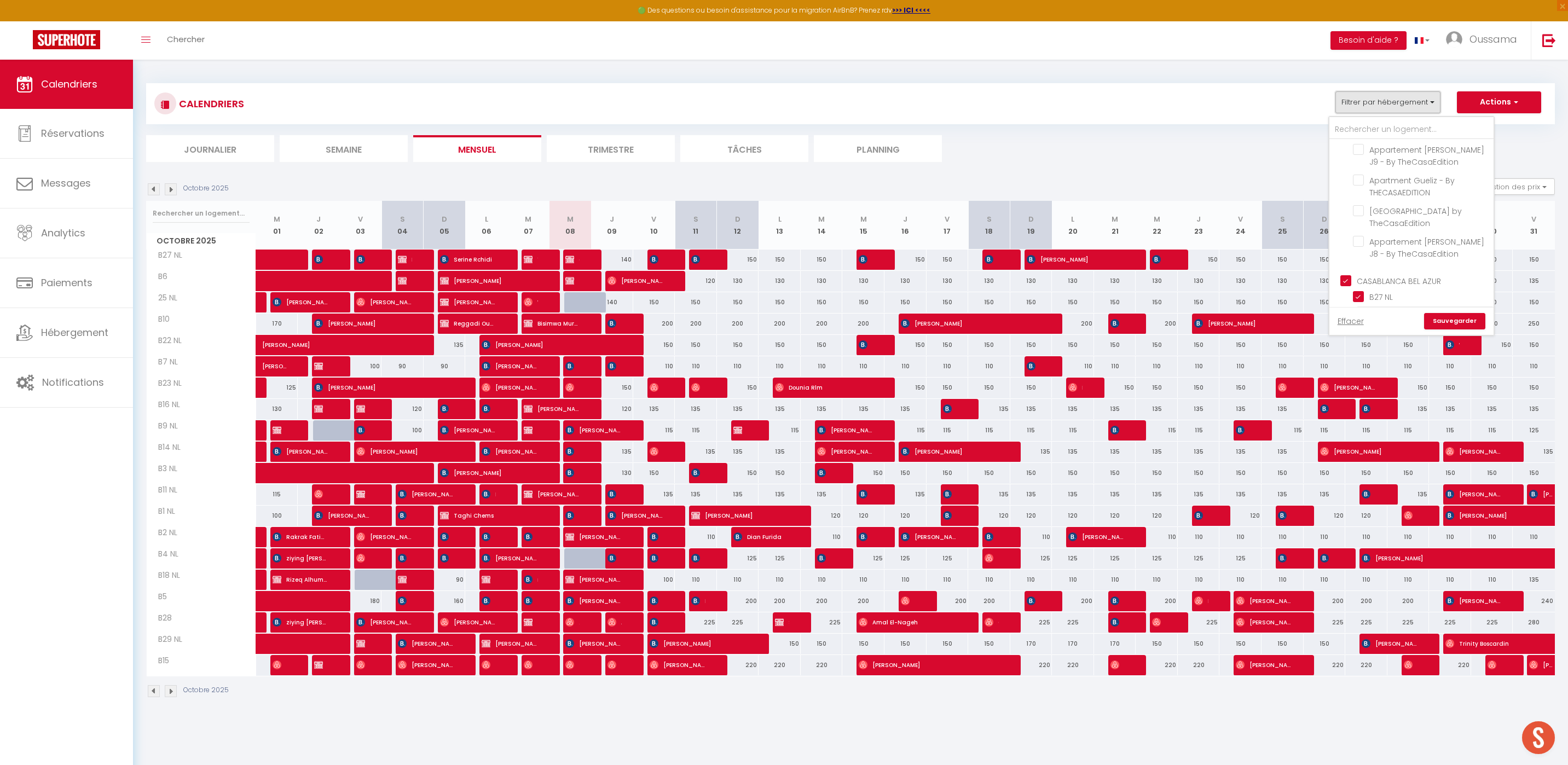
scroll to position [384, 0]
click at [1347, 174] on ul "[GEOGRAPHIC_DATA] NL B6 25 NL B10 B22 [GEOGRAPHIC_DATA] B11 NL B1 NL B2 NL B4 N…" at bounding box center [1411, 375] width 164 height 409
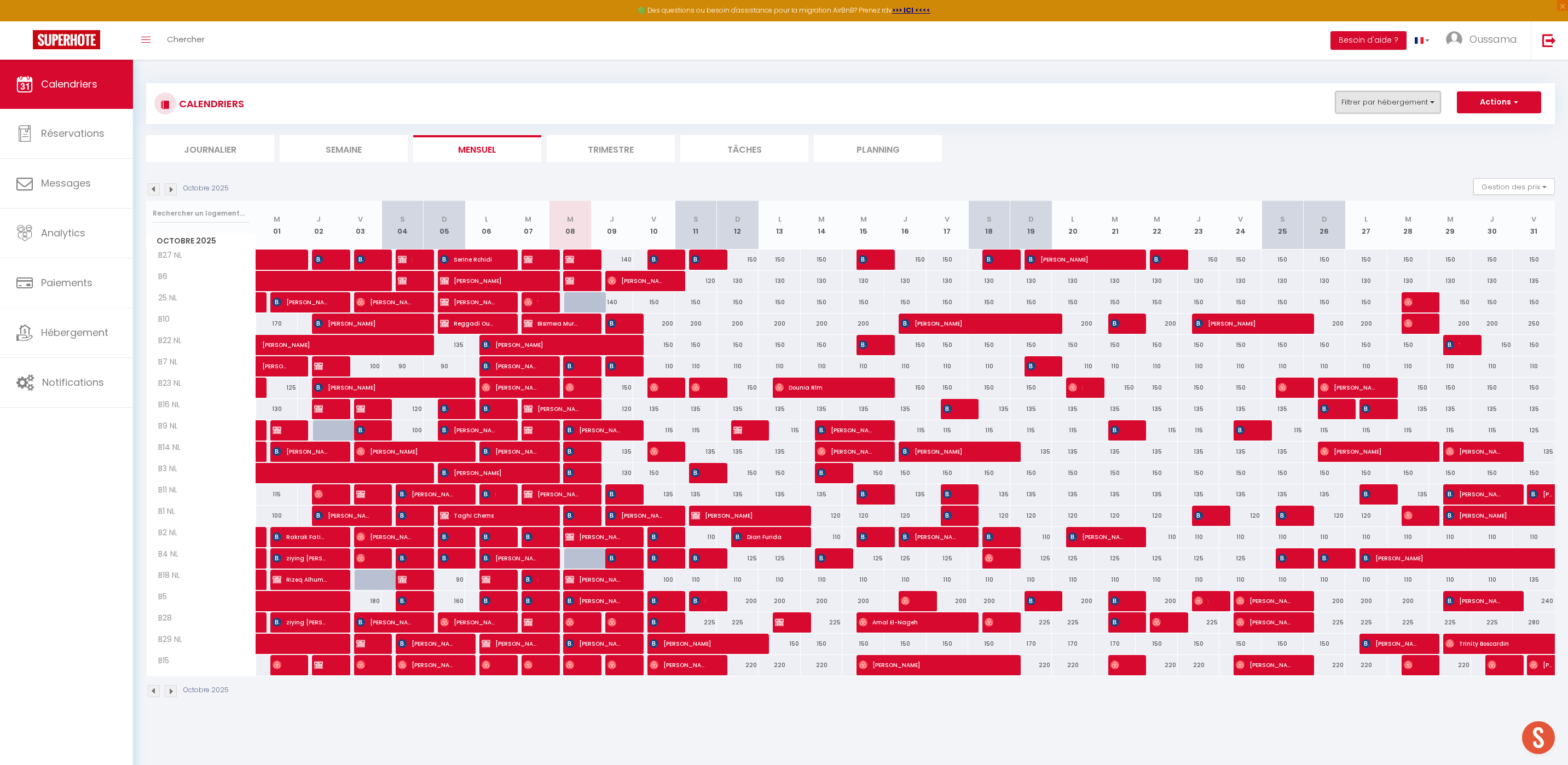
click at [1368, 107] on button "Filtrer par hébergement" at bounding box center [1388, 102] width 105 height 22
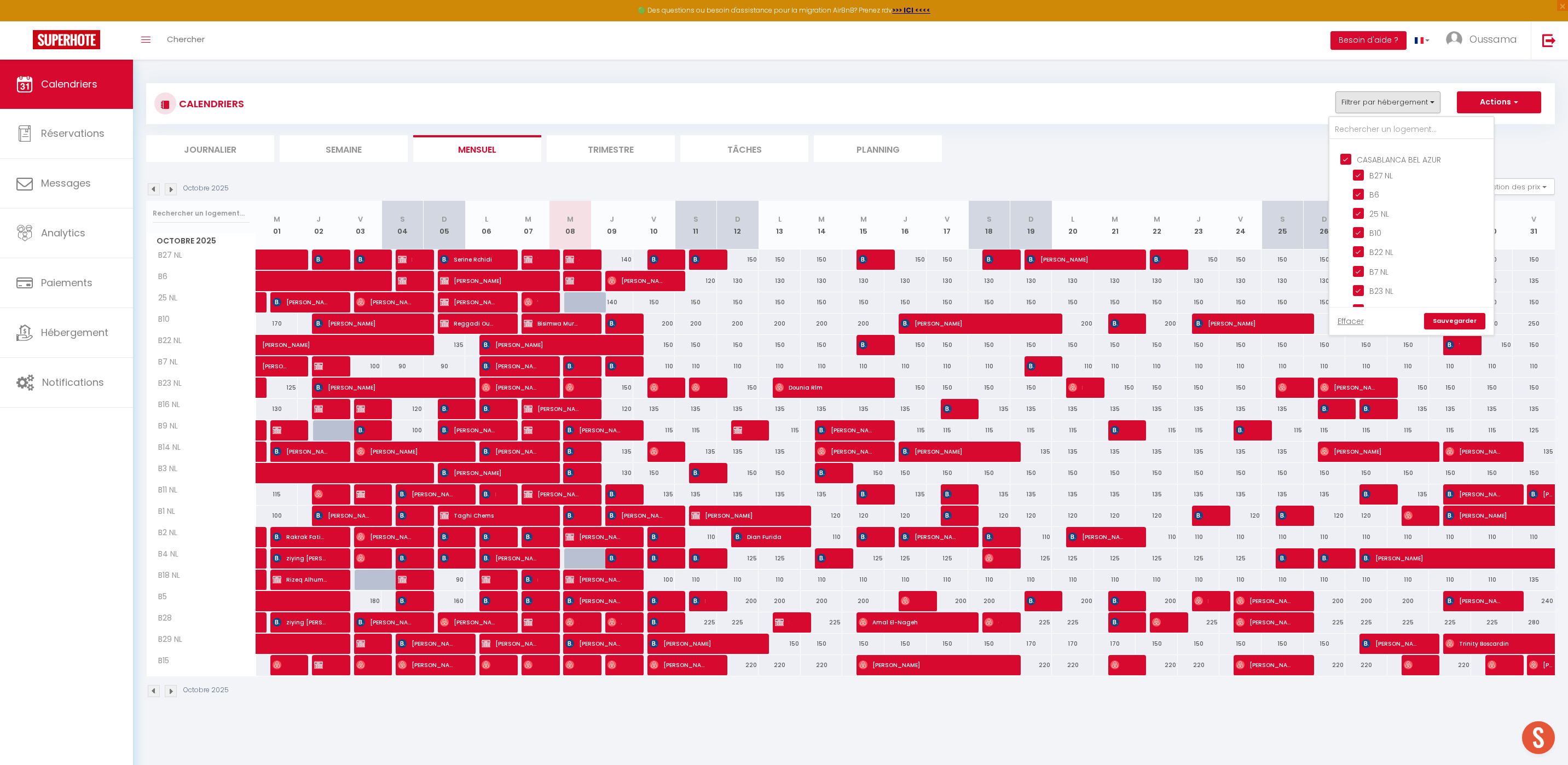
click at [1349, 162] on input "CASABLANCA BEL AZUR" at bounding box center [1422, 158] width 164 height 11
click at [1350, 217] on input "CASABLANCA GAUTHIER" at bounding box center [1422, 222] width 164 height 11
click at [1470, 316] on link "Sauvegarder" at bounding box center [1455, 321] width 62 height 16
